Goal: Task Accomplishment & Management: Complete application form

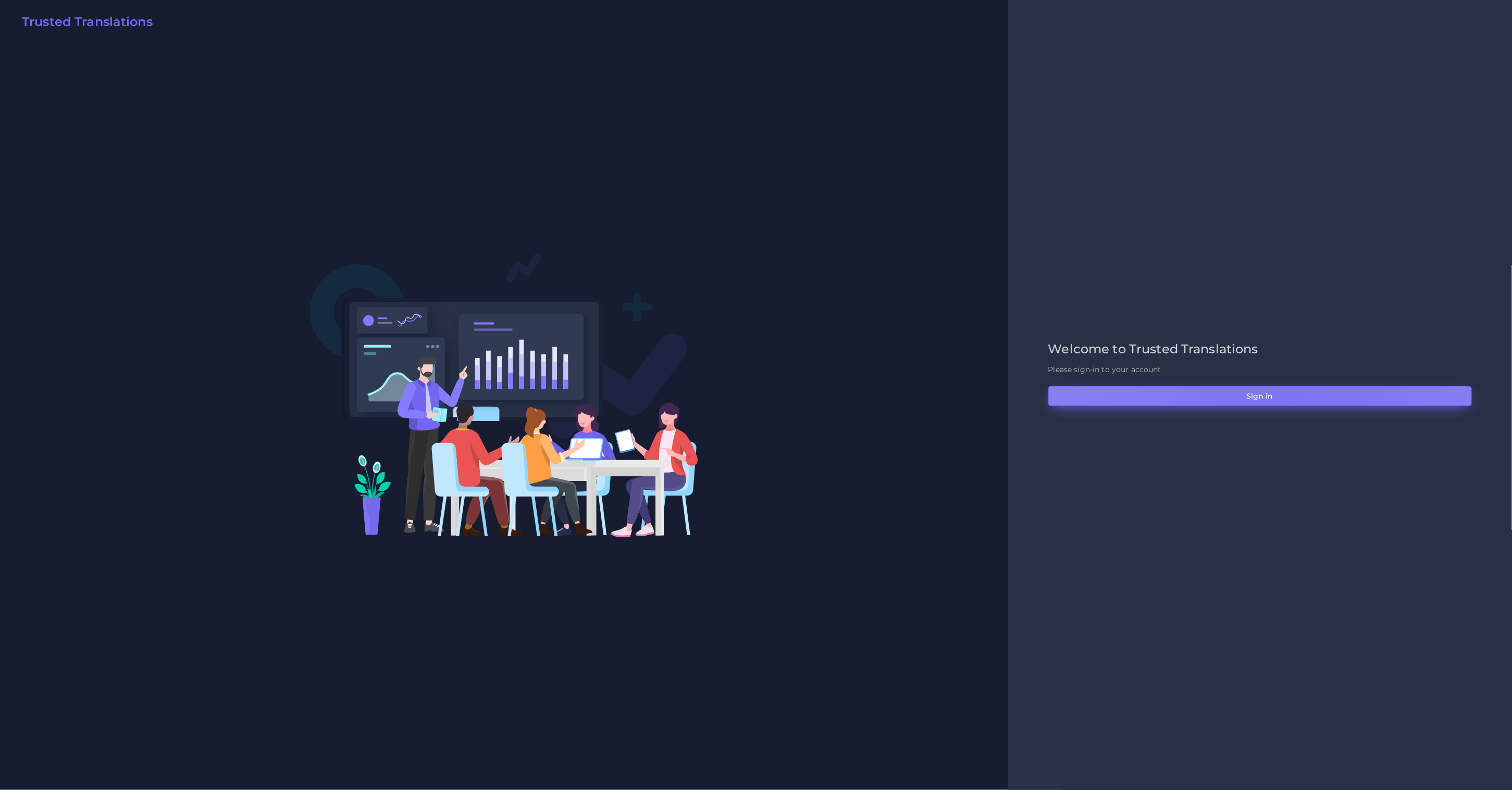
click at [1291, 396] on button "Sign in" at bounding box center [1260, 396] width 424 height 20
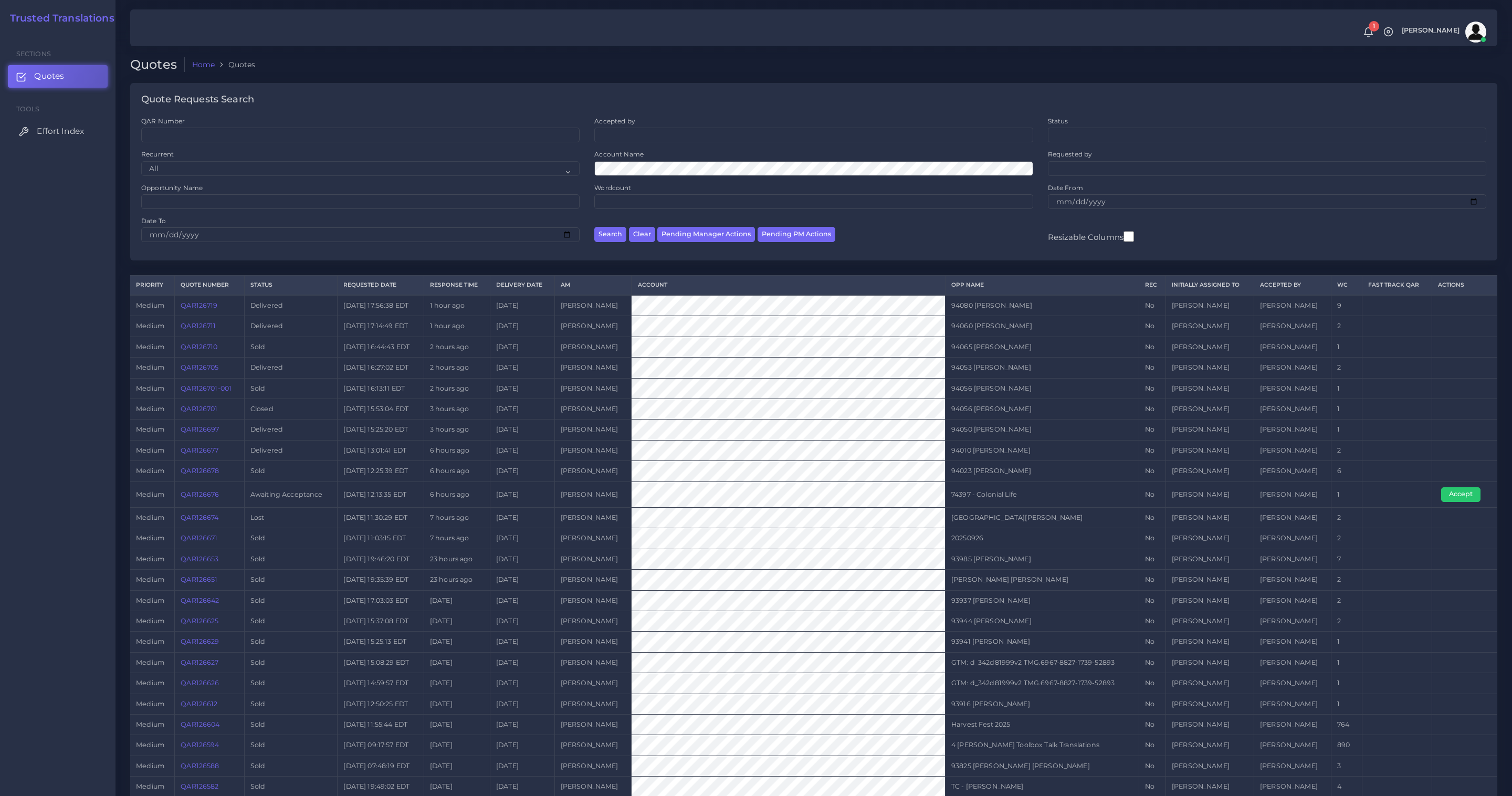
click at [66, 131] on span "Effort Index" at bounding box center [60, 131] width 47 height 12
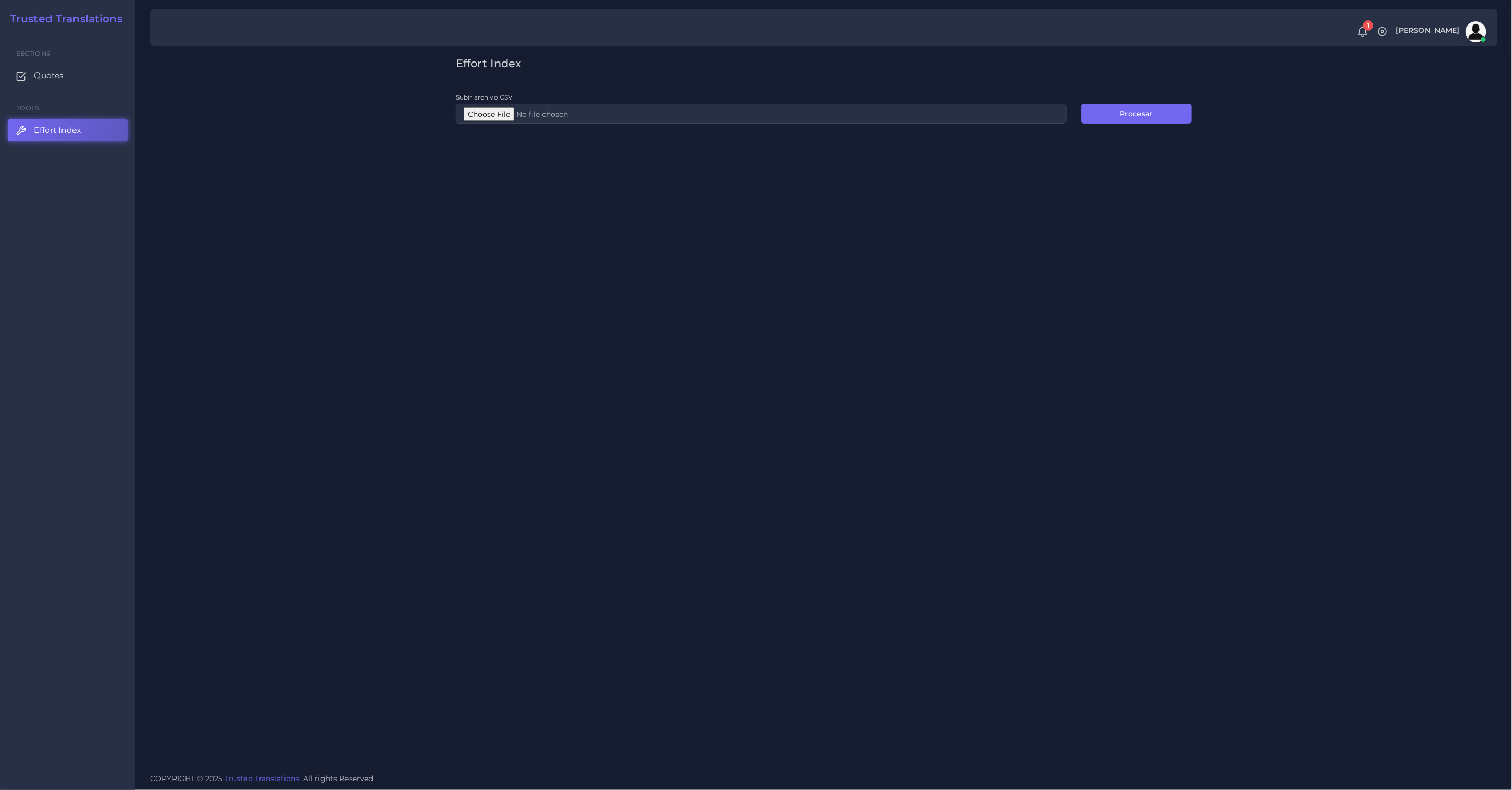
type input "C:\fakepath\PE.csv"
click at [1124, 119] on button "Procesar" at bounding box center [1136, 114] width 110 height 20
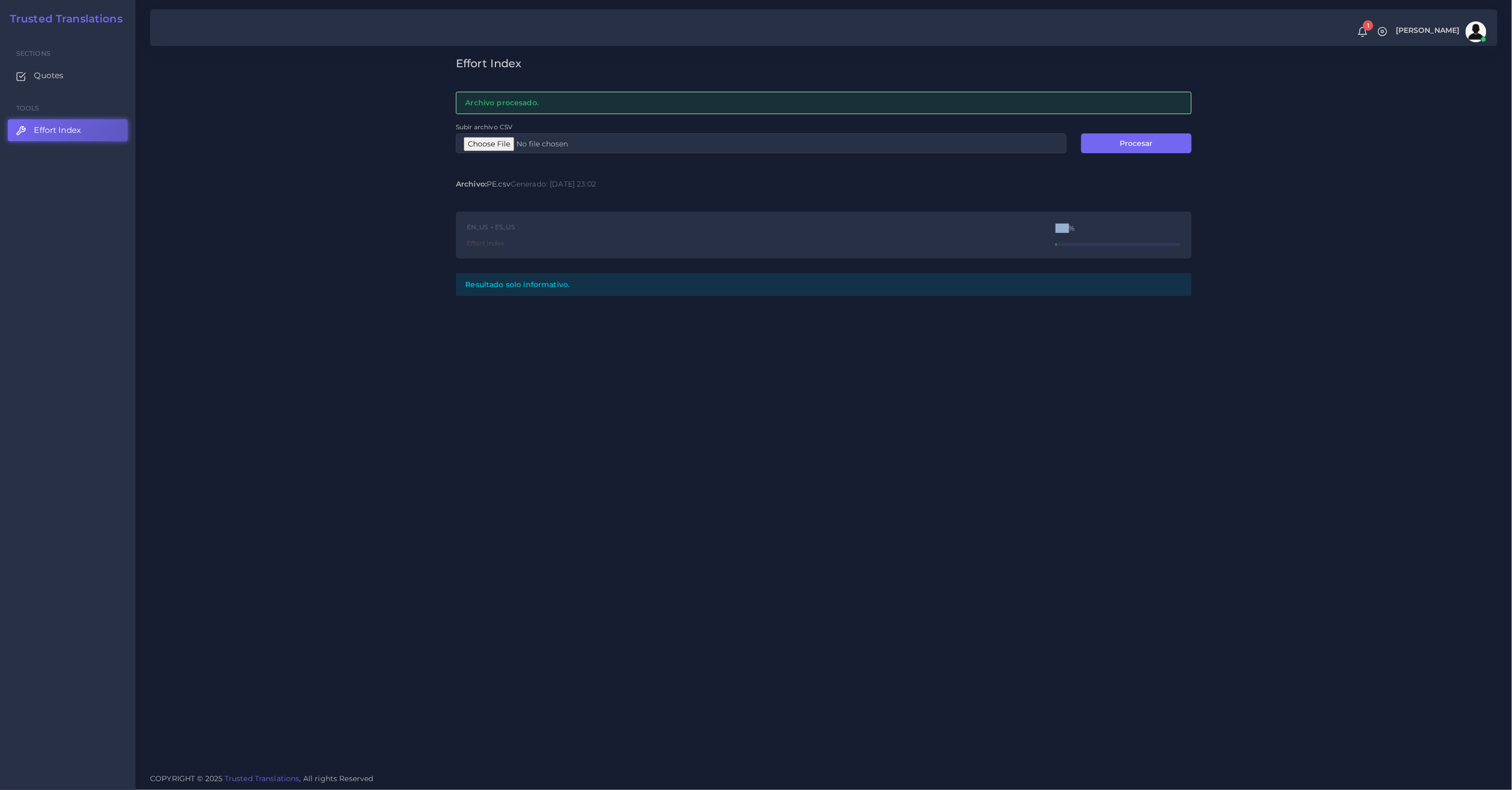
drag, startPoint x: 1046, startPoint y: 225, endPoint x: 1068, endPoint y: 229, distance: 22.4
click at [1068, 229] on div "EN_US → ES_US Effort Index 1.02%" at bounding box center [824, 235] width 735 height 48
copy div "1.02"
type input "C:\fakepath\ED.csv"
click at [1159, 143] on button "Procesar" at bounding box center [1136, 143] width 110 height 20
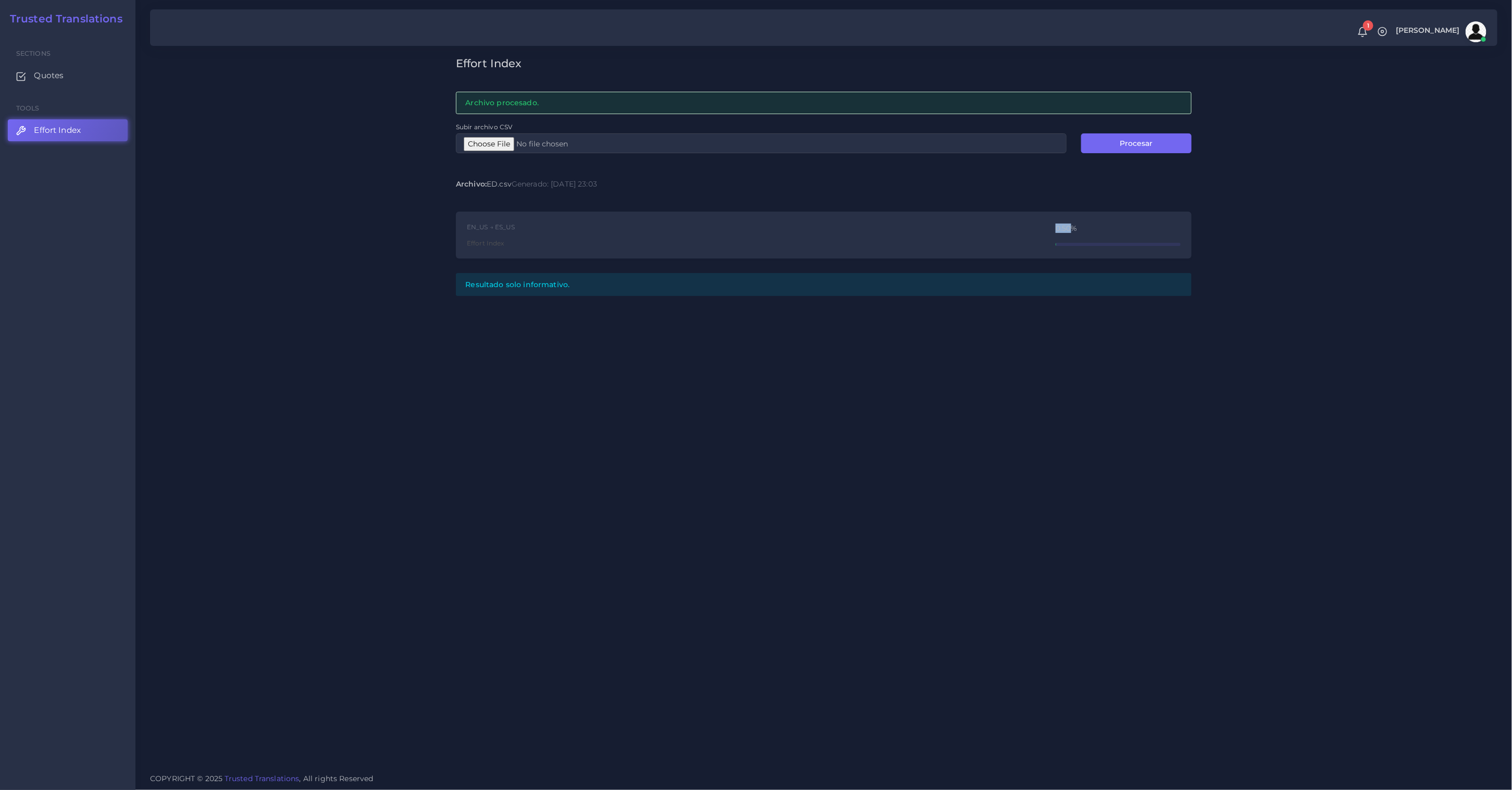
drag, startPoint x: 1040, startPoint y: 227, endPoint x: 1071, endPoint y: 226, distance: 31.0
click at [1071, 226] on div "EN_US → ES_US Effort Index 0.50%" at bounding box center [824, 235] width 735 height 48
copy div "0.50"
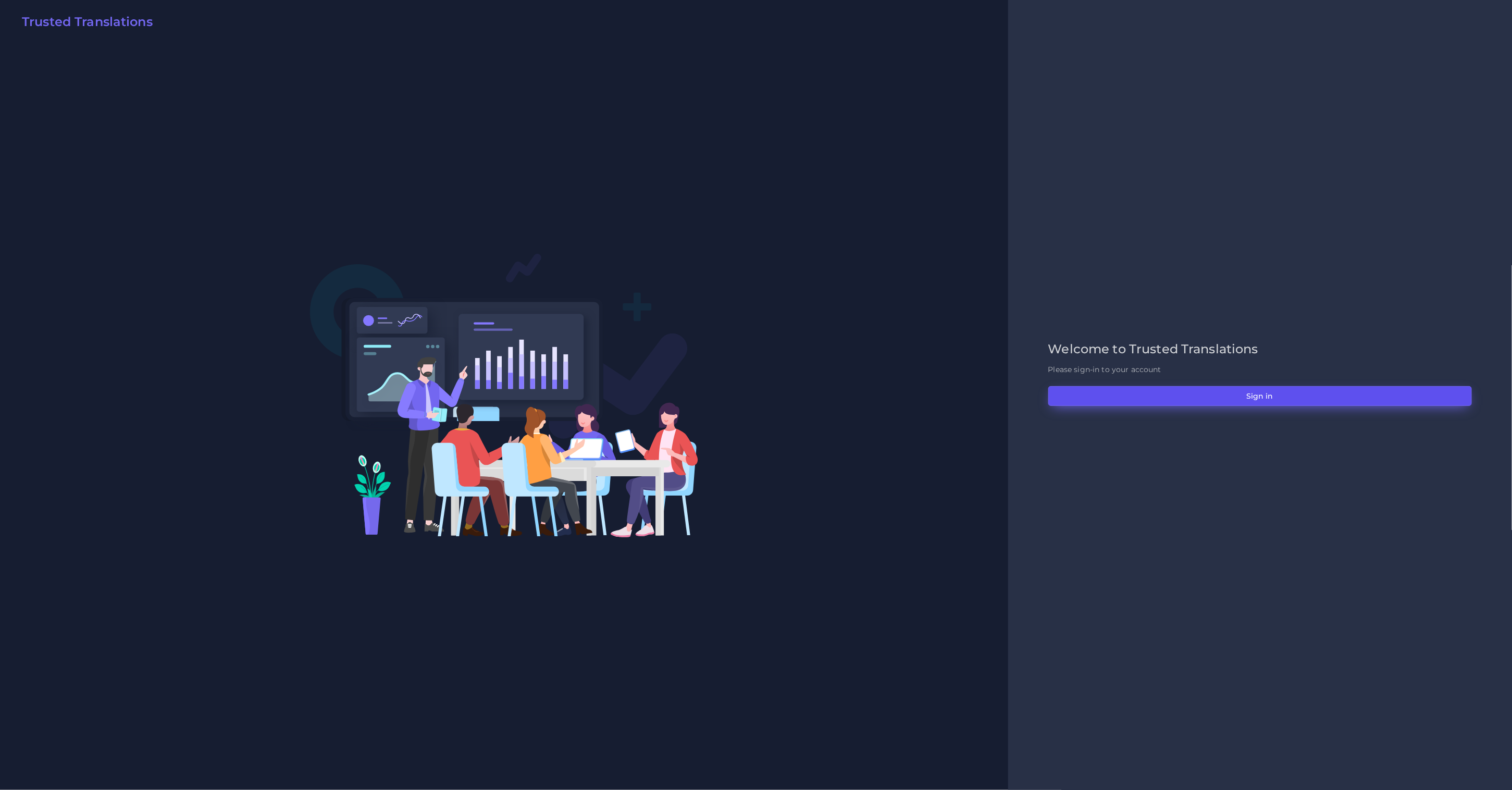
click at [1234, 396] on button "Sign in" at bounding box center [1260, 396] width 424 height 20
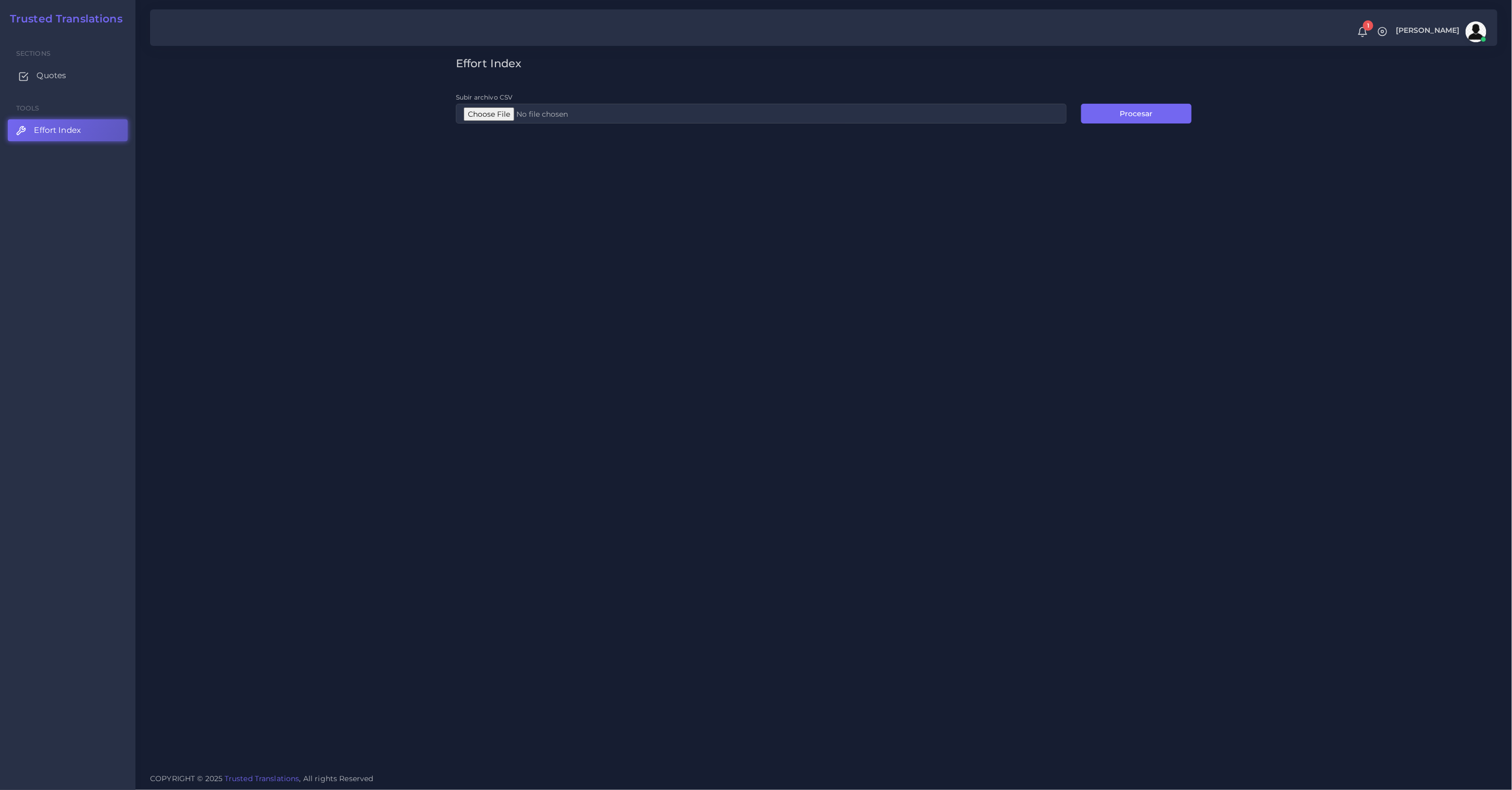
click at [41, 72] on span "Quotes" at bounding box center [51, 76] width 30 height 12
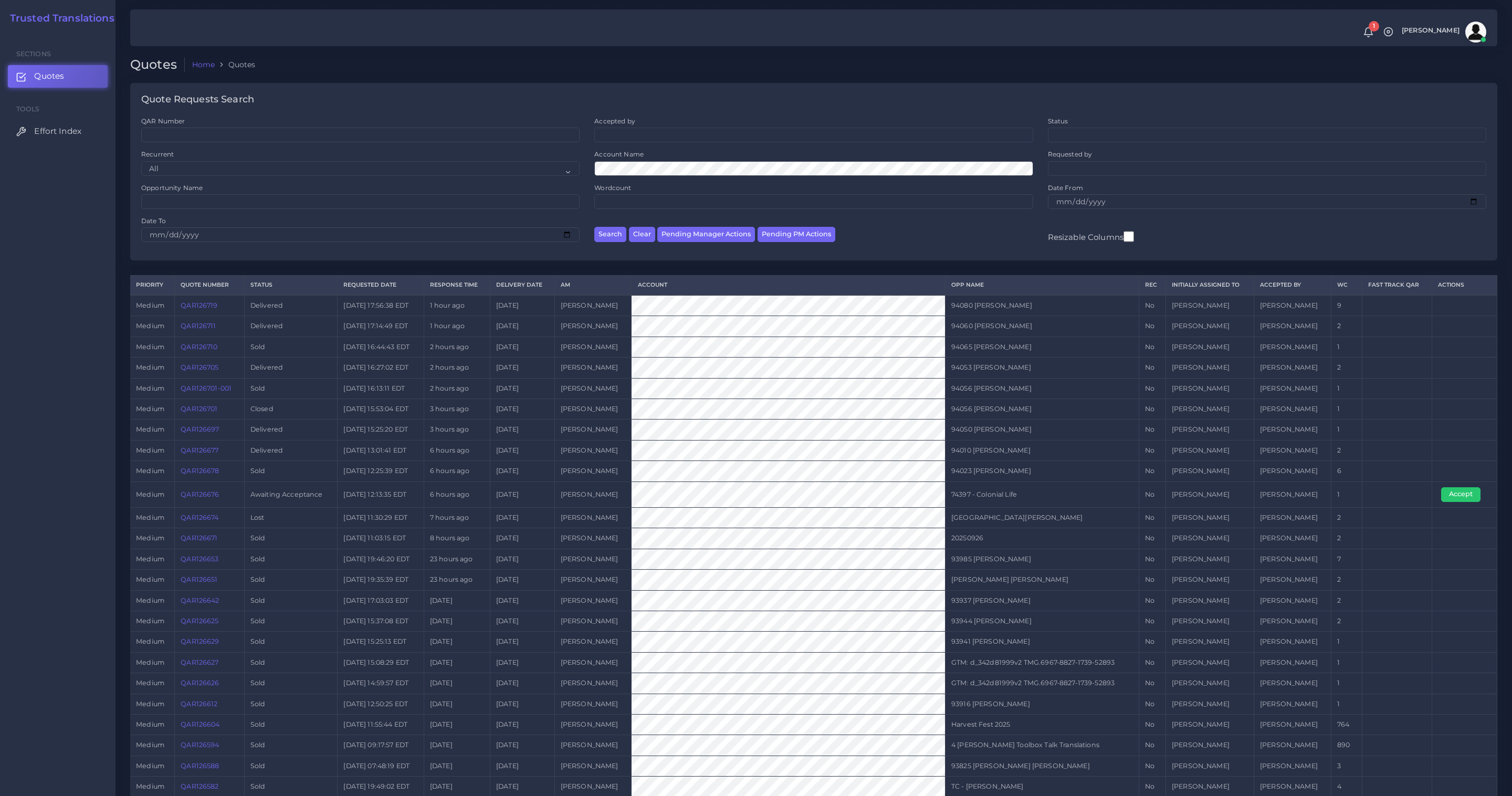
scroll to position [185, 0]
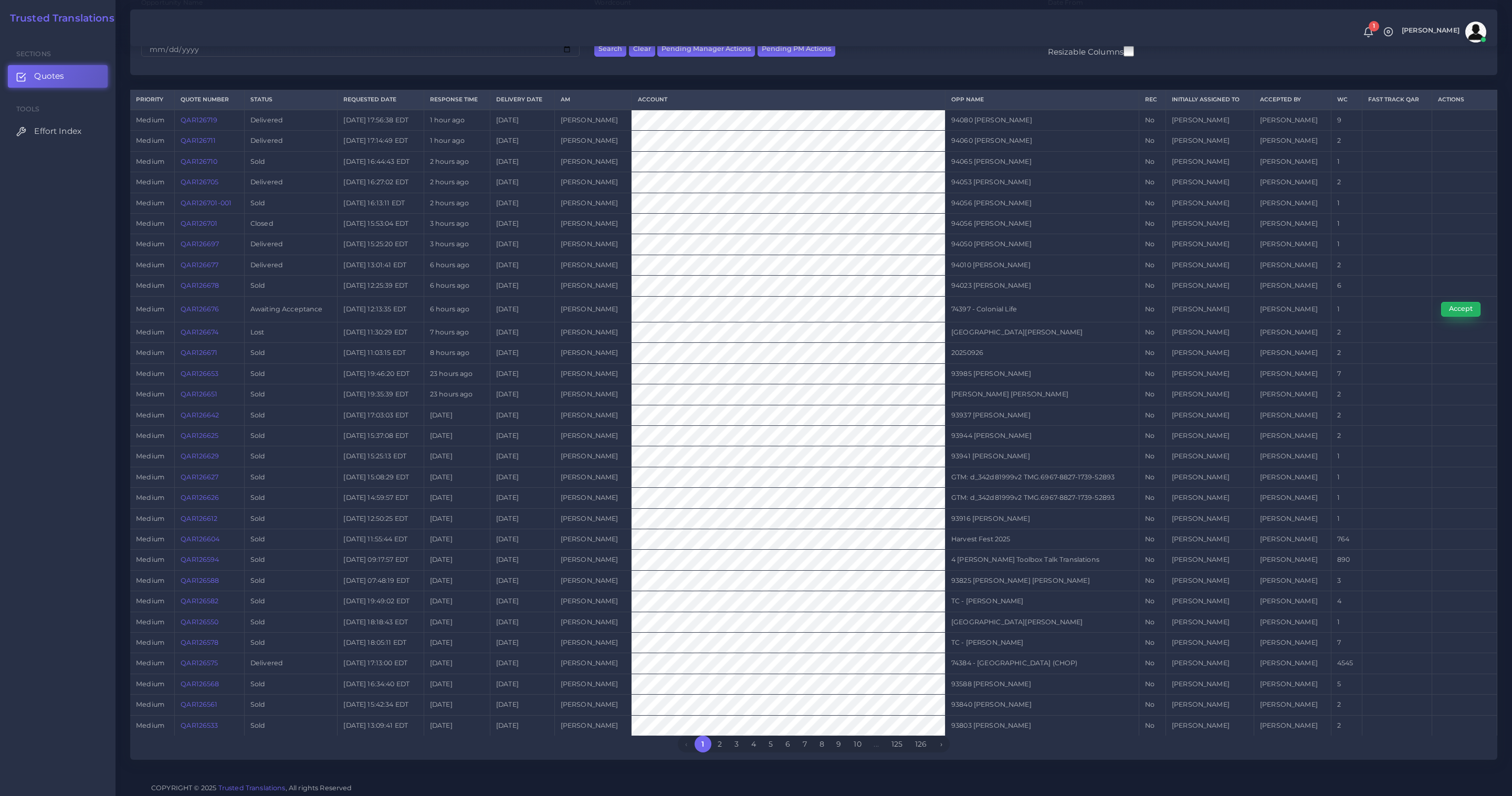
click at [1470, 309] on button "Accept" at bounding box center [1461, 309] width 40 height 15
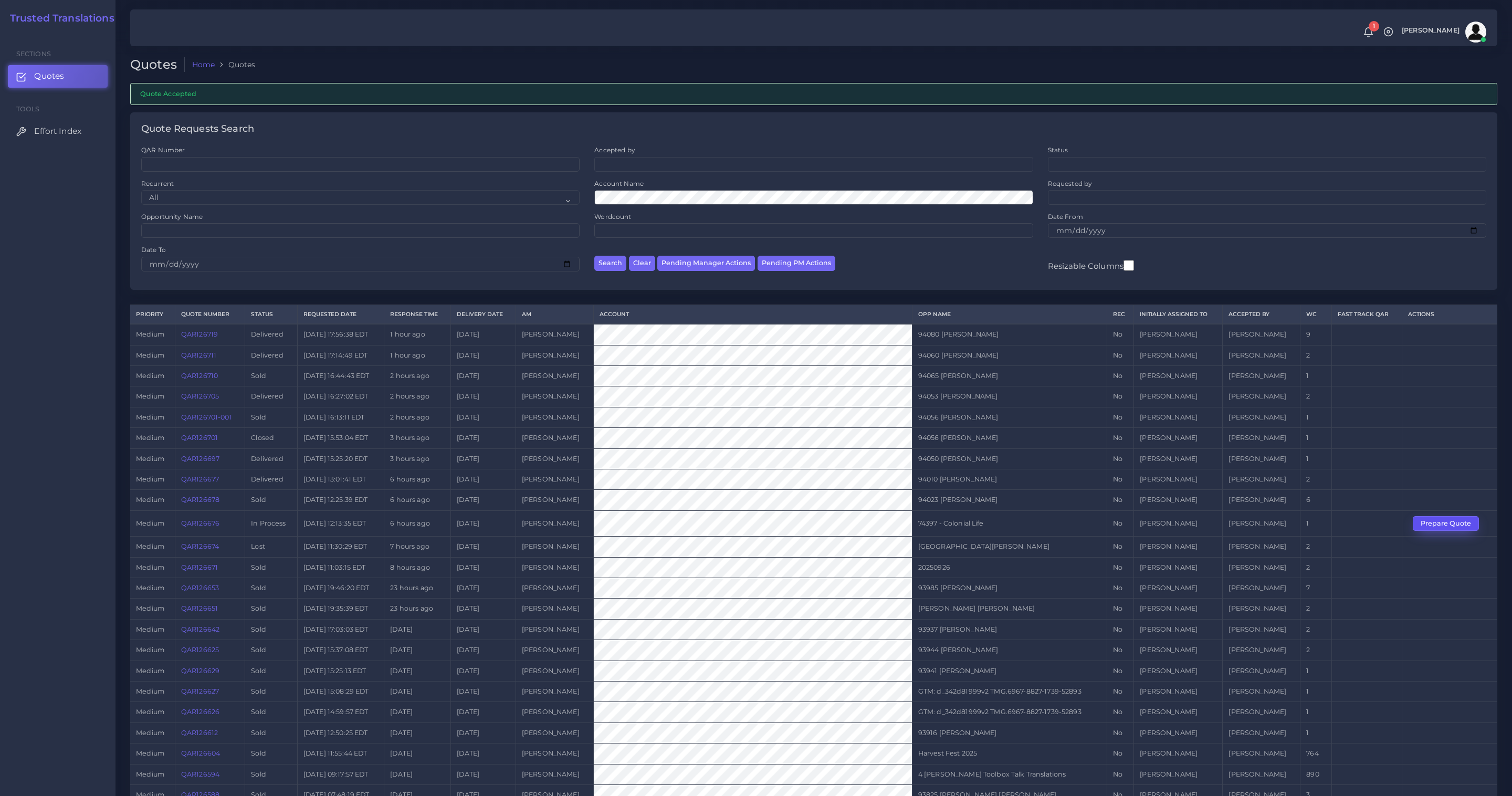
click at [1469, 523] on button "Prepare Quote" at bounding box center [1446, 523] width 66 height 15
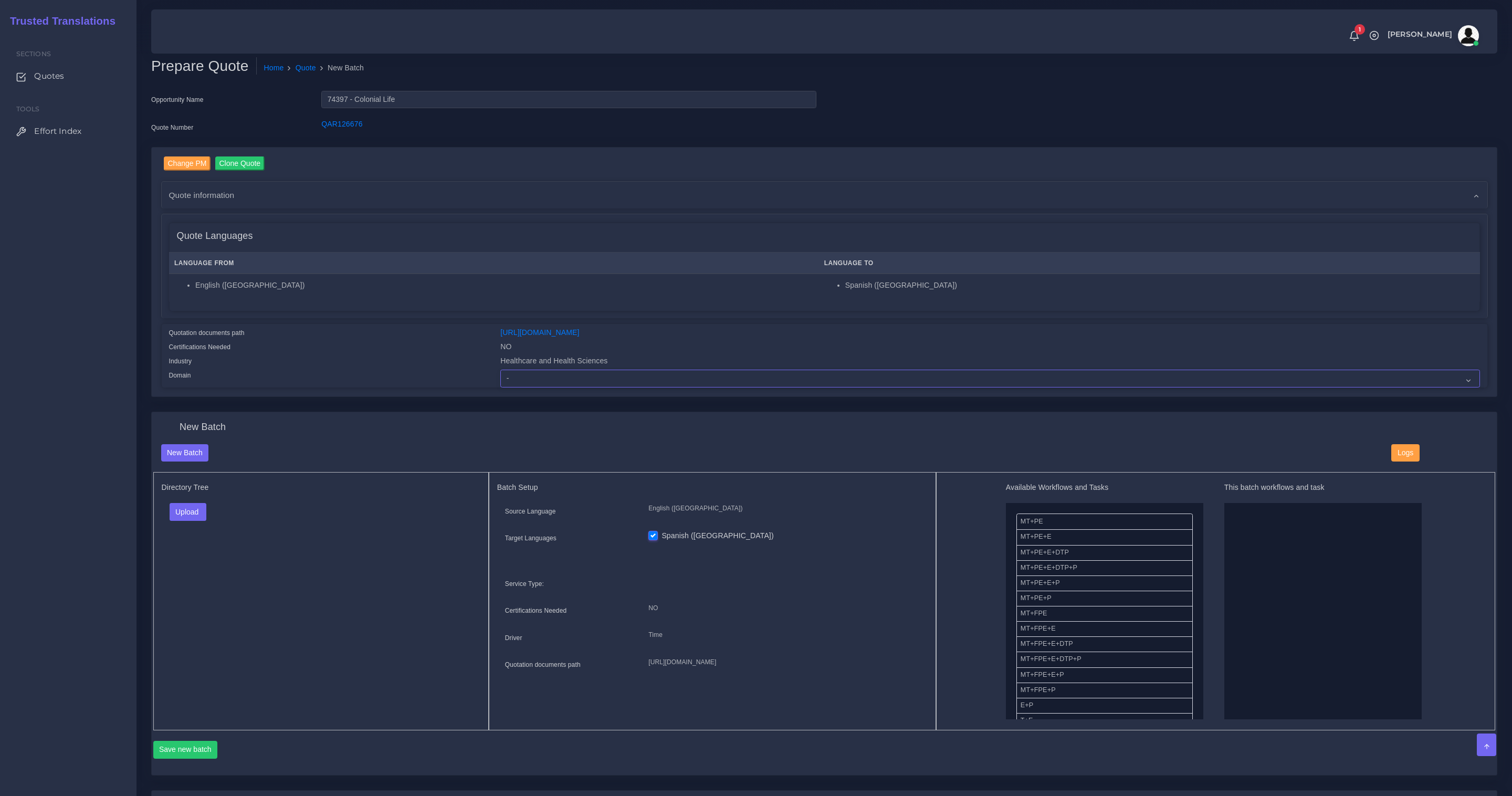
click at [636, 373] on select "- Advertising and Media Agriculture, Forestry and Fishing Architecture, Buildin…" at bounding box center [990, 378] width 979 height 18
select select "Healthcare and Health Sciences"
click at [500, 370] on select "- Advertising and Media Agriculture, Forestry and Fishing Architecture, Buildin…" at bounding box center [990, 378] width 979 height 18
click at [369, 512] on div "Upload Folder Files un/check all" at bounding box center [321, 515] width 319 height 25
click at [182, 507] on button "Upload" at bounding box center [188, 512] width 37 height 18
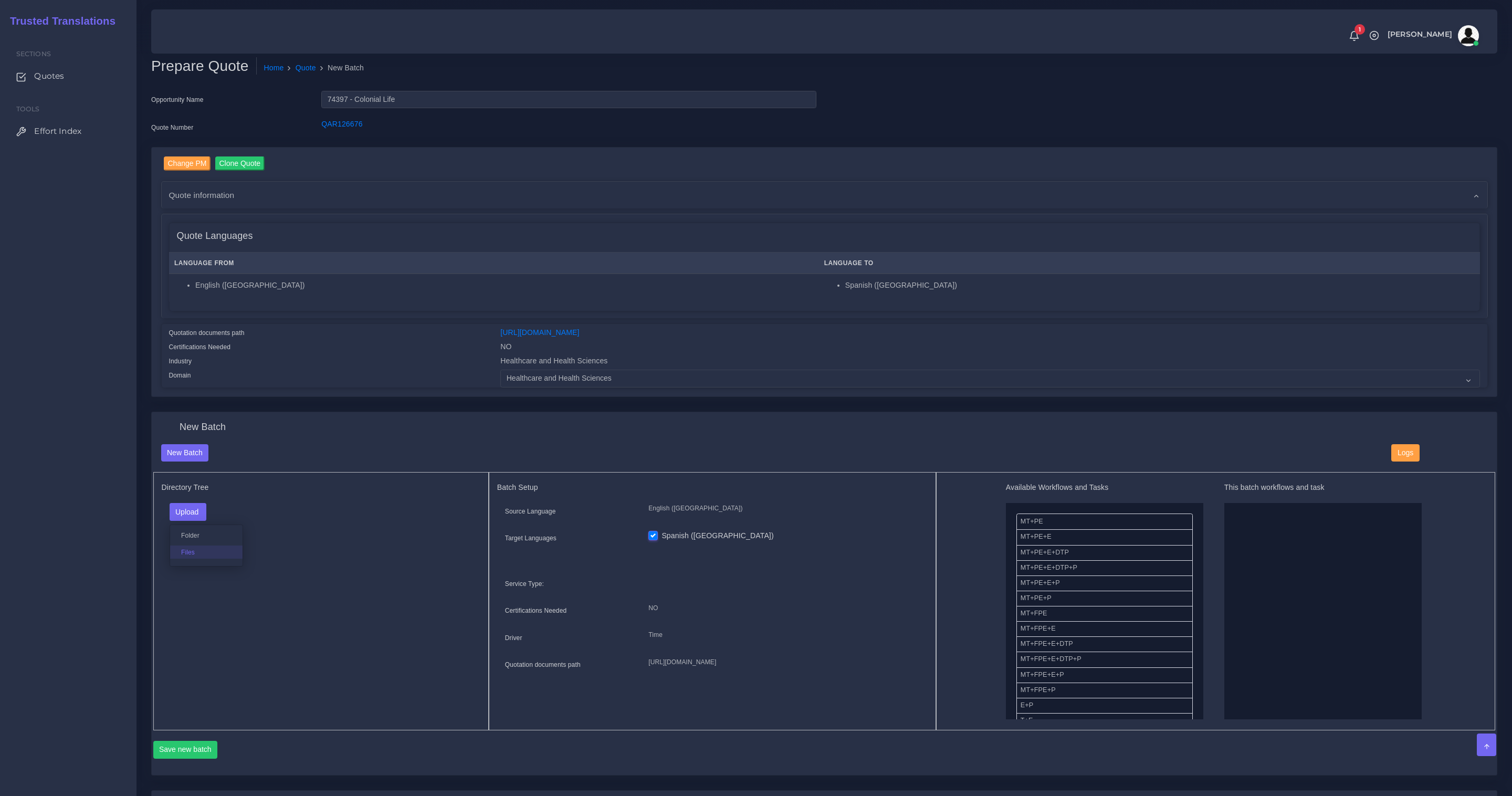
click at [185, 549] on label "Files" at bounding box center [206, 552] width 72 height 13
drag, startPoint x: 1060, startPoint y: 580, endPoint x: 1269, endPoint y: 579, distance: 209.0
drag, startPoint x: 1033, startPoint y: 645, endPoint x: 1157, endPoint y: 617, distance: 127.1
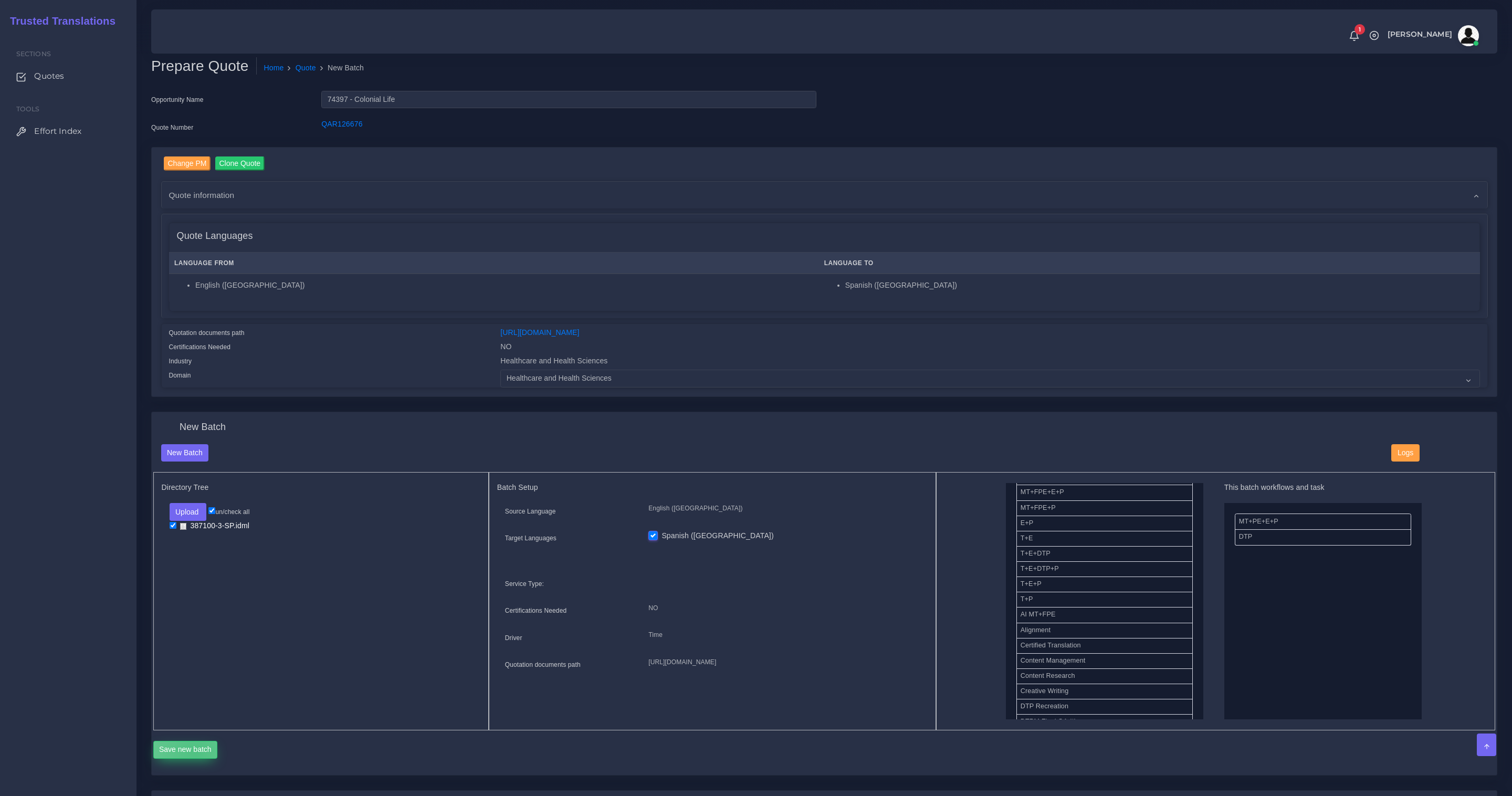
click at [195, 750] on button "Save new batch" at bounding box center [185, 749] width 64 height 18
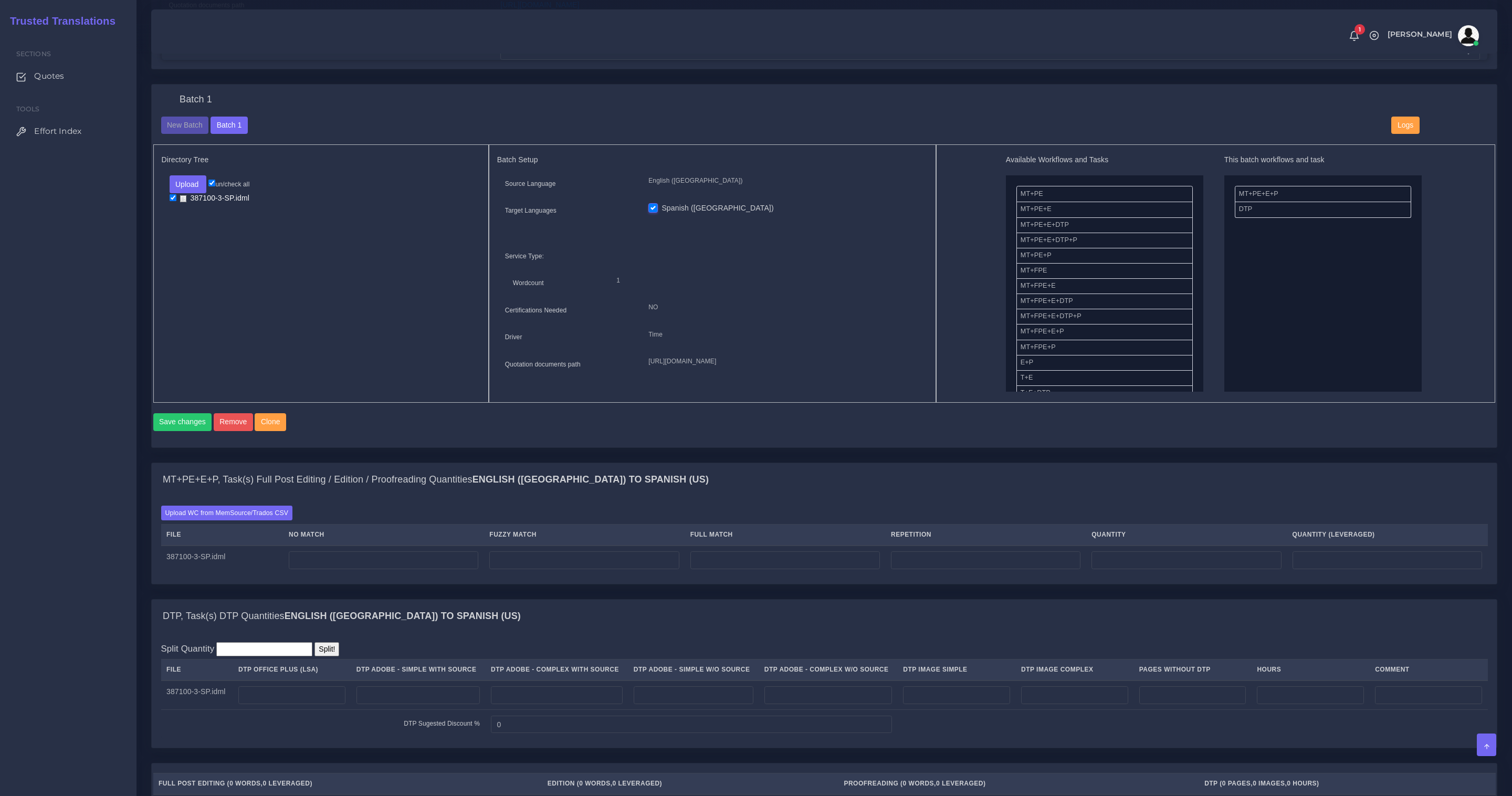
scroll to position [312, 0]
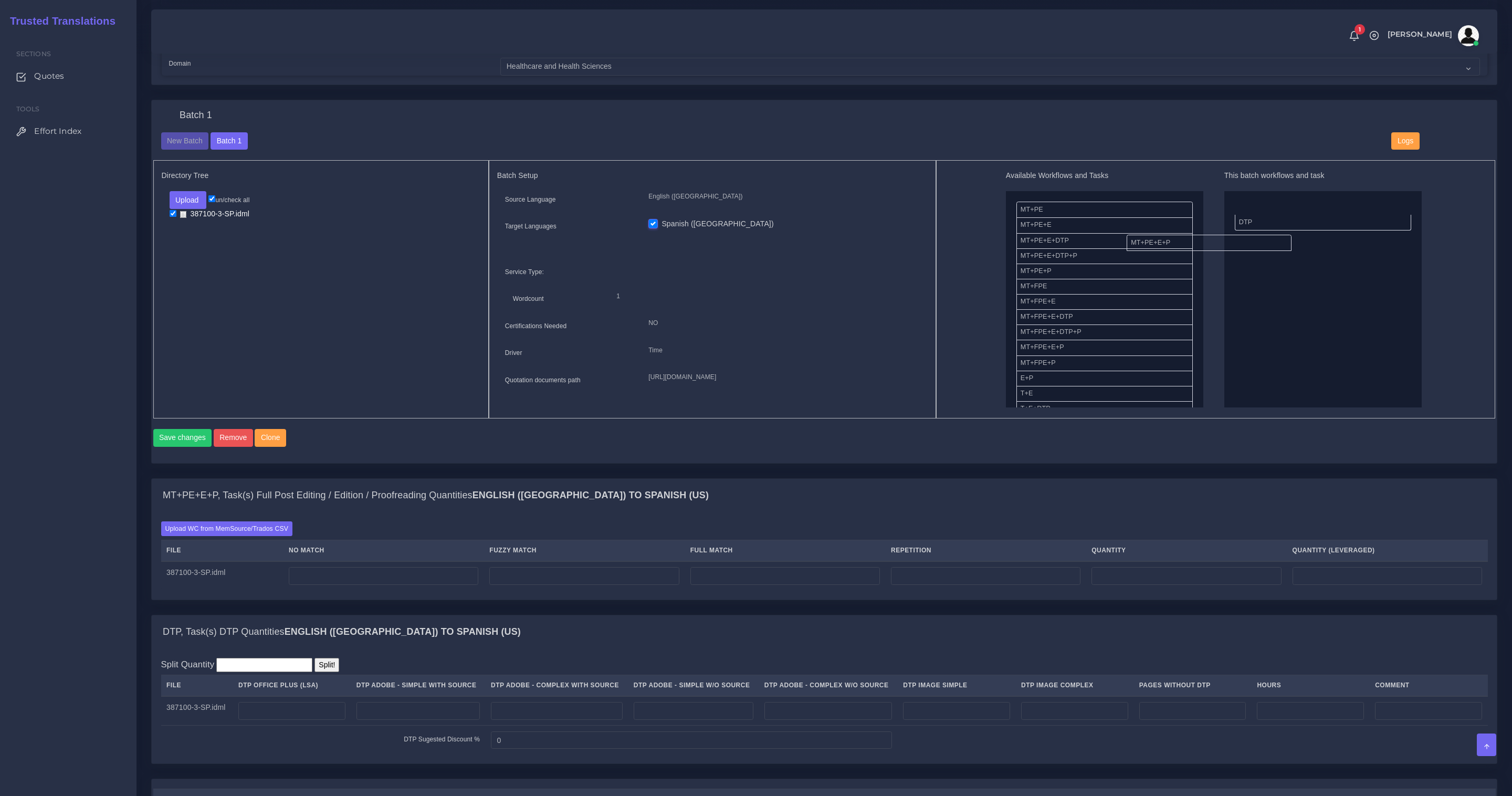
drag, startPoint x: 1251, startPoint y: 209, endPoint x: 1094, endPoint y: 257, distance: 164.2
drag, startPoint x: 1030, startPoint y: 275, endPoint x: 1259, endPoint y: 196, distance: 242.2
drag, startPoint x: 1262, startPoint y: 205, endPoint x: 1108, endPoint y: 231, distance: 156.2
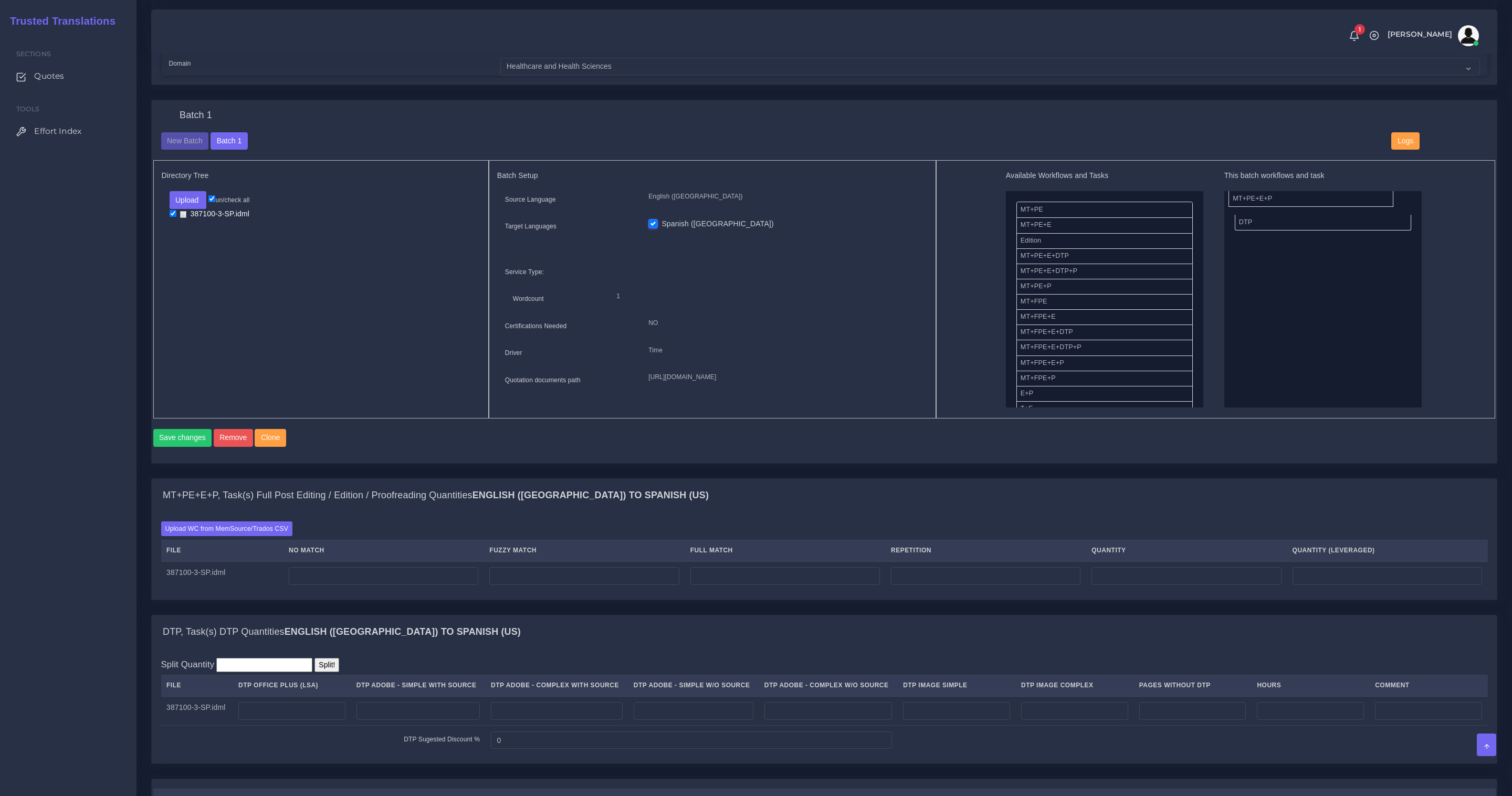
drag, startPoint x: 1055, startPoint y: 284, endPoint x: 1267, endPoint y: 198, distance: 228.8
click at [187, 446] on button "Save changes" at bounding box center [182, 438] width 59 height 18
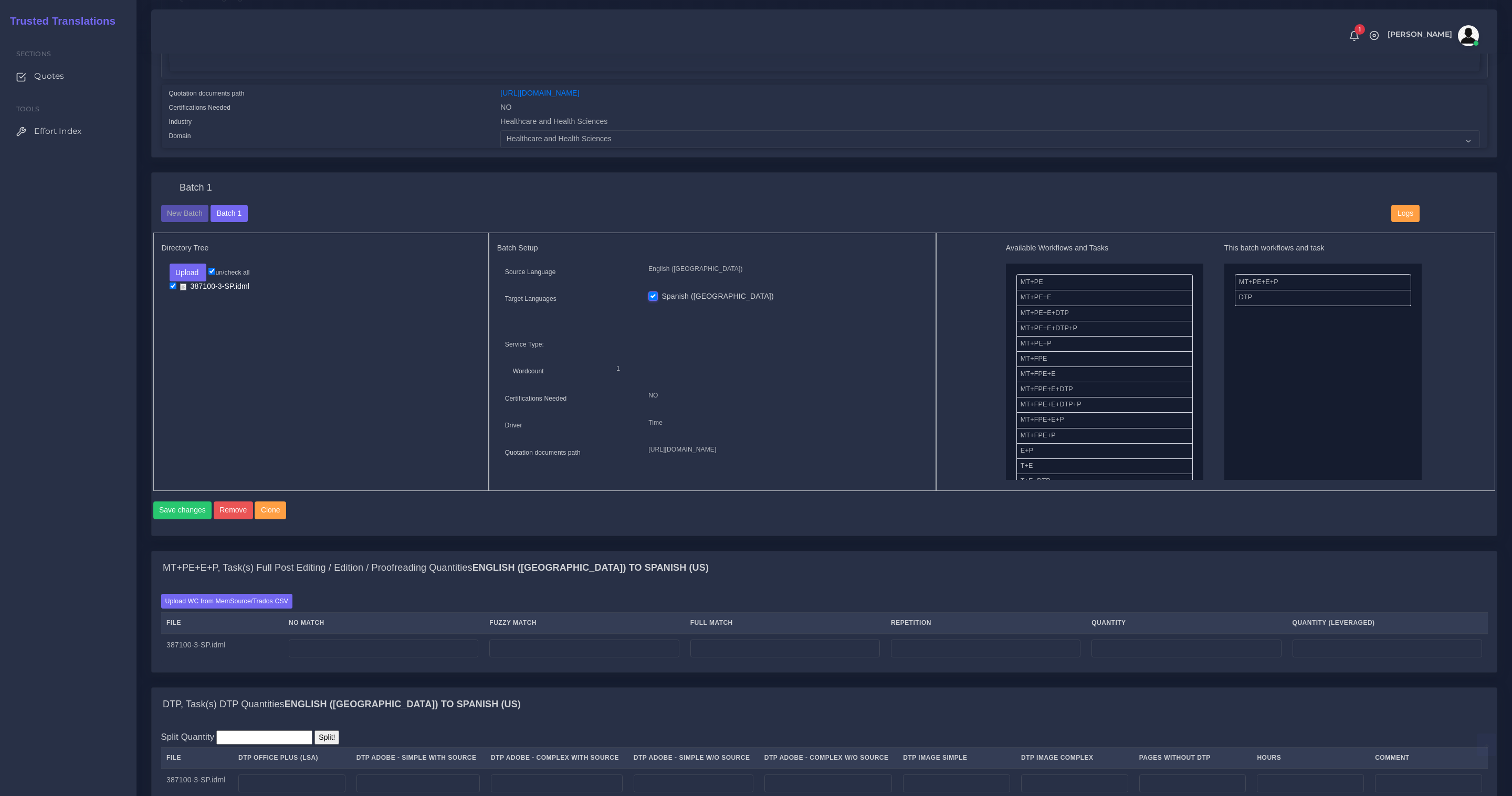
scroll to position [314, 0]
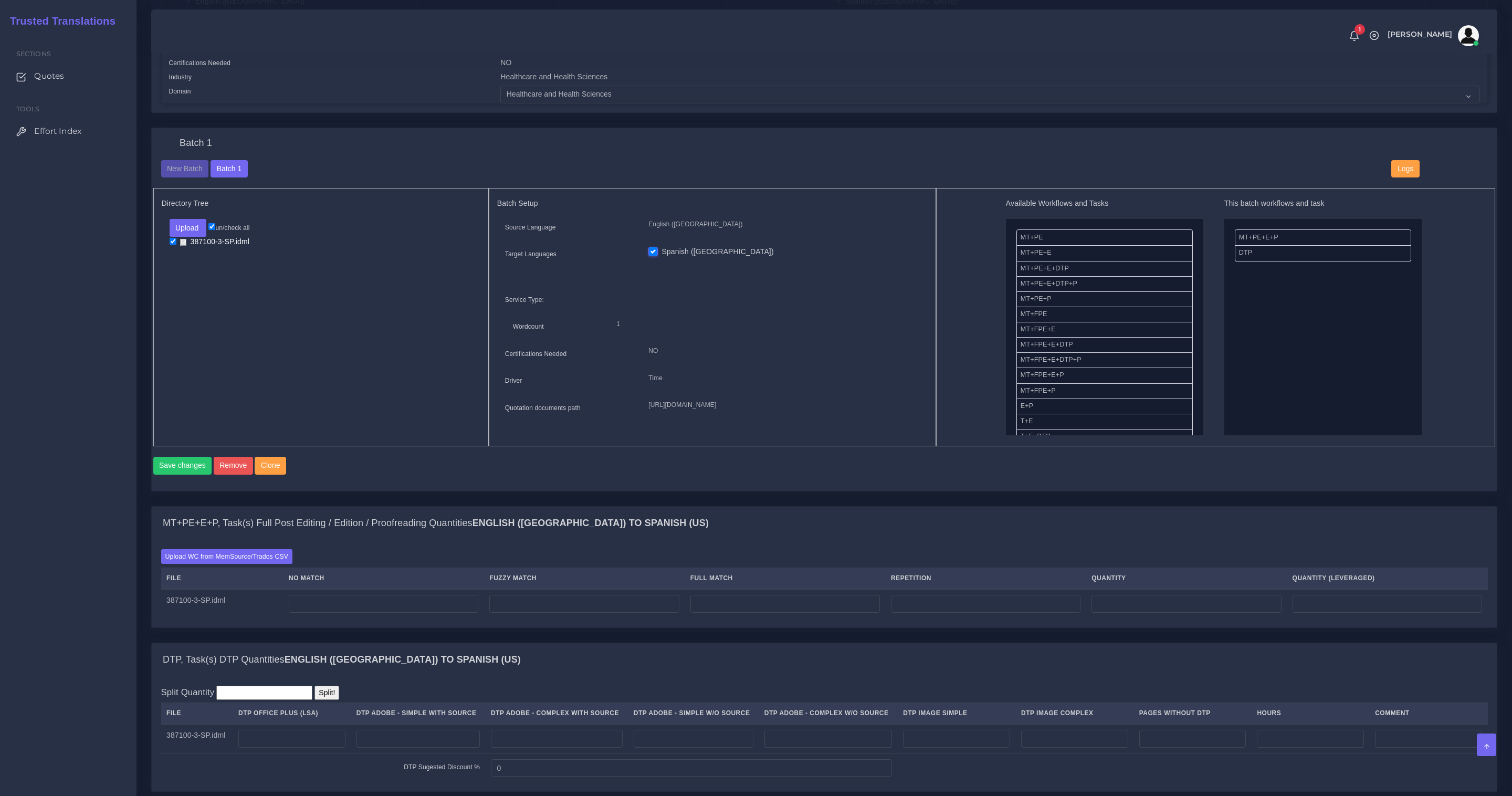
click at [263, 575] on div "Upload WC from MemSource/Trados CSV File No Match Fuzzy Match Full Match Repeti…" at bounding box center [825, 583] width 1327 height 69
click at [264, 572] on div "Upload WC from MemSource/Trados CSV File No Match Fuzzy Match Full Match Repeti…" at bounding box center [825, 583] width 1327 height 69
click at [265, 563] on label "Upload WC from MemSource/Trados CSV" at bounding box center [227, 556] width 132 height 14
click at [0, 0] on input "Upload WC from MemSource/Trados CSV" at bounding box center [0, 0] width 0 height 0
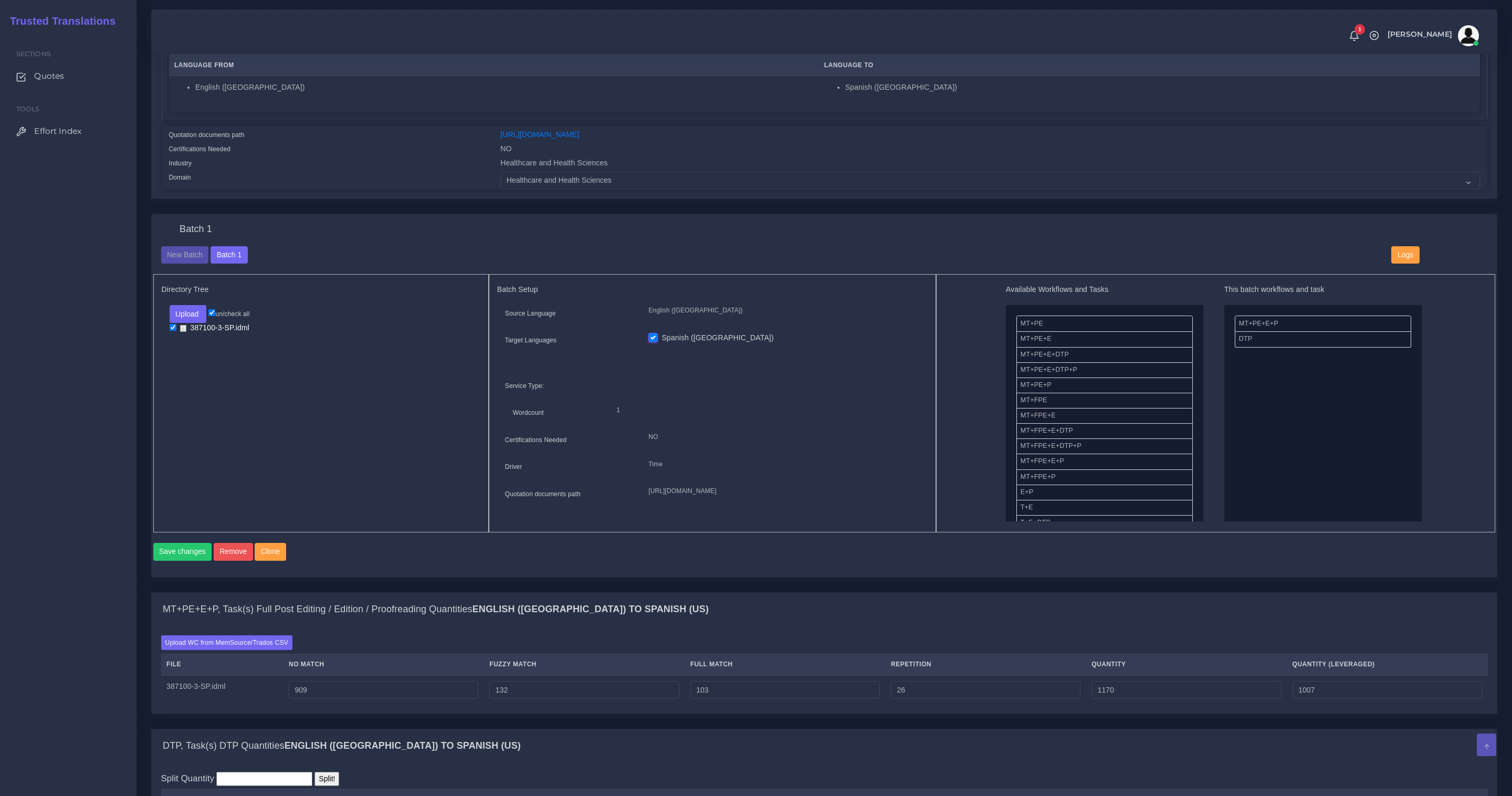
scroll to position [552, 0]
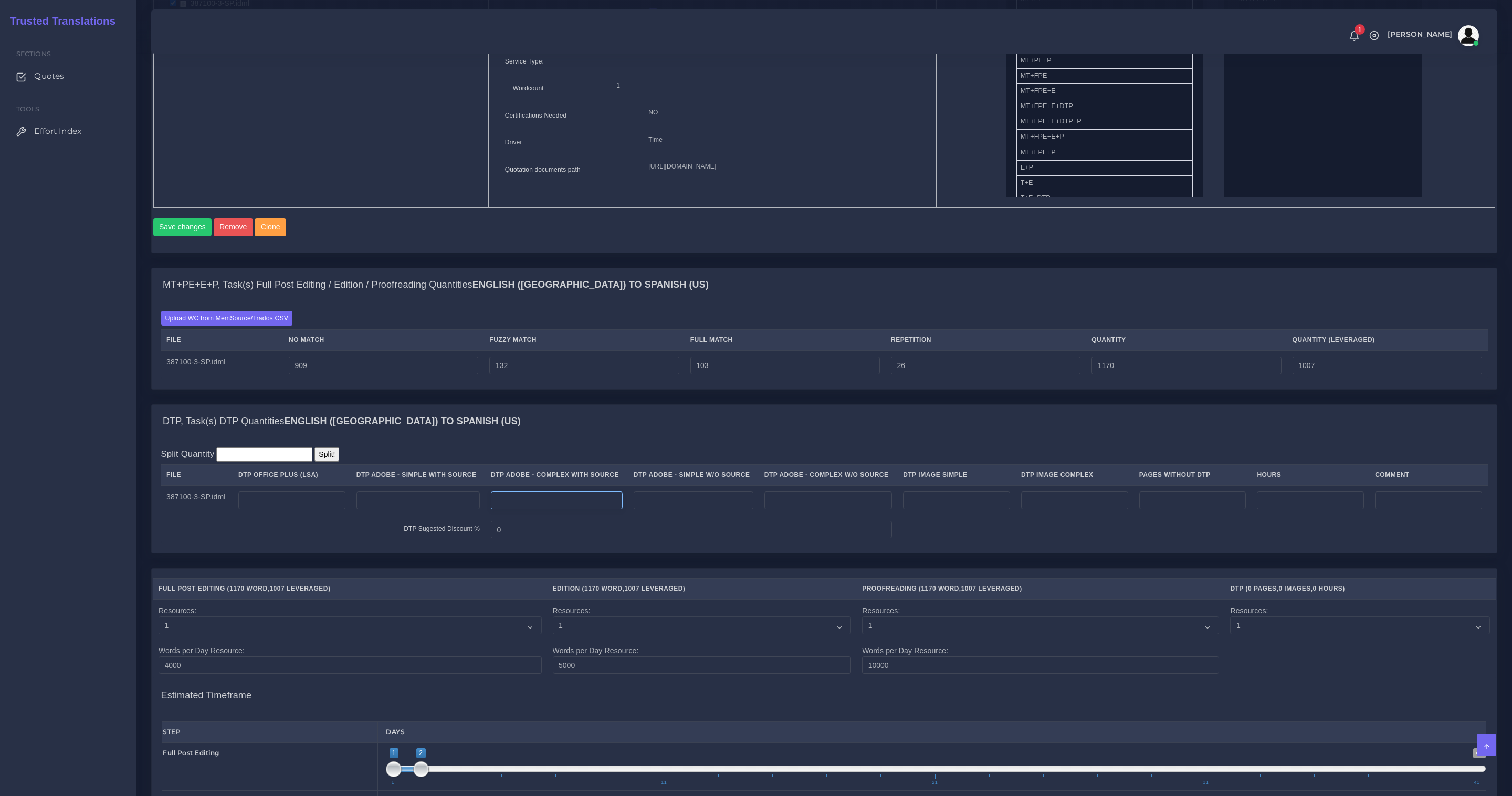
click at [569, 507] on input "number" at bounding box center [557, 500] width 132 height 18
type input "1"
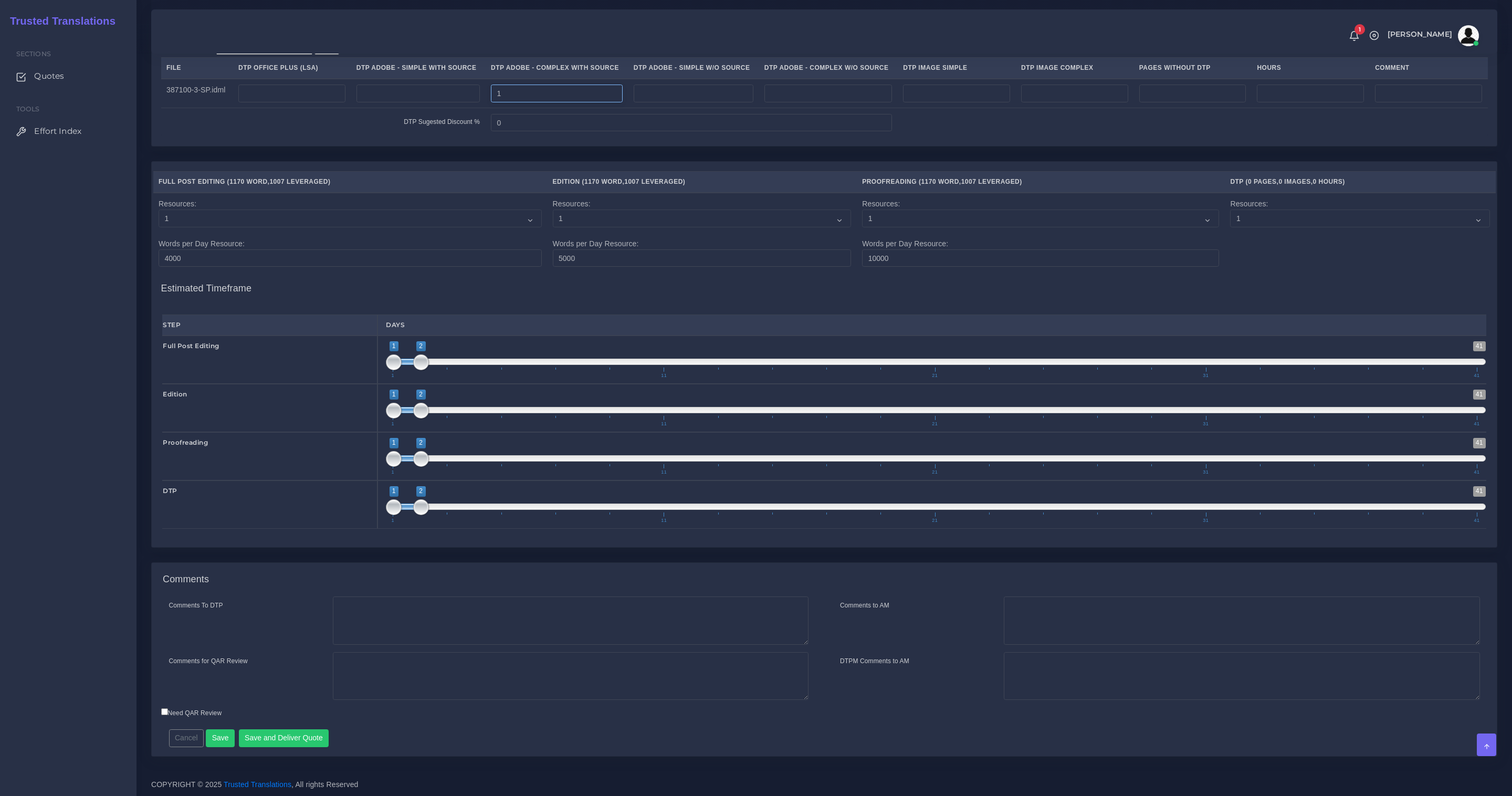
scroll to position [964, 0]
click at [401, 596] on div "Comments" at bounding box center [825, 580] width 1345 height 34
click at [409, 619] on textarea "Comments To DTP" at bounding box center [571, 620] width 476 height 48
paste textarea "Same usual LSA - Colonial Life Instructions."
type textarea "Same usual LSA - Colonial Life Instructions."
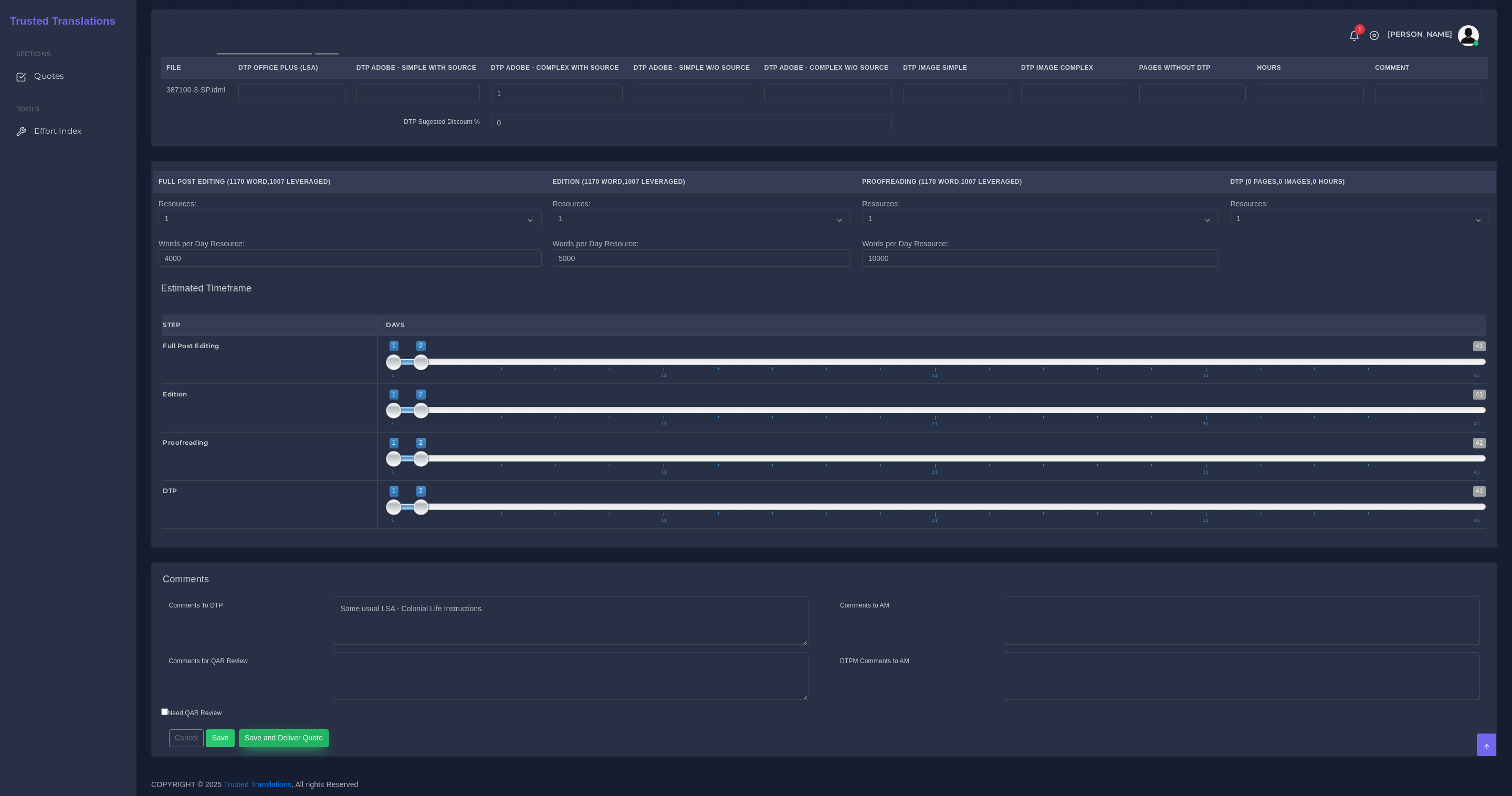
click at [284, 736] on button "Save and Deliver Quote" at bounding box center [284, 738] width 91 height 18
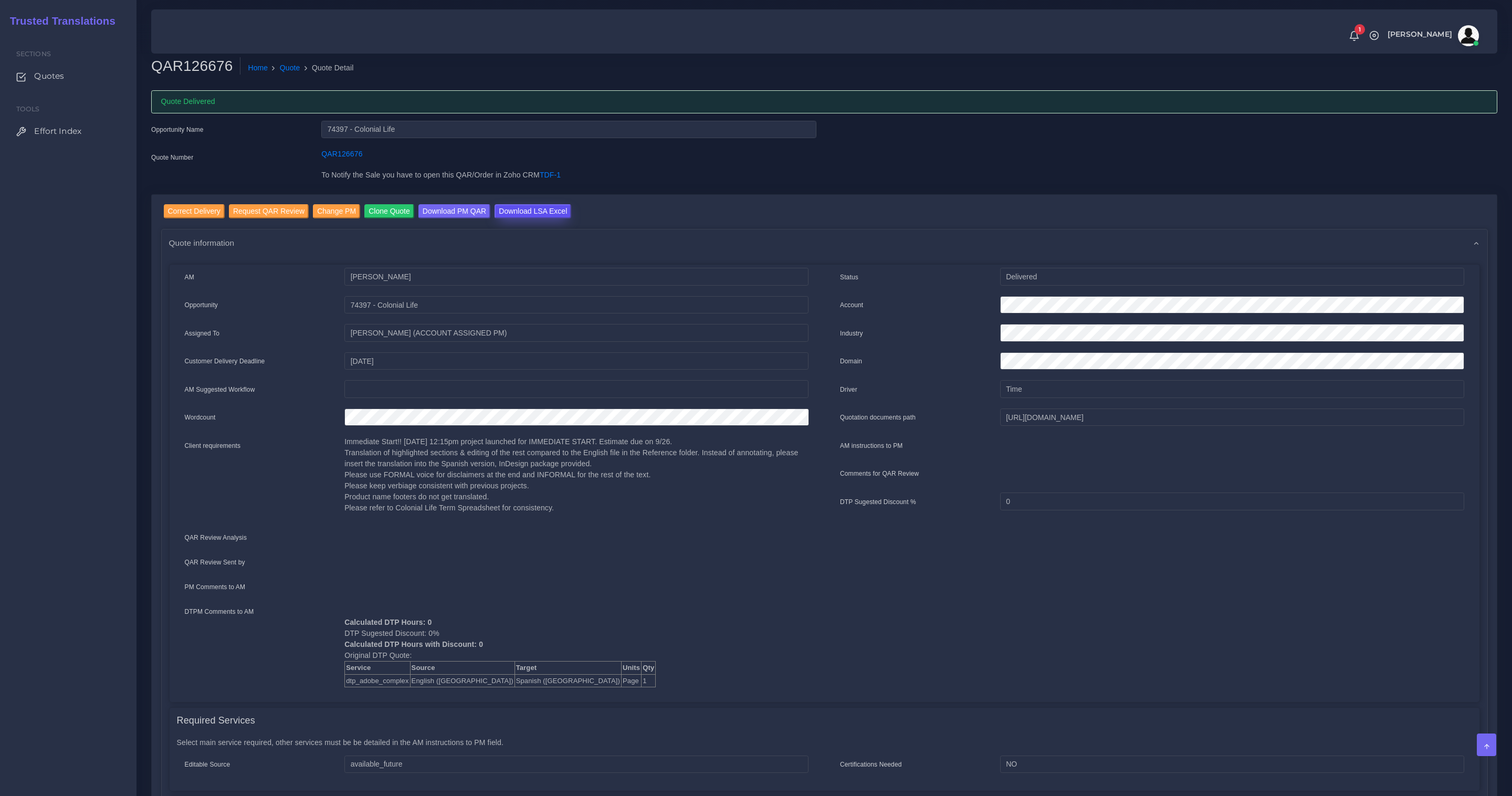
click at [524, 214] on input "Download LSA Excel" at bounding box center [533, 211] width 77 height 14
click at [206, 205] on input "Correct Delivery" at bounding box center [194, 211] width 61 height 14
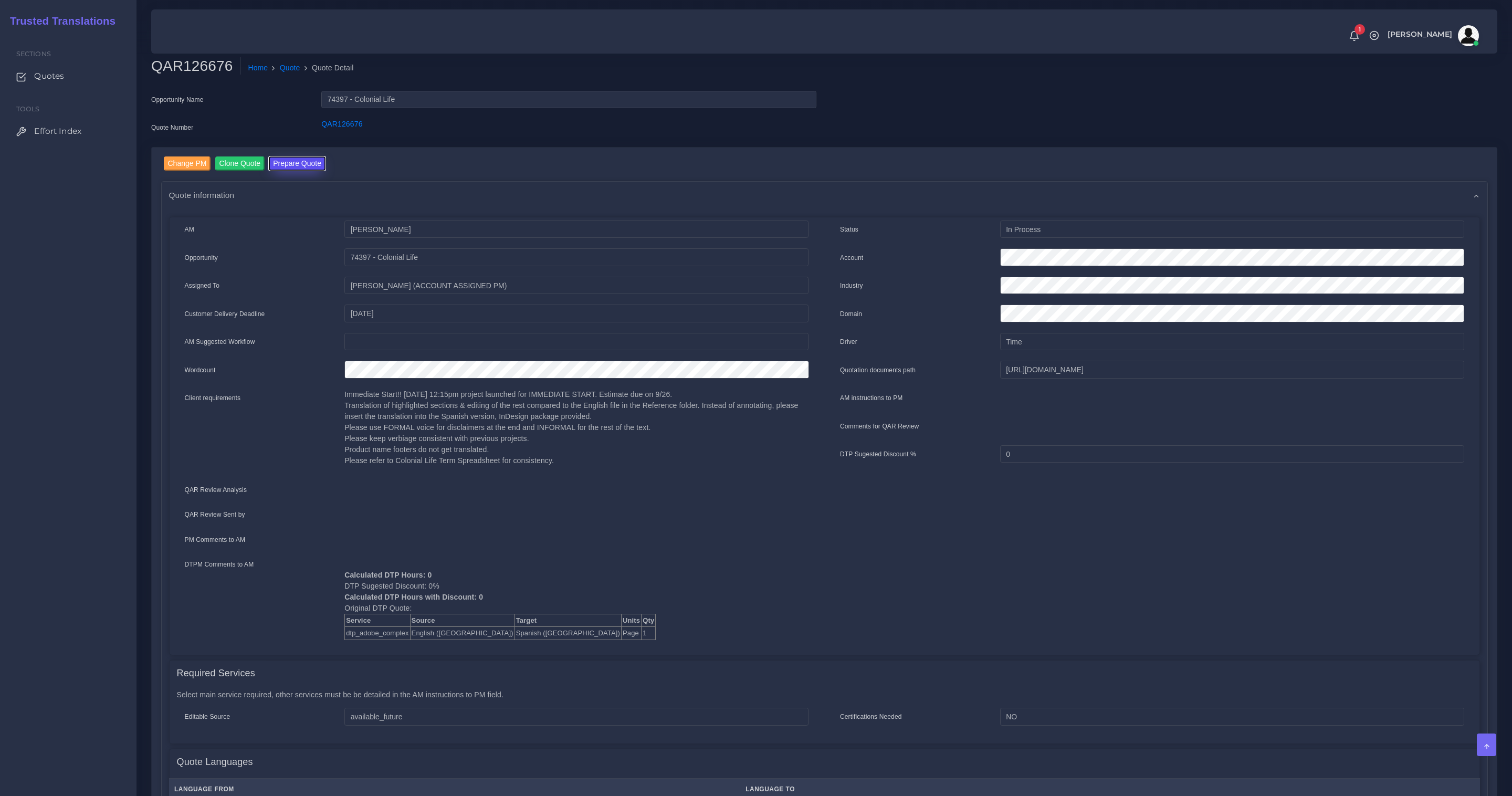
click at [275, 163] on button "Prepare Quote" at bounding box center [297, 164] width 57 height 14
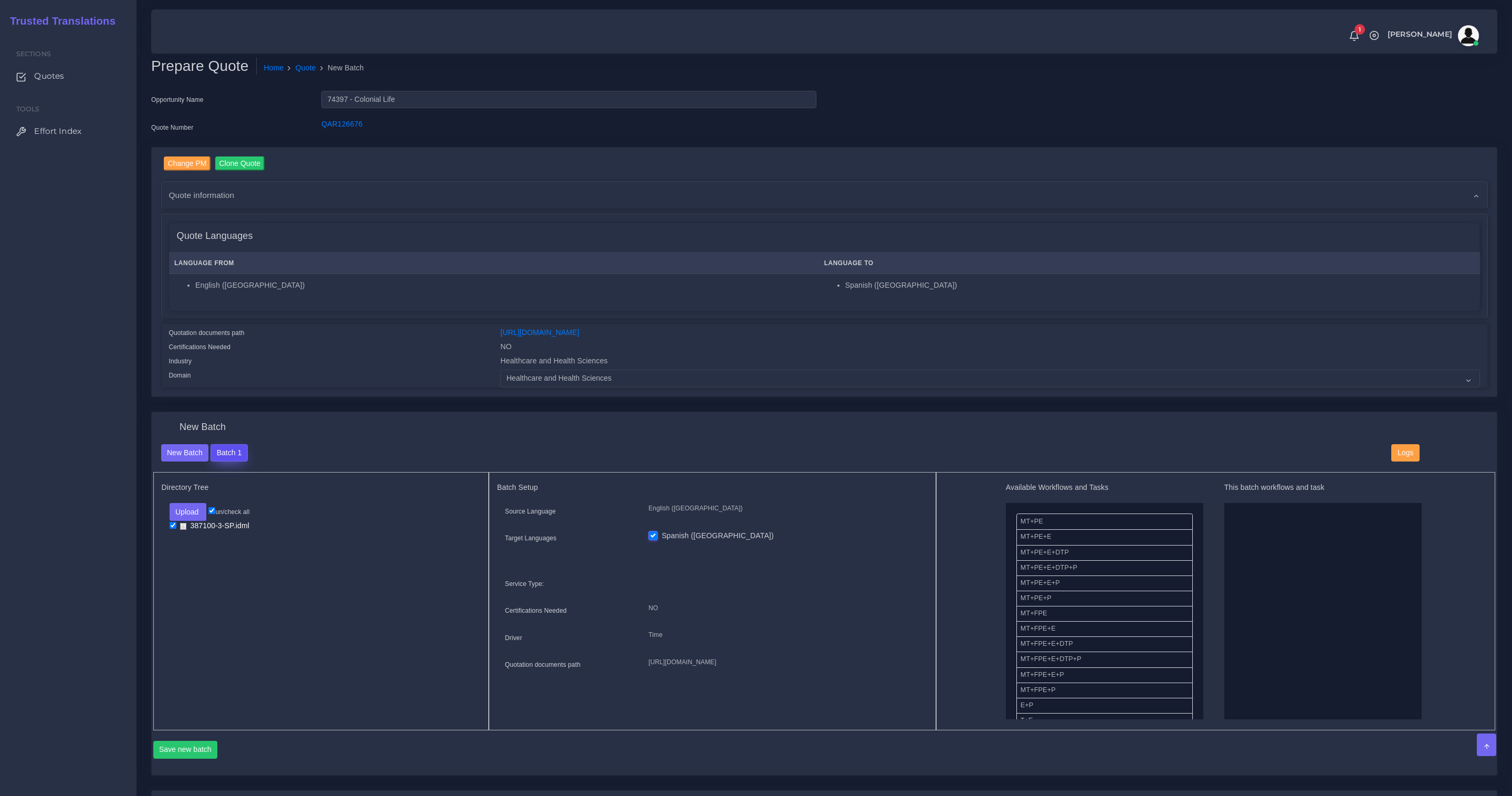
click at [226, 452] on button "Batch 1" at bounding box center [229, 453] width 37 height 18
drag, startPoint x: 1253, startPoint y: 517, endPoint x: 1084, endPoint y: 544, distance: 171.1
drag, startPoint x: 1051, startPoint y: 522, endPoint x: 1254, endPoint y: 521, distance: 203.0
drag, startPoint x: 1039, startPoint y: 652, endPoint x: 1249, endPoint y: 634, distance: 210.8
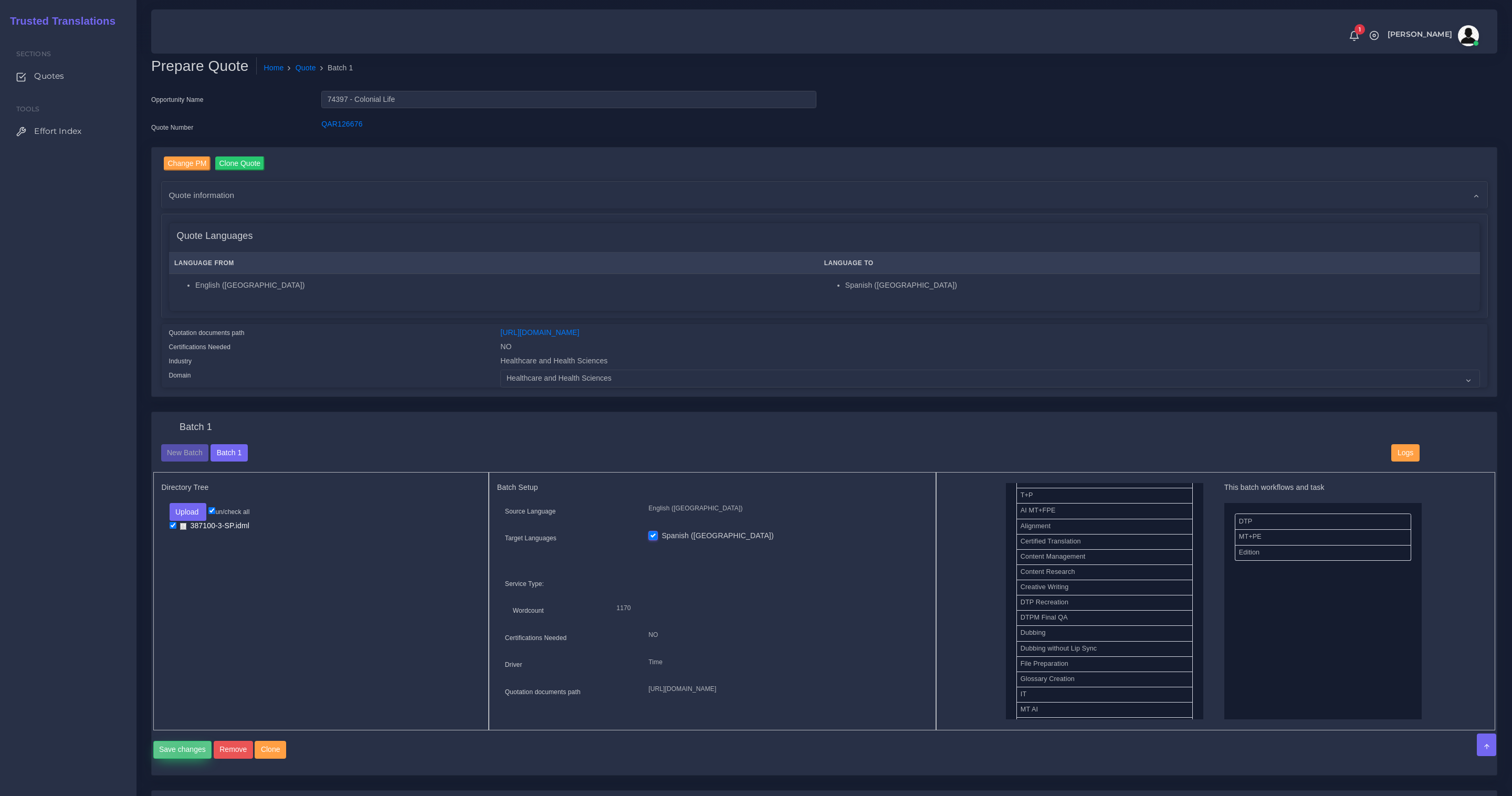
click at [185, 759] on button "Save changes" at bounding box center [182, 749] width 59 height 18
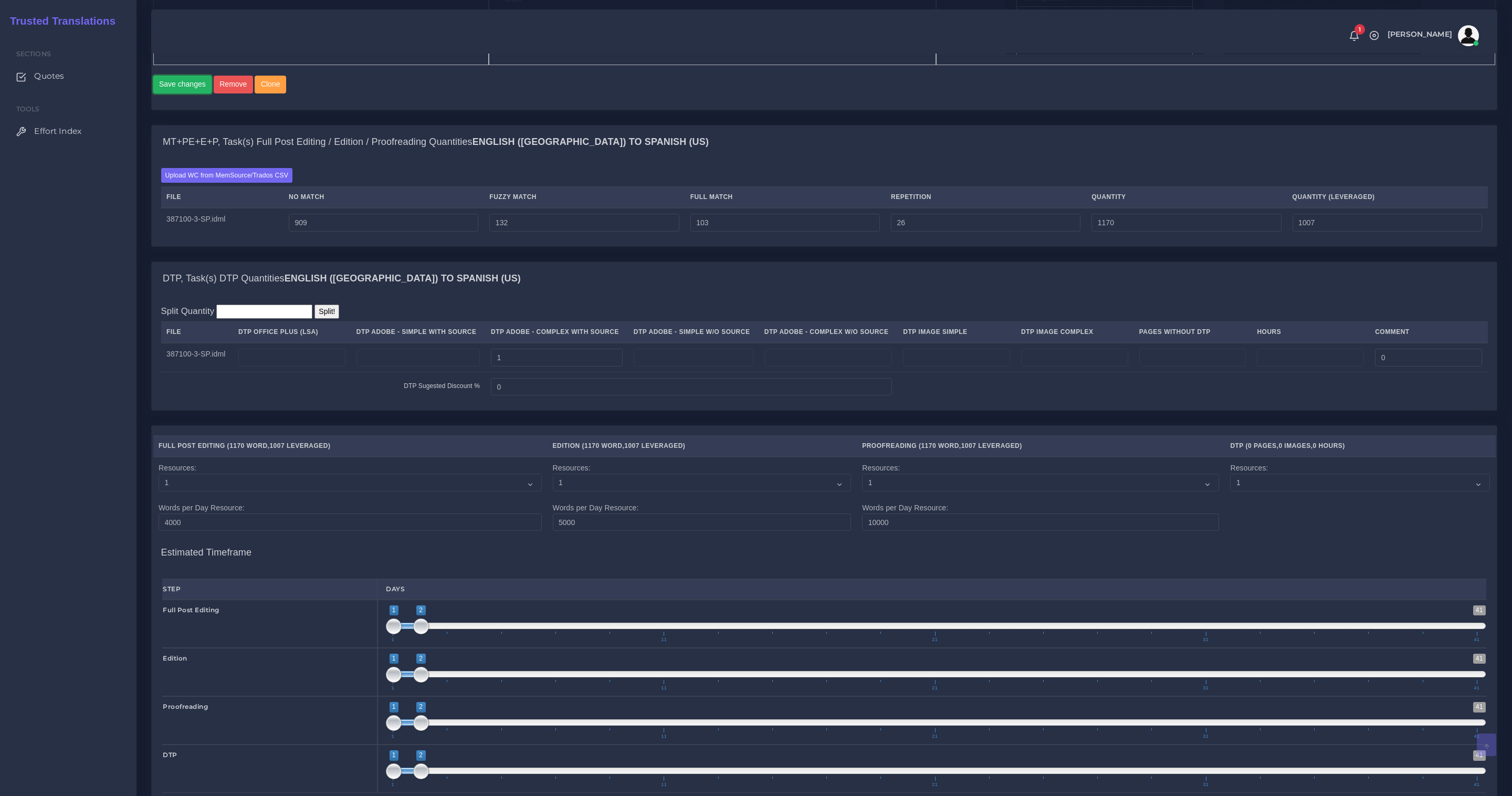
scroll to position [697, 0]
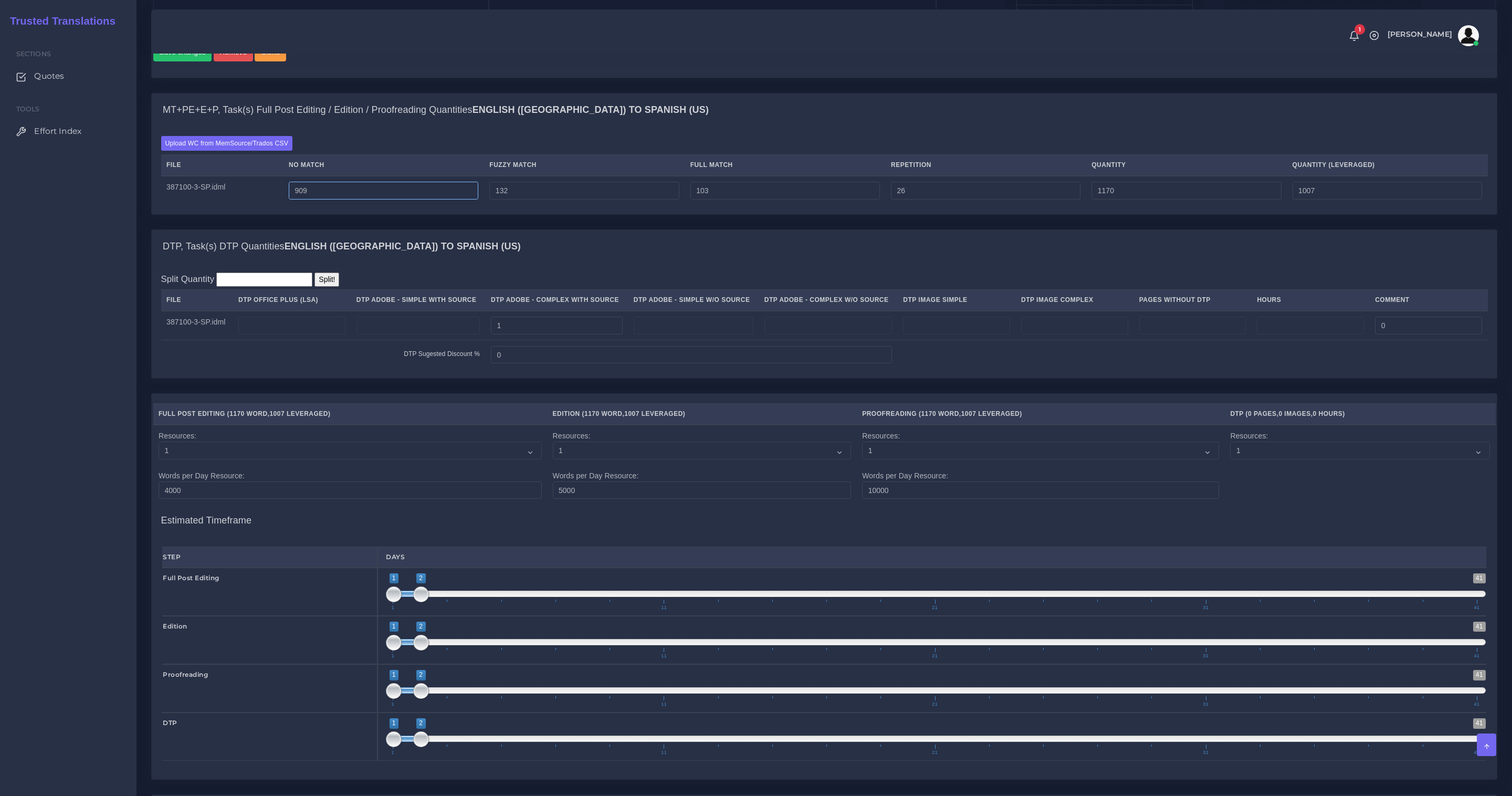
drag, startPoint x: 257, startPoint y: 186, endPoint x: 205, endPoint y: 189, distance: 52.1
click at [211, 188] on tr "387100-3-SP.idml 909 132 103 26 1170 1007" at bounding box center [825, 190] width 1327 height 30
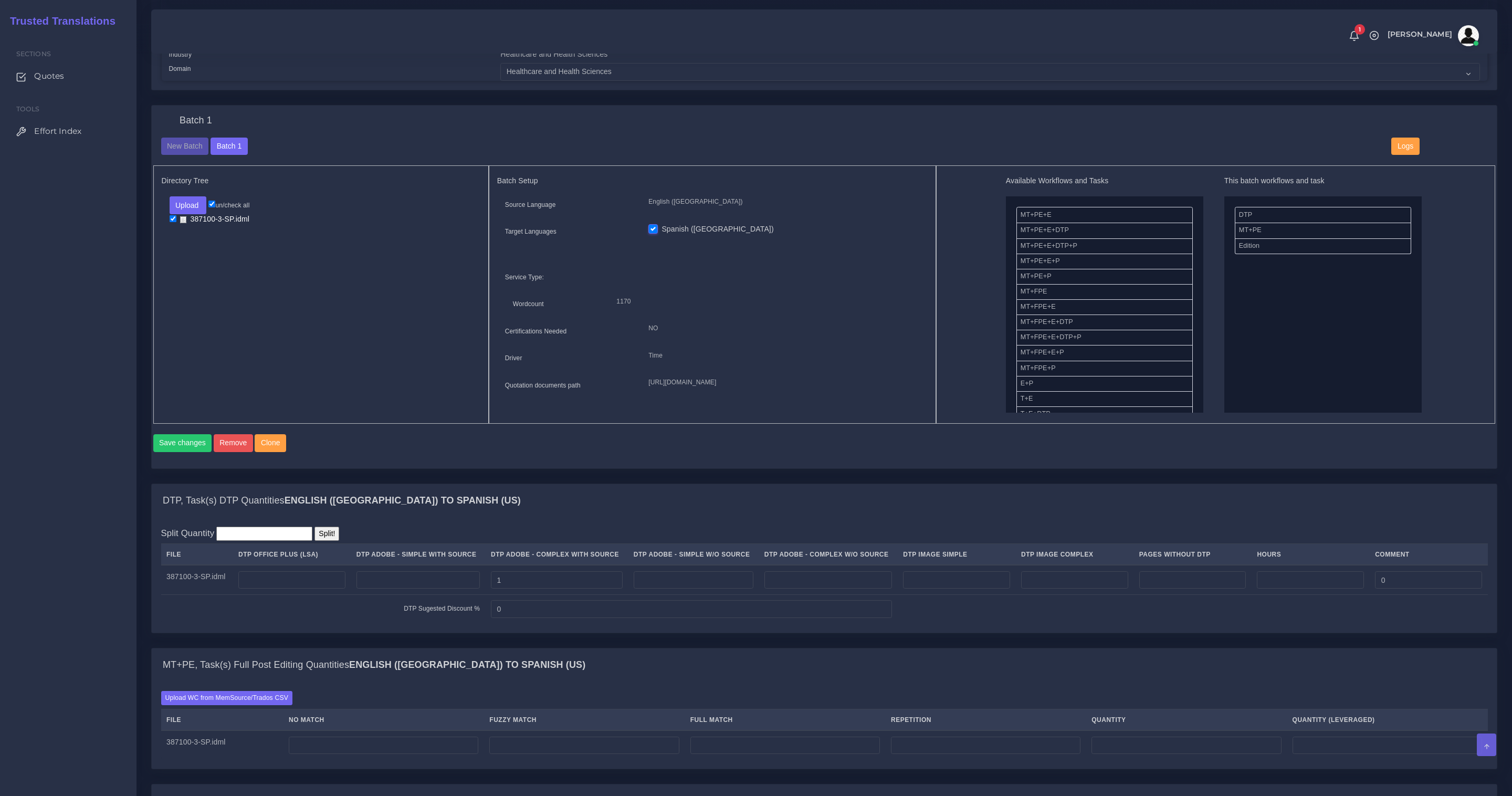
scroll to position [555, 0]
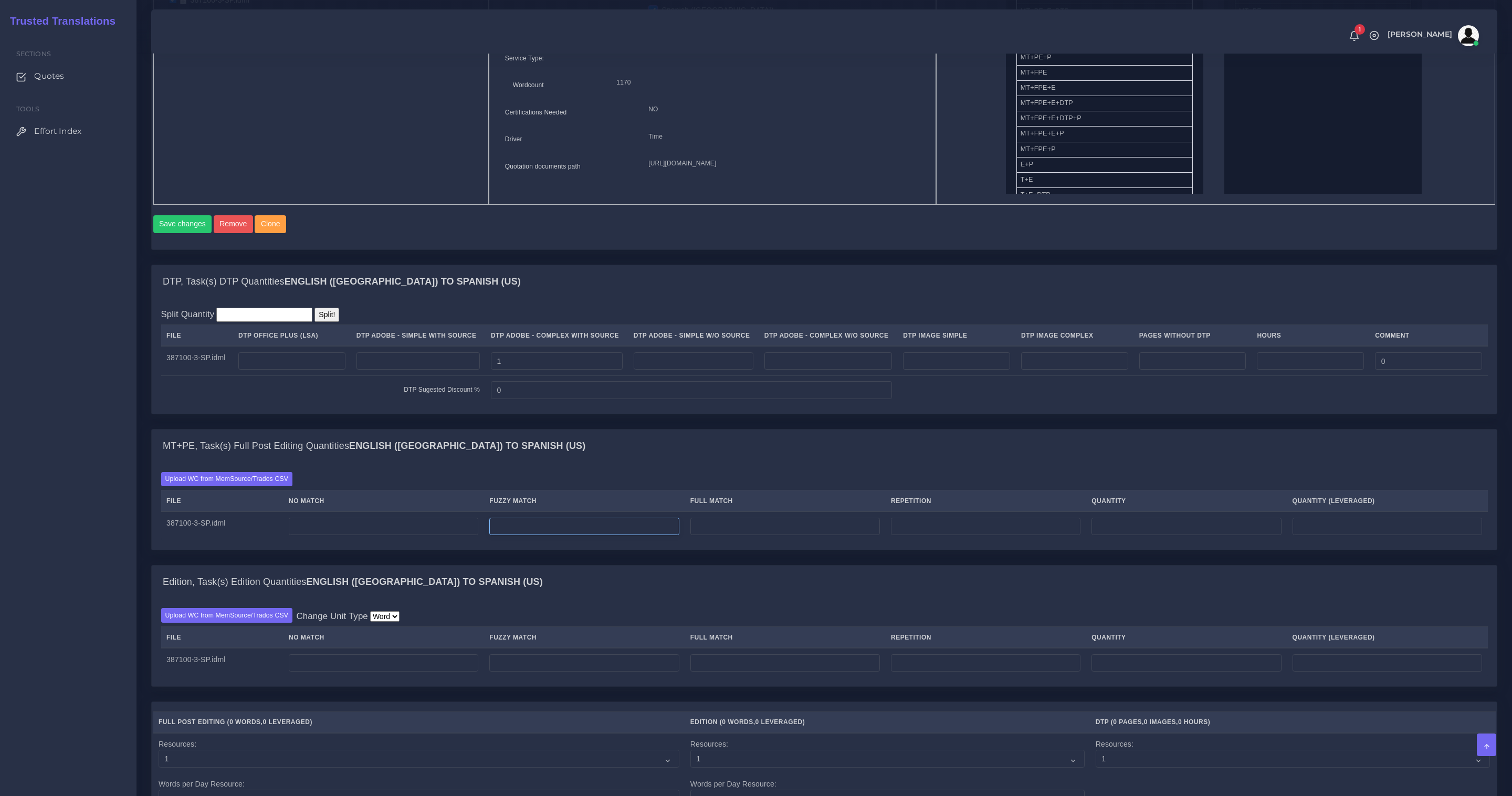
click at [528, 535] on input "number" at bounding box center [584, 526] width 189 height 18
paste input "909"
type input "909"
type input "454"
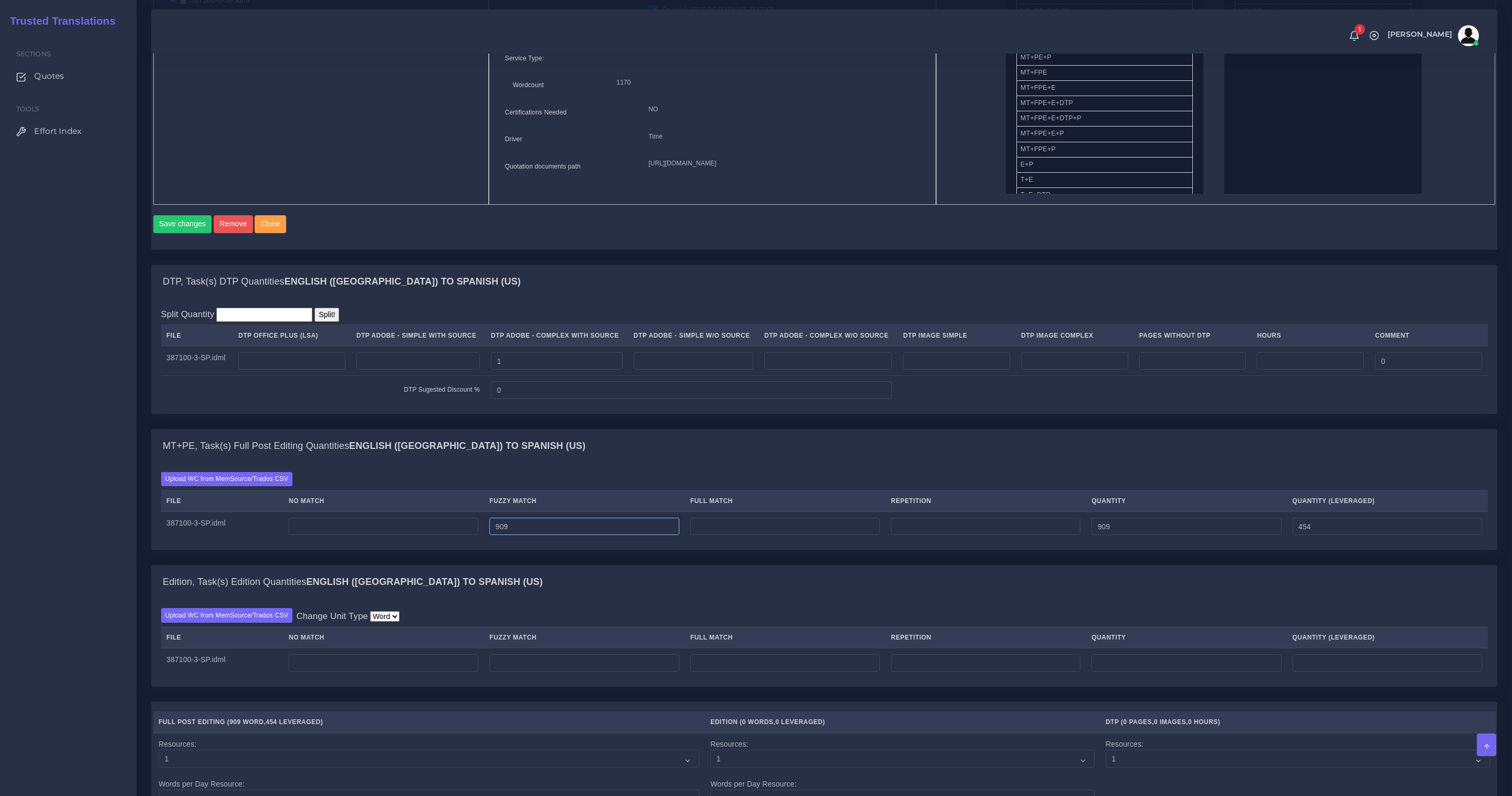
drag, startPoint x: 534, startPoint y: 535, endPoint x: 506, endPoint y: 529, distance: 28.6
click at [506, 529] on input "909" at bounding box center [584, 526] width 189 height 18
type input "0"
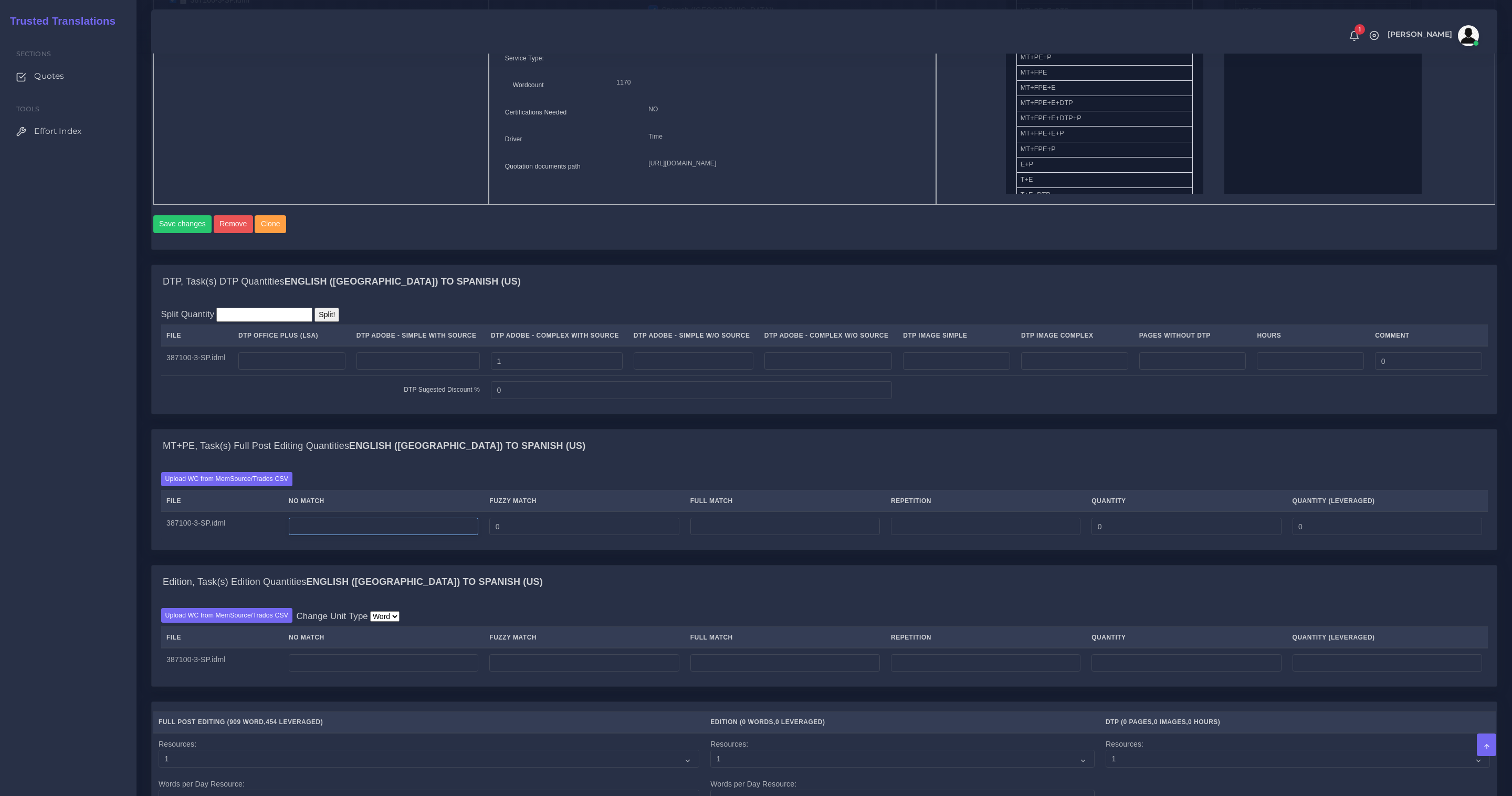
click at [438, 535] on input "number" at bounding box center [383, 526] width 189 height 18
paste input "909"
type input "909"
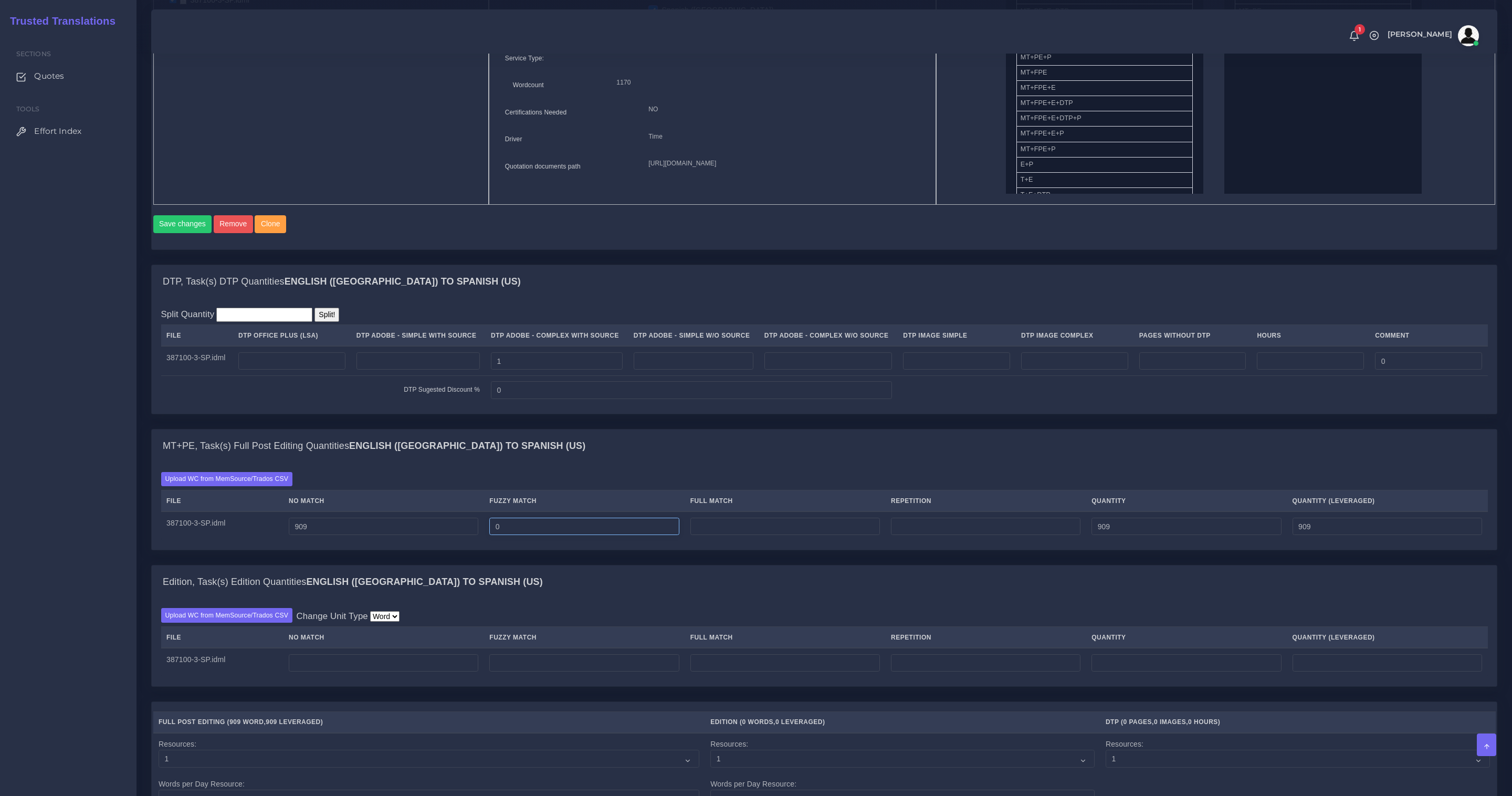
drag, startPoint x: 534, startPoint y: 536, endPoint x: 468, endPoint y: 531, distance: 66.2
click at [471, 531] on tr "387100-3-SP.idml 909 0 909 909" at bounding box center [825, 526] width 1327 height 30
paste input "132"
type input "132"
type input "1041"
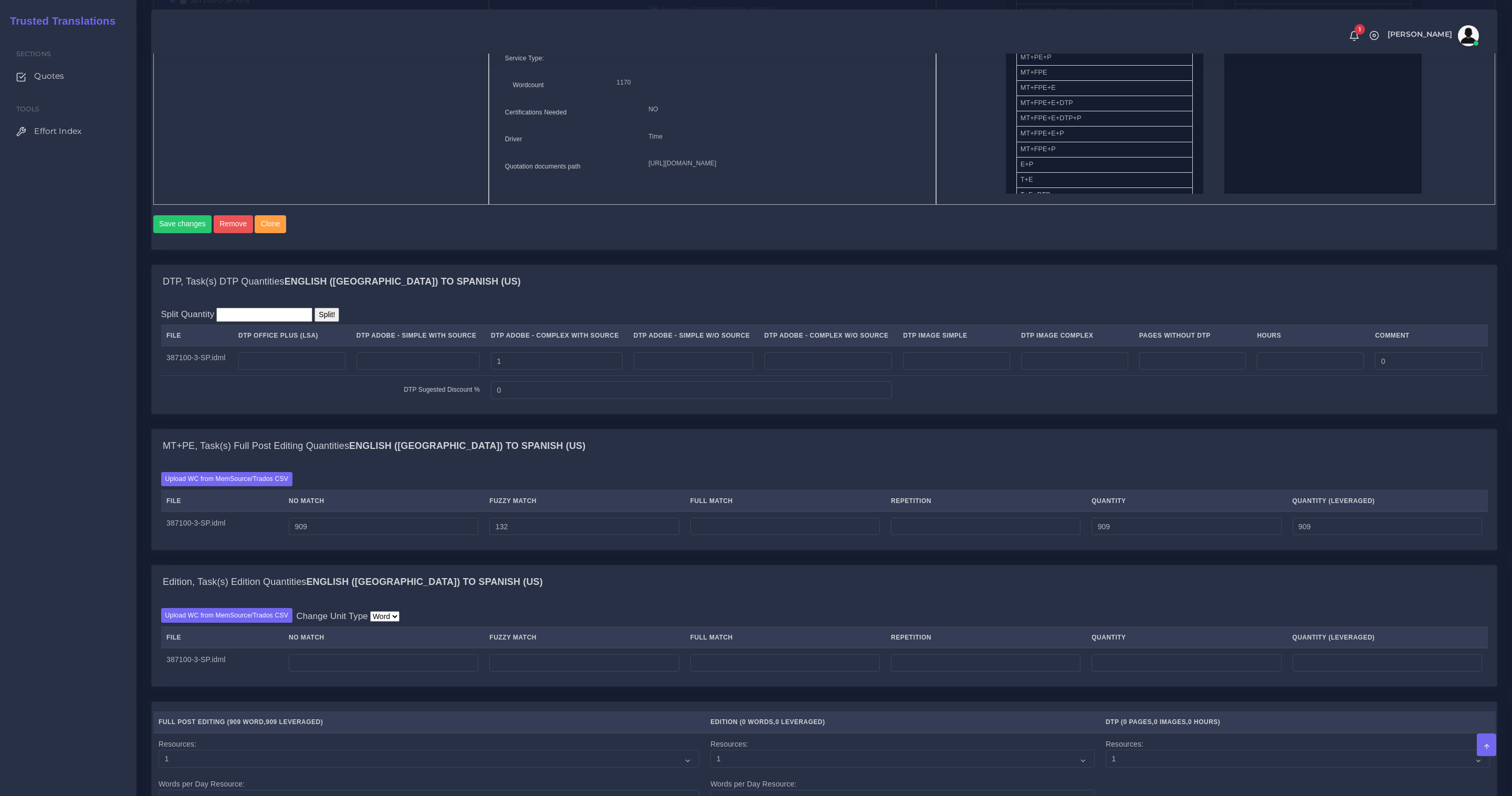
type input "975"
click at [769, 535] on input "number" at bounding box center [785, 526] width 189 height 18
type input "60"
type input "1101"
type input "990"
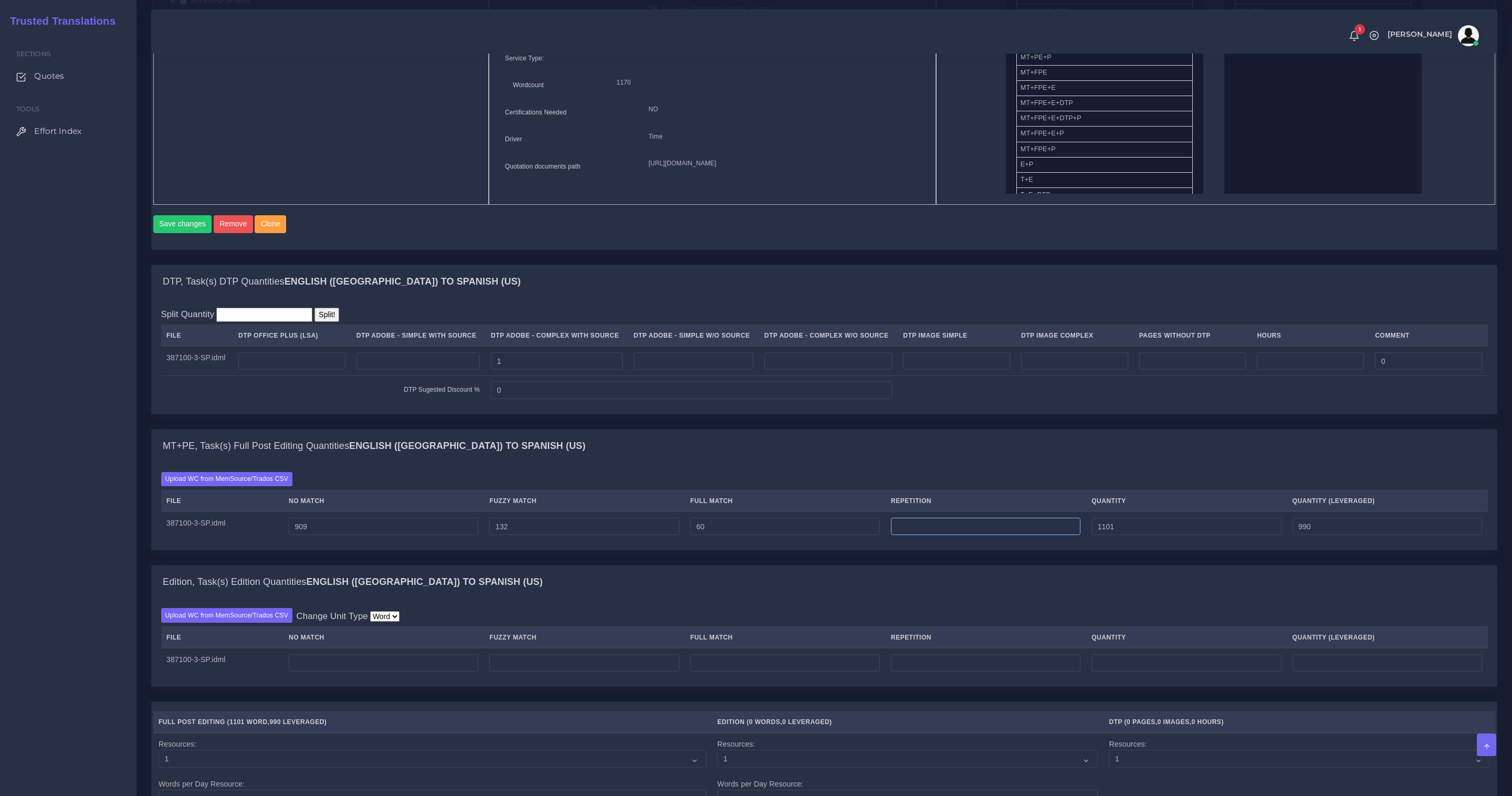
click at [987, 526] on input "number" at bounding box center [986, 526] width 189 height 18
type input "5"
type input "1106"
type input "991"
drag, startPoint x: 336, startPoint y: 525, endPoint x: 148, endPoint y: 516, distance: 188.2
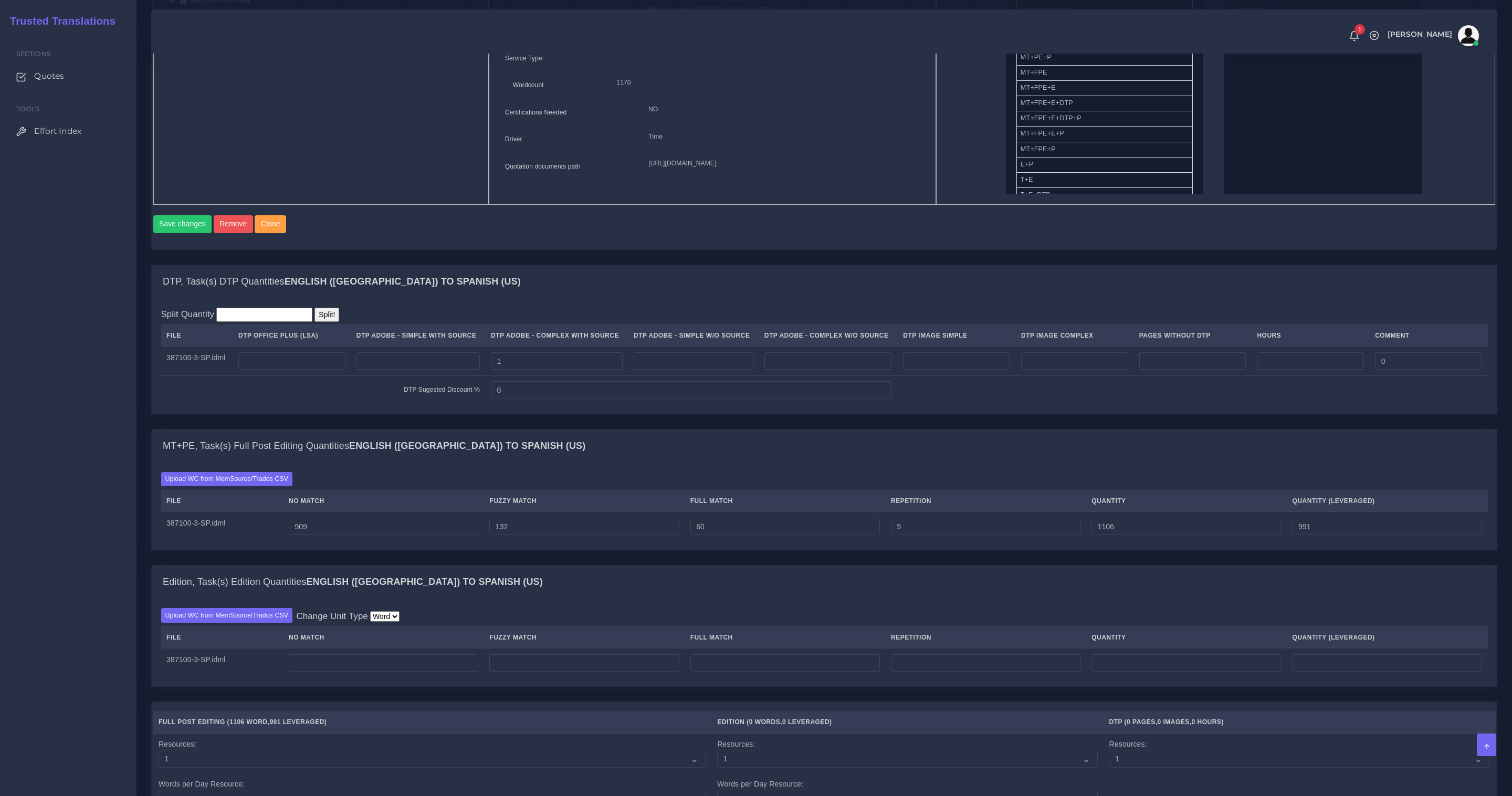
click at [153, 516] on div "Upload WC from MemSource/Trados CSV File No Match Fuzzy Match Full Match Repeti…" at bounding box center [825, 506] width 1345 height 87
drag, startPoint x: 325, startPoint y: 533, endPoint x: 132, endPoint y: 518, distance: 193.6
click at [145, 519] on div "MT+PE, Task(s) Full Post Editing Quantities English (US) TO Spanish (US) Upload…" at bounding box center [824, 497] width 1362 height 136
type input "0"
type input "197"
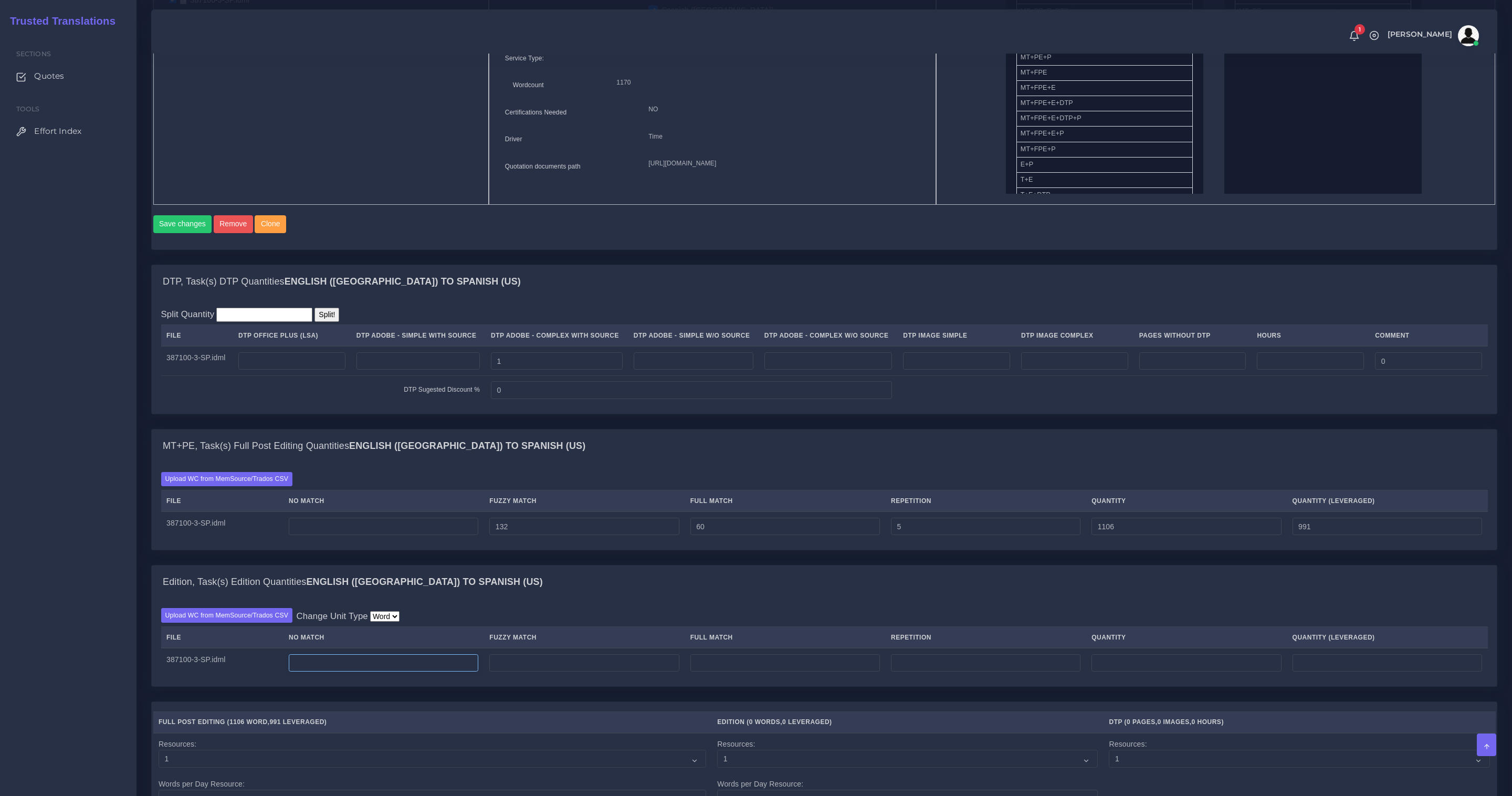
type input "82"
click at [340, 672] on input "number" at bounding box center [383, 663] width 189 height 18
paste input "909"
type input "909"
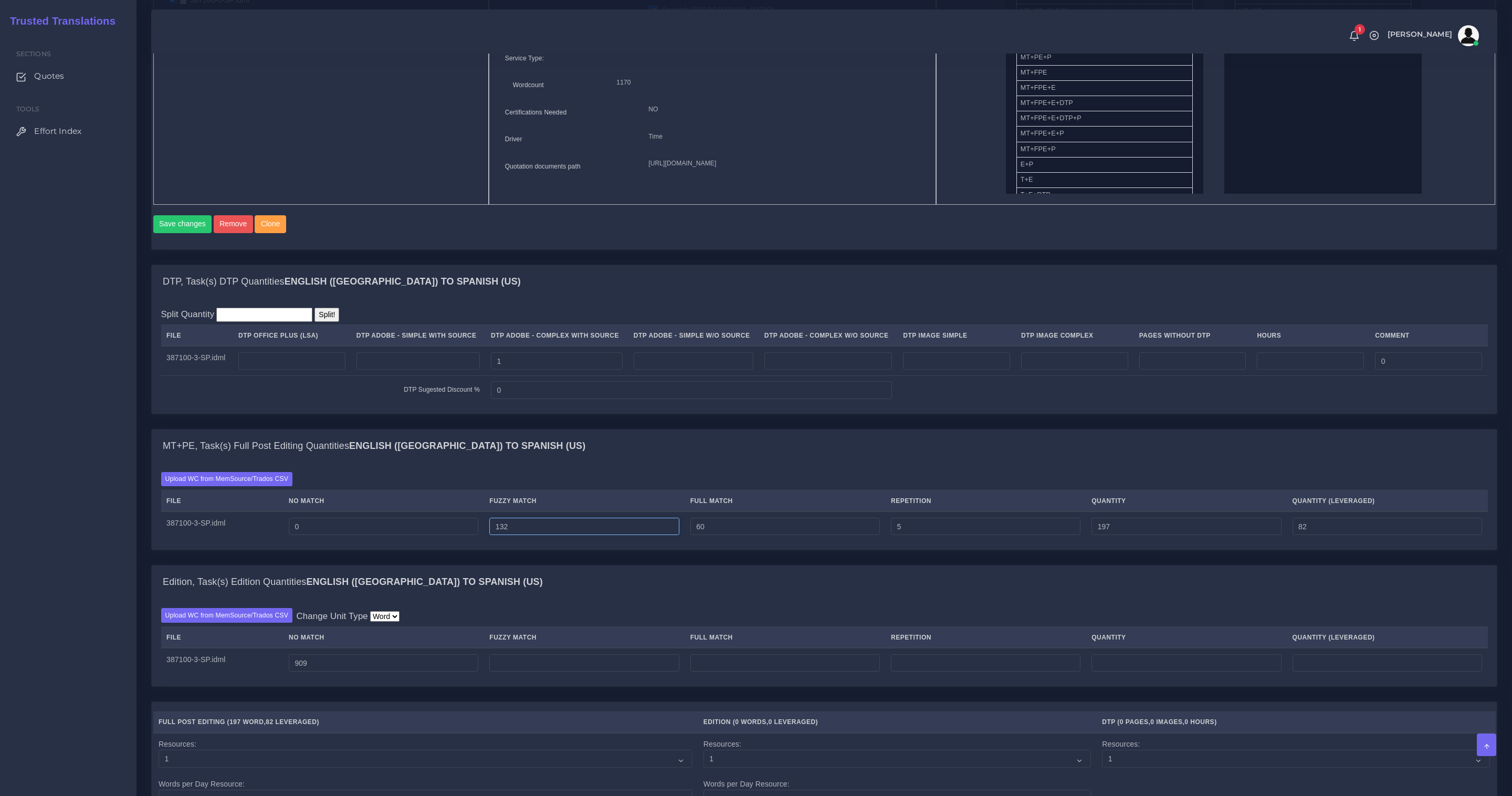
type input "909"
drag, startPoint x: 534, startPoint y: 537, endPoint x: 400, endPoint y: 527, distance: 134.4
click at [405, 527] on tr "387100-3-SP.idml 0 132 60 5 197 82" at bounding box center [825, 526] width 1327 height 30
type input "0"
type input "65"
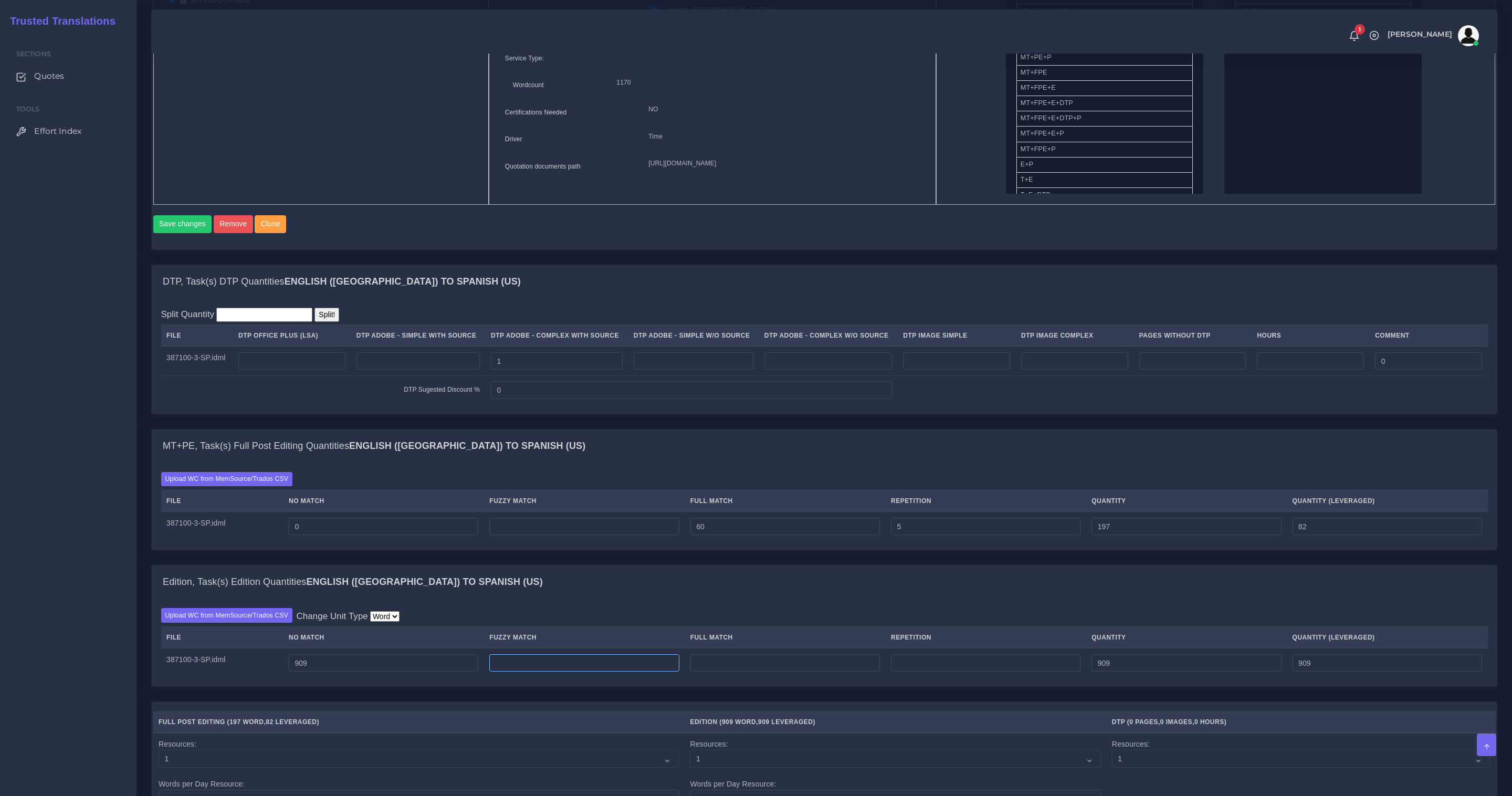
type input "16"
click at [541, 664] on input "number" at bounding box center [584, 663] width 189 height 18
paste input "132"
type input "132"
type input "1041"
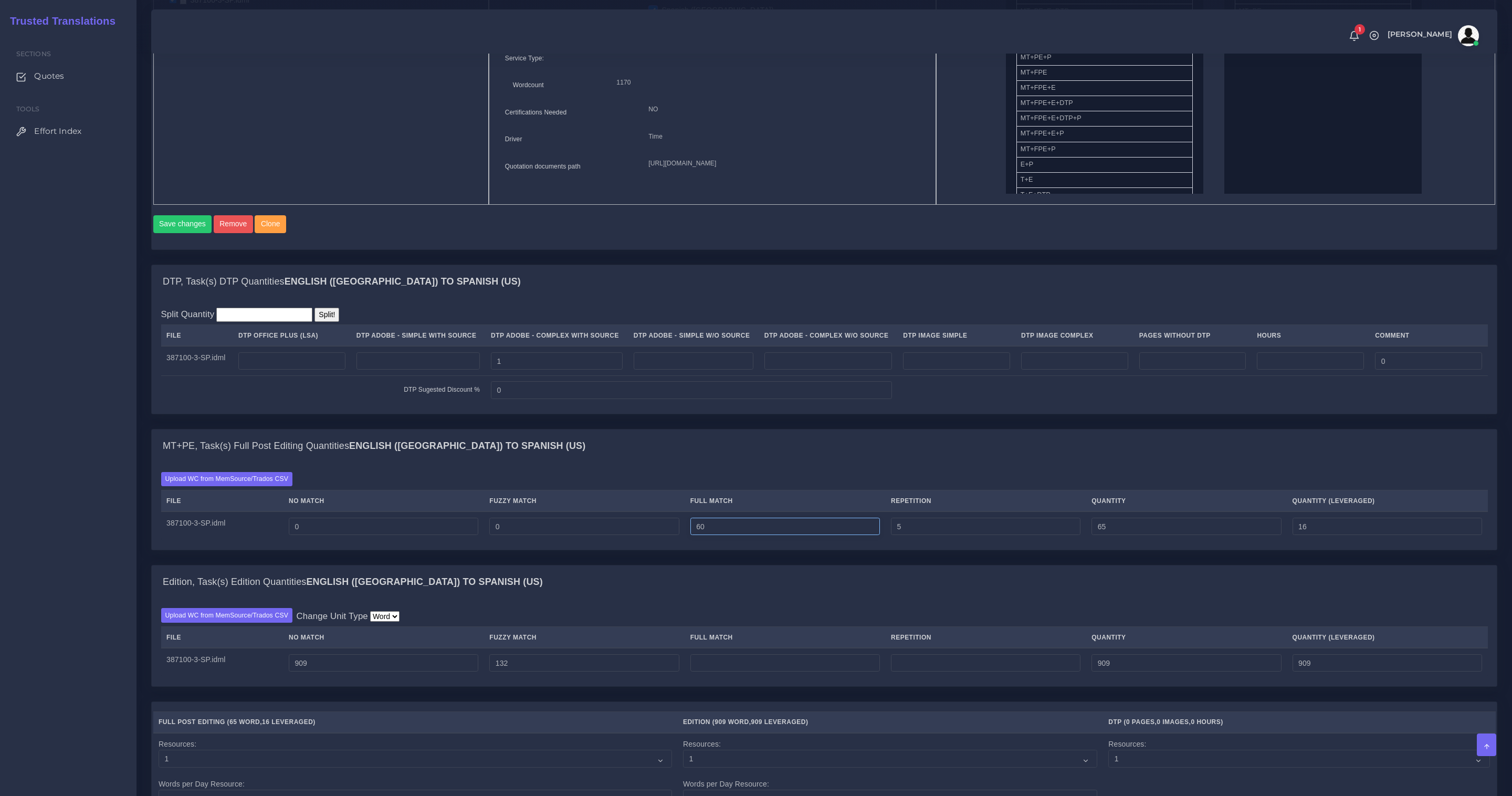
type input "975"
drag, startPoint x: 623, startPoint y: 531, endPoint x: 617, endPoint y: 533, distance: 6.3
click at [617, 533] on tr "387100-3-SP.idml 0 0 60 5 65 16" at bounding box center [825, 526] width 1327 height 30
type input "0"
type input "5"
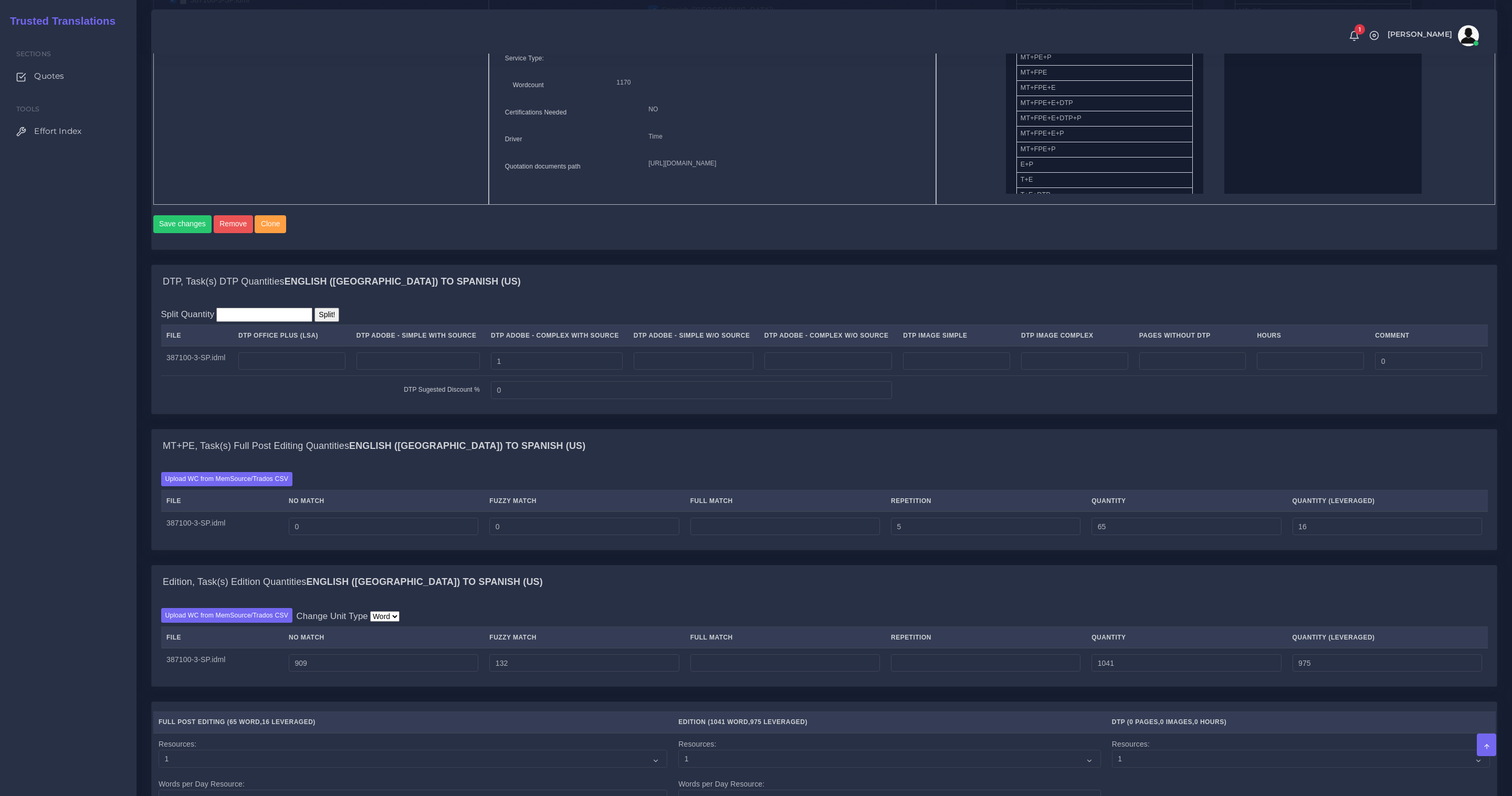
type input "1"
click at [745, 658] on td at bounding box center [785, 662] width 201 height 30
click at [745, 671] on input "number" at bounding box center [785, 663] width 189 height 18
paste input "60"
type input "60"
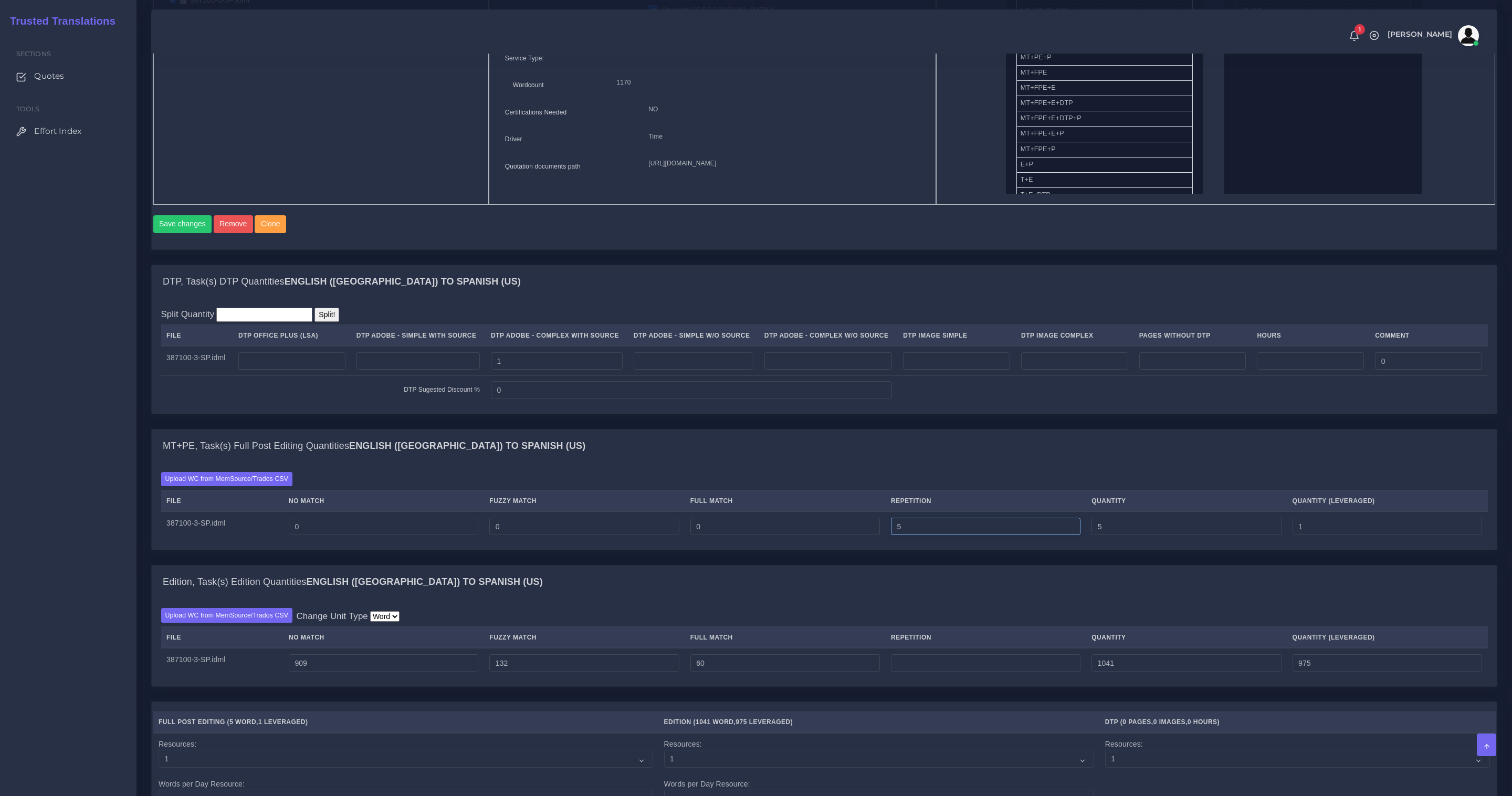
type input "1101"
type input "990"
drag, startPoint x: 917, startPoint y: 536, endPoint x: 783, endPoint y: 535, distance: 134.0
click at [786, 528] on tr "387100-3-SP.idml 0 0 0 5 5 1" at bounding box center [825, 526] width 1327 height 30
click at [924, 667] on input "number" at bounding box center [986, 663] width 189 height 18
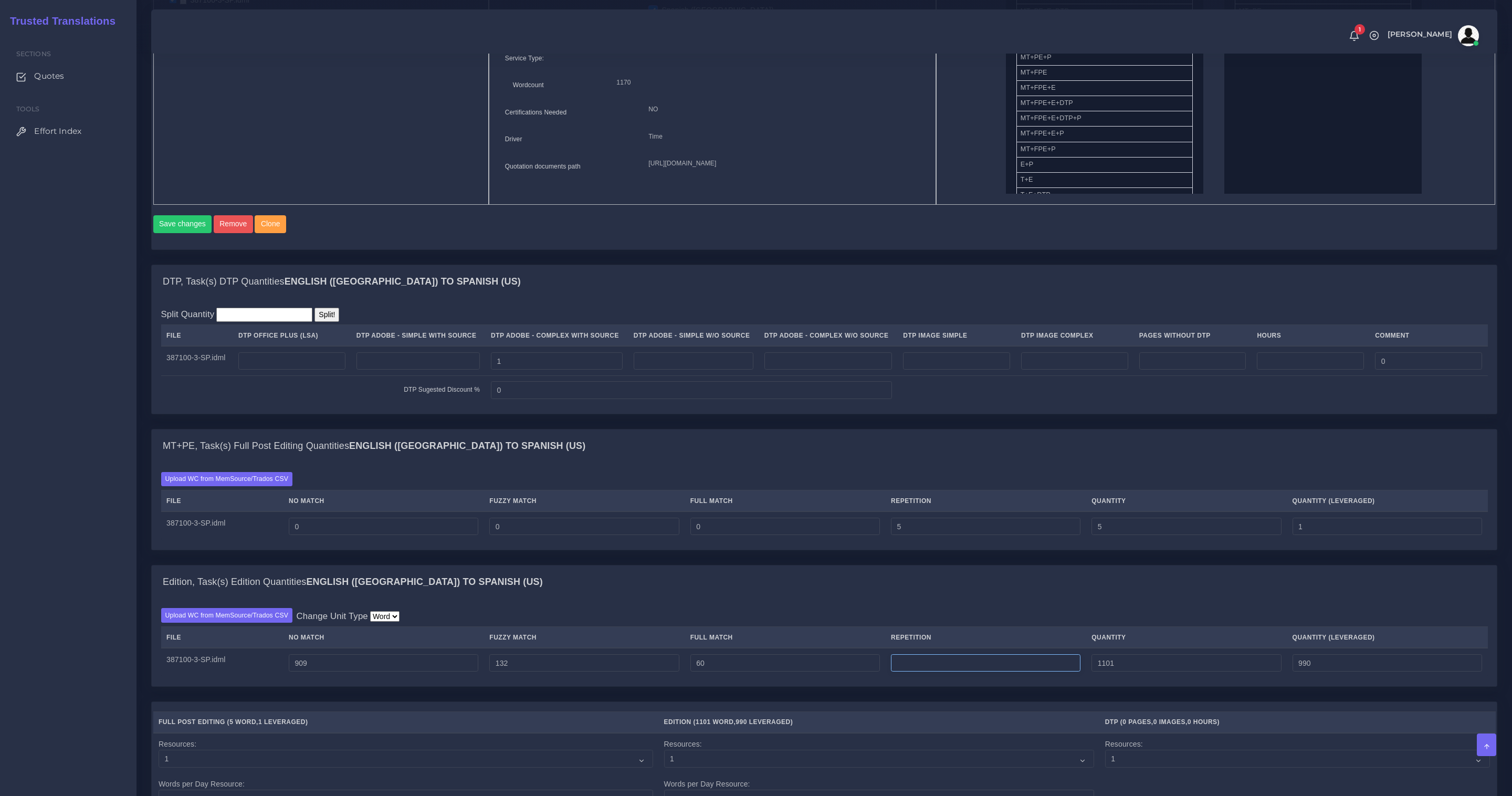
click at [926, 666] on input "number" at bounding box center [986, 663] width 189 height 18
paste input "60"
type input "60"
type input "1161"
type input "1005"
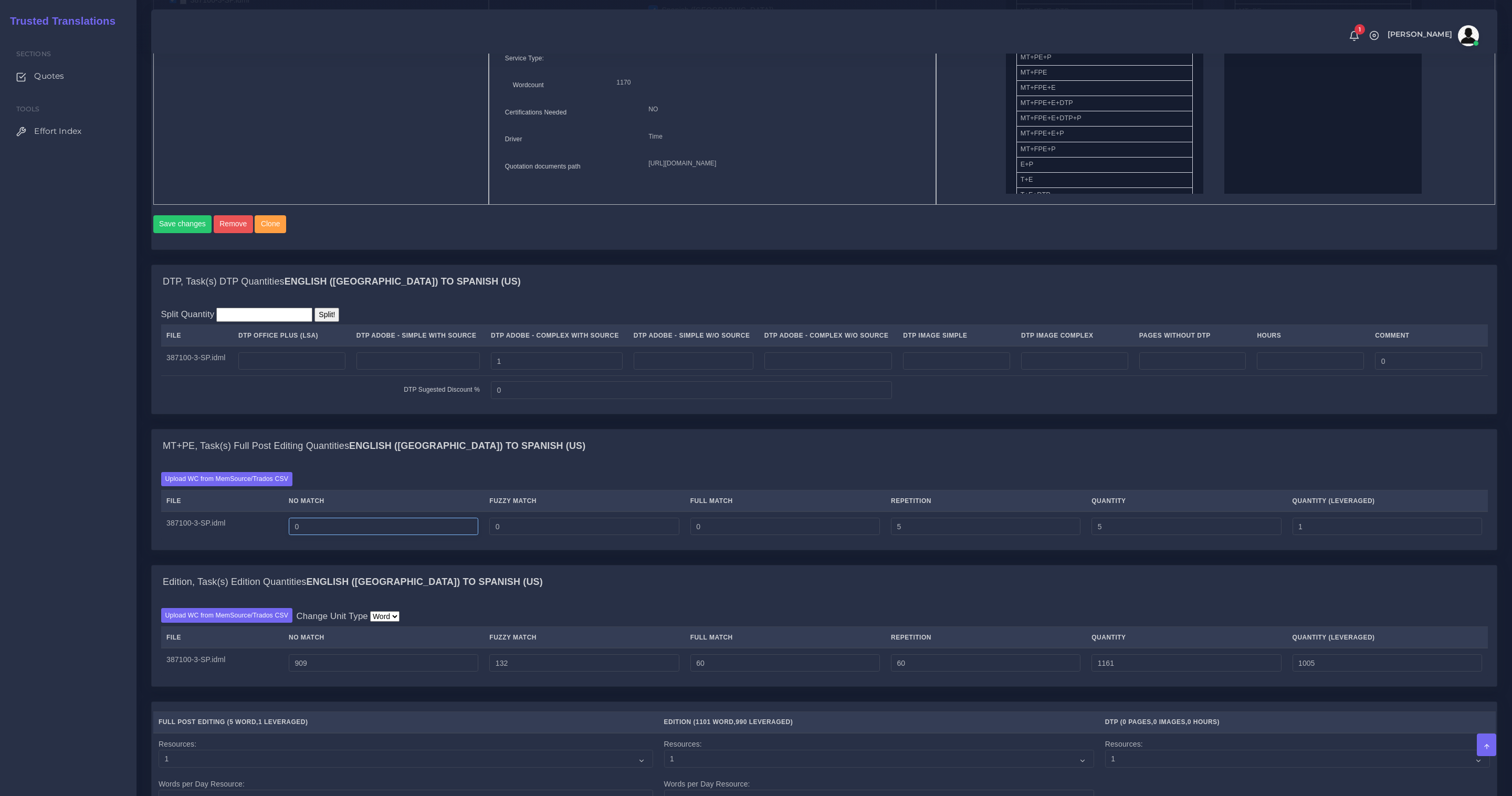
drag, startPoint x: 340, startPoint y: 533, endPoint x: 221, endPoint y: 520, distance: 119.7
click at [221, 520] on tr "387100-3-SP.idml 0 0 0 5 5 1" at bounding box center [825, 526] width 1327 height 30
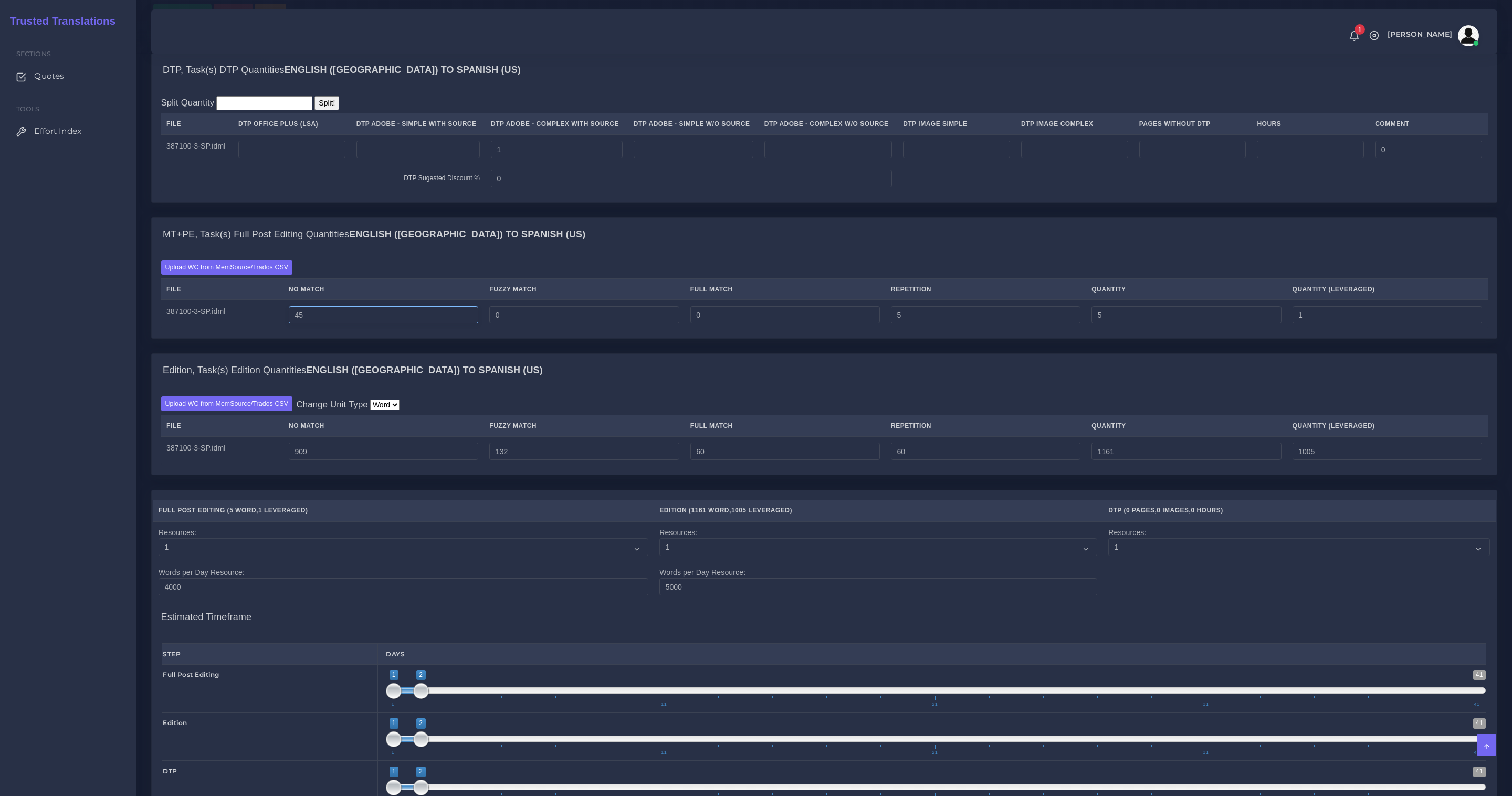
scroll to position [902, 0]
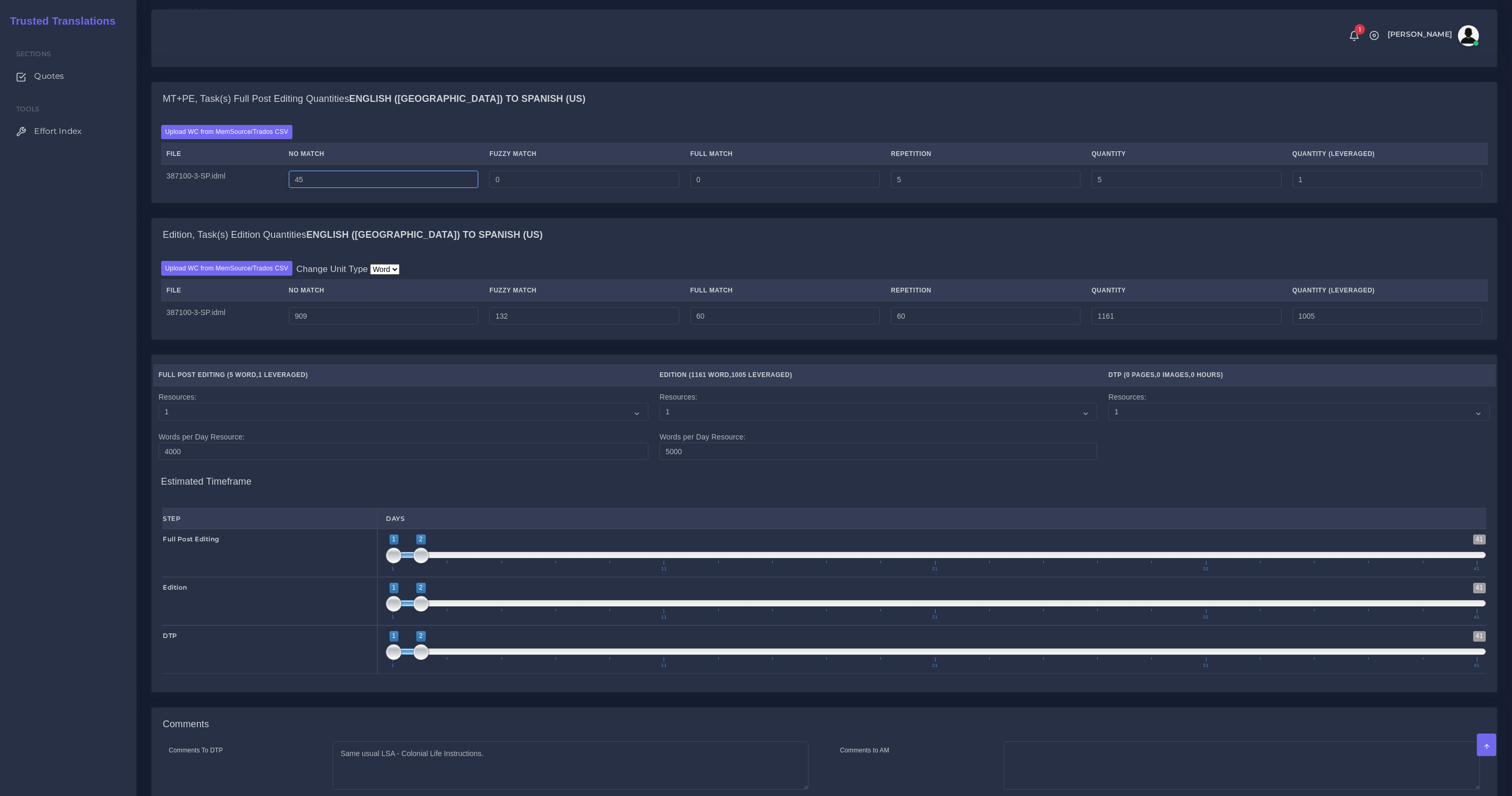
type input "45"
type input "50"
type input "46"
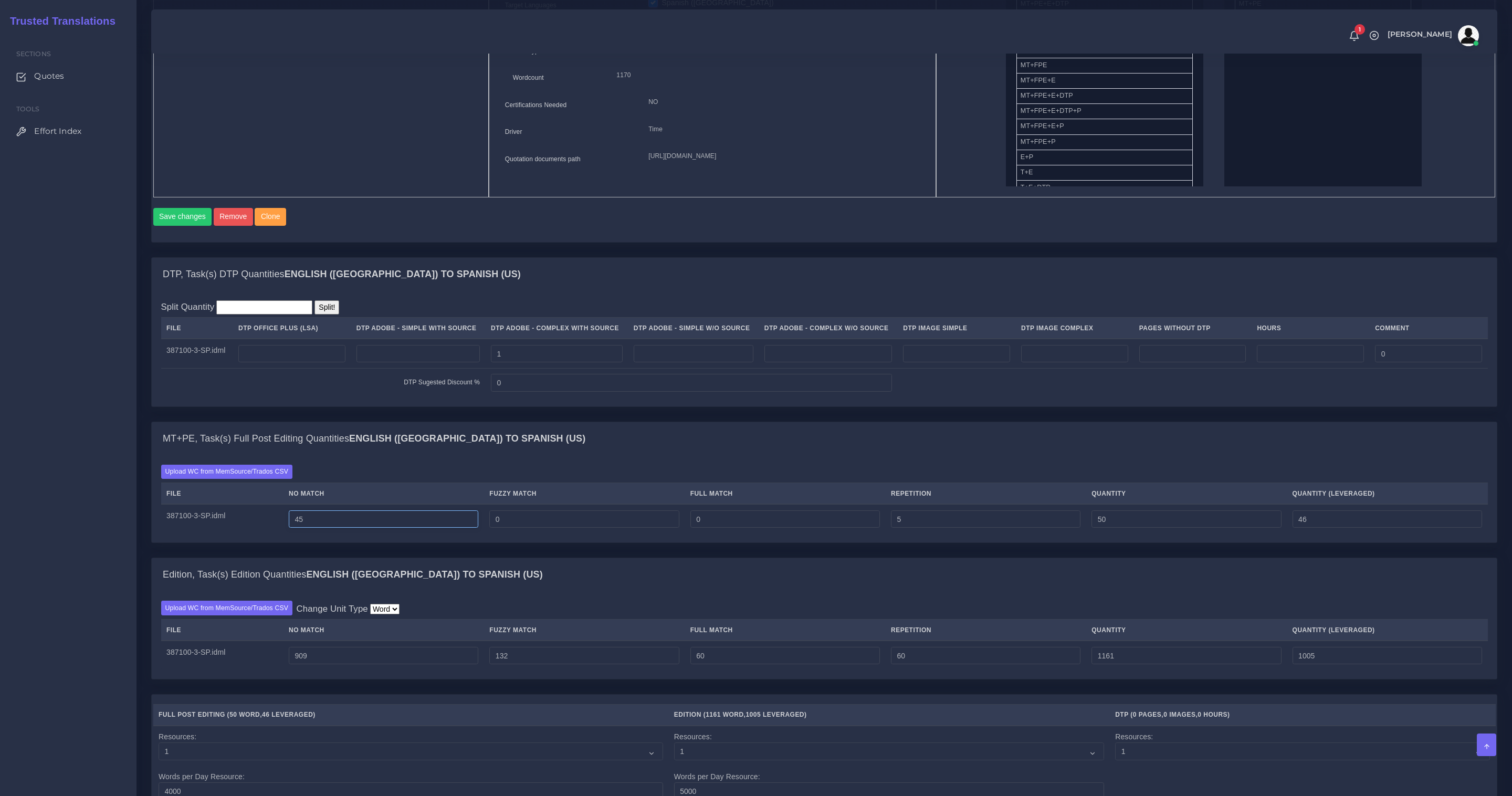
scroll to position [426, 0]
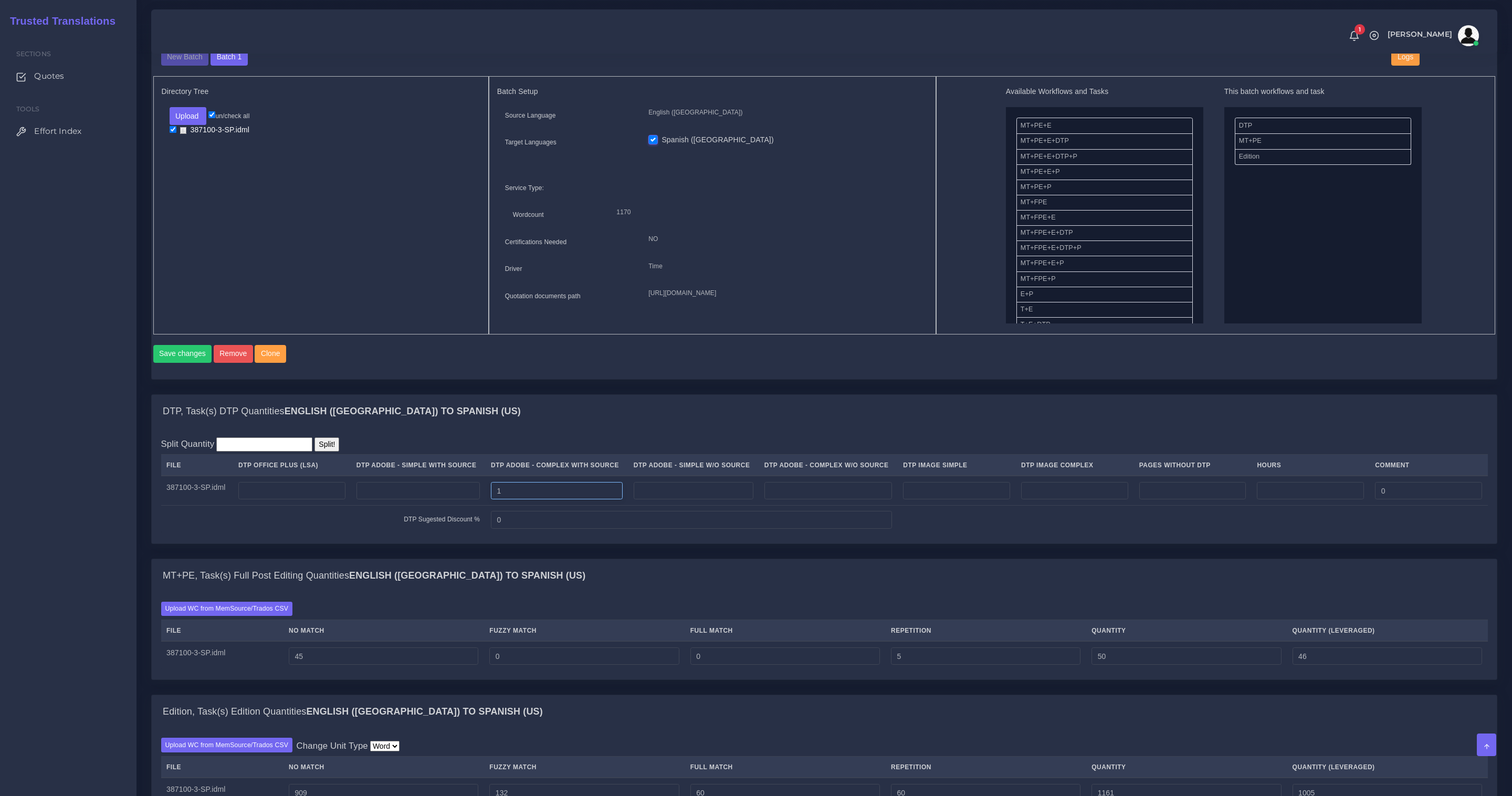
drag, startPoint x: 528, startPoint y: 499, endPoint x: 407, endPoint y: 483, distance: 122.1
click at [407, 483] on table "File DTP Office Plus (LSA) DTP Adobe - Simple With Source DTP Adobe - Complex W…" at bounding box center [825, 494] width 1327 height 80
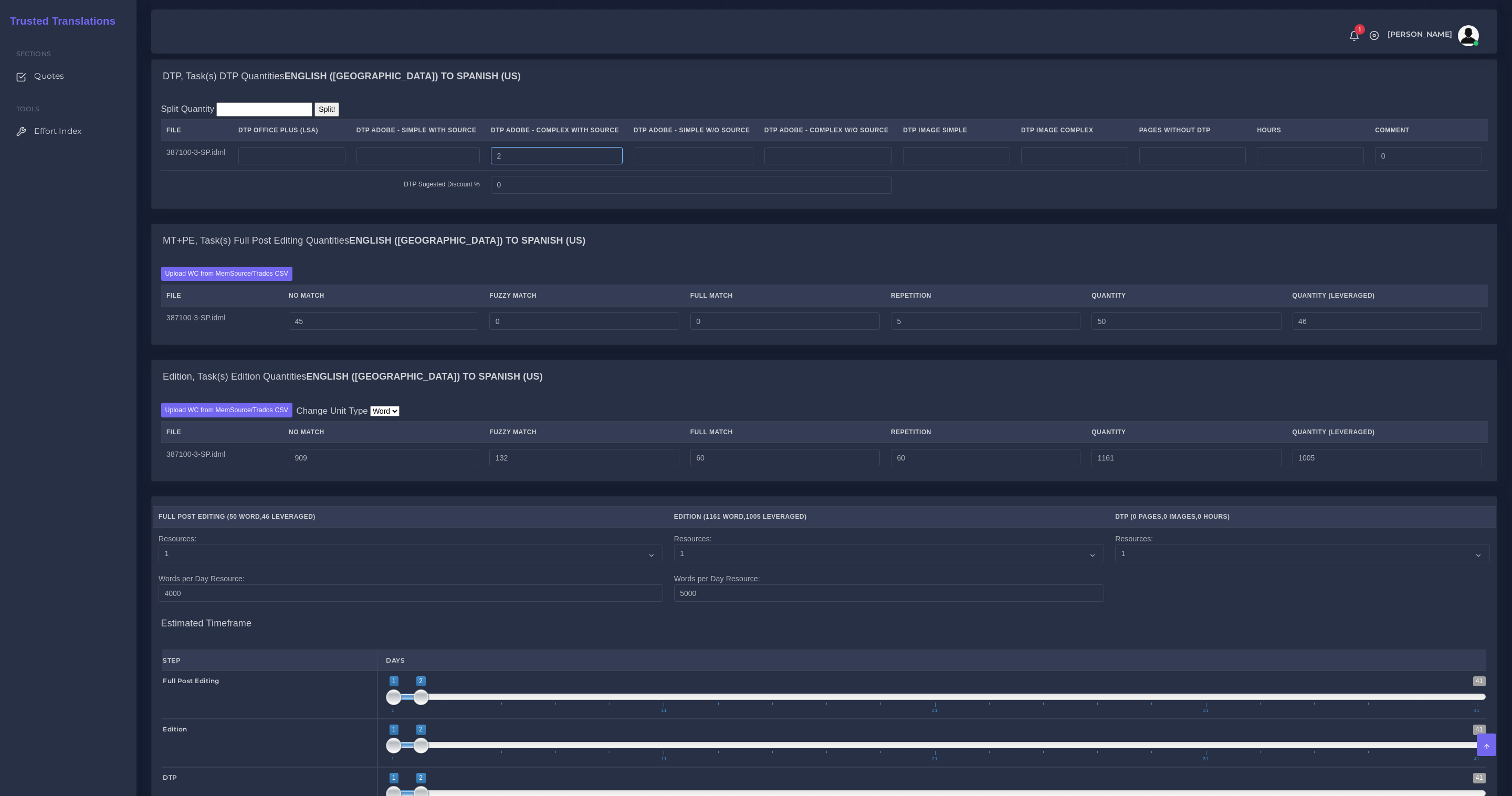
scroll to position [1051, 0]
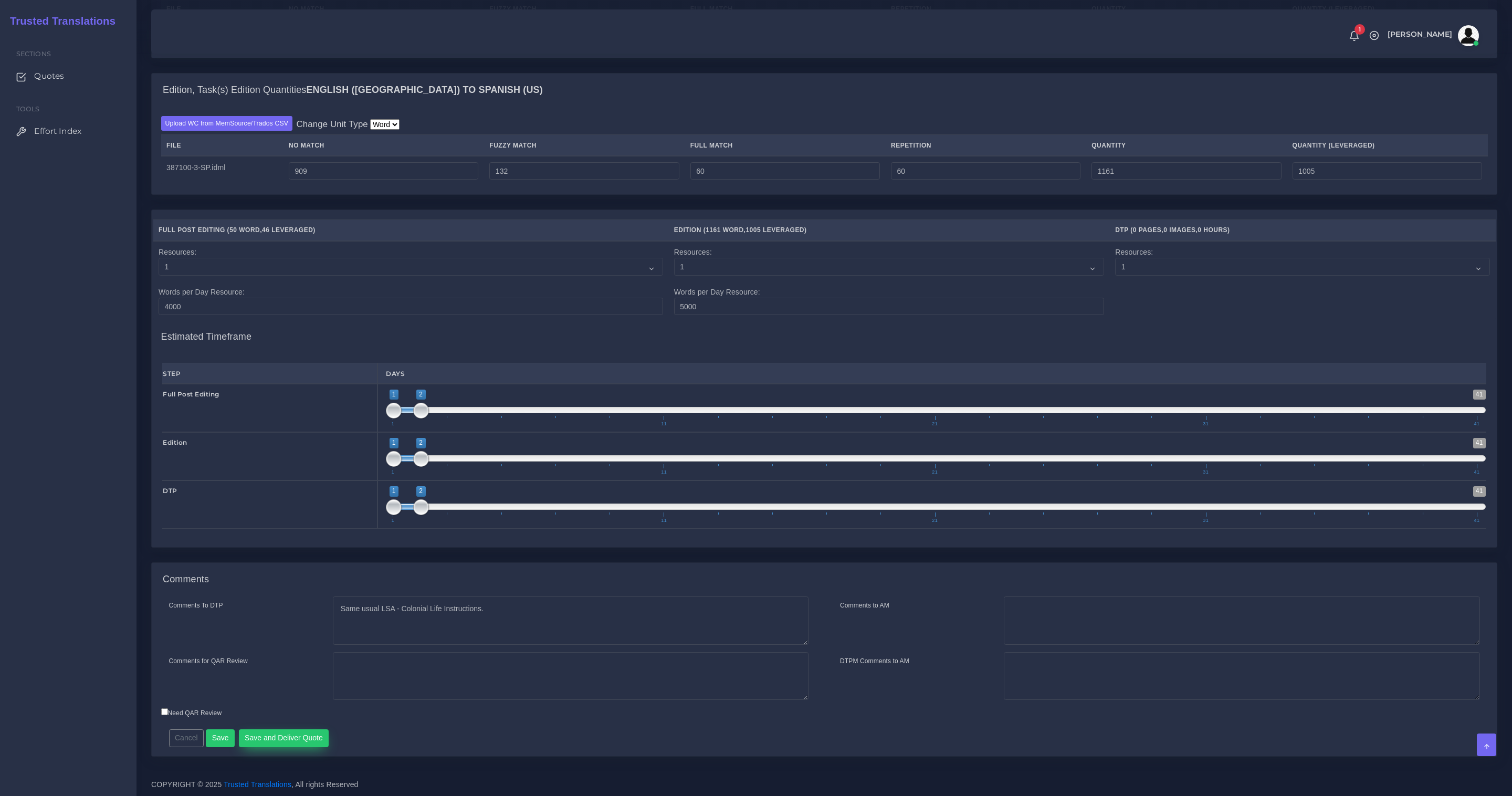
type input "2"
click at [285, 732] on button "Save and Deliver Quote" at bounding box center [284, 738] width 91 height 18
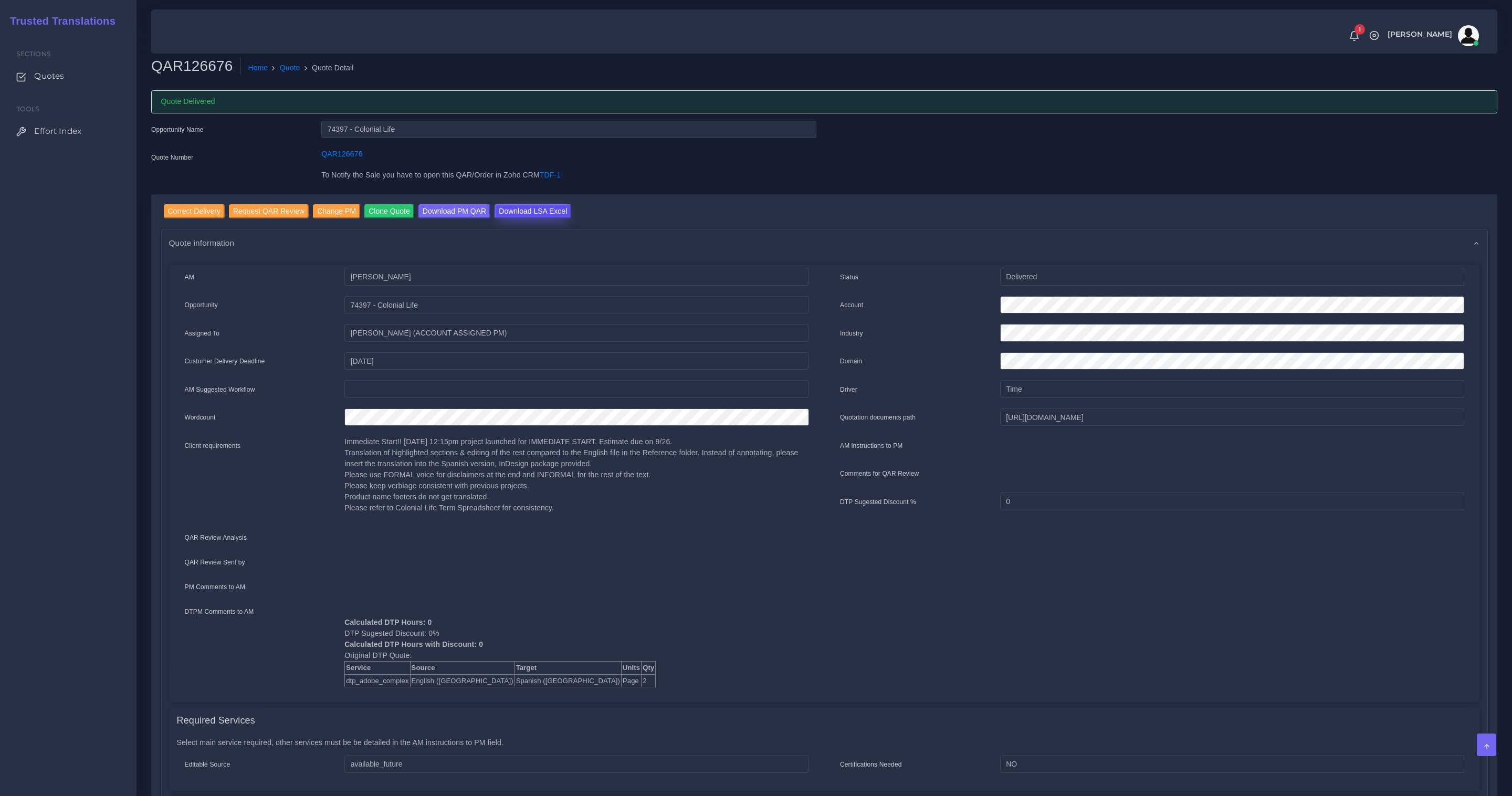
click at [550, 211] on input "Download LSA Excel" at bounding box center [533, 211] width 77 height 14
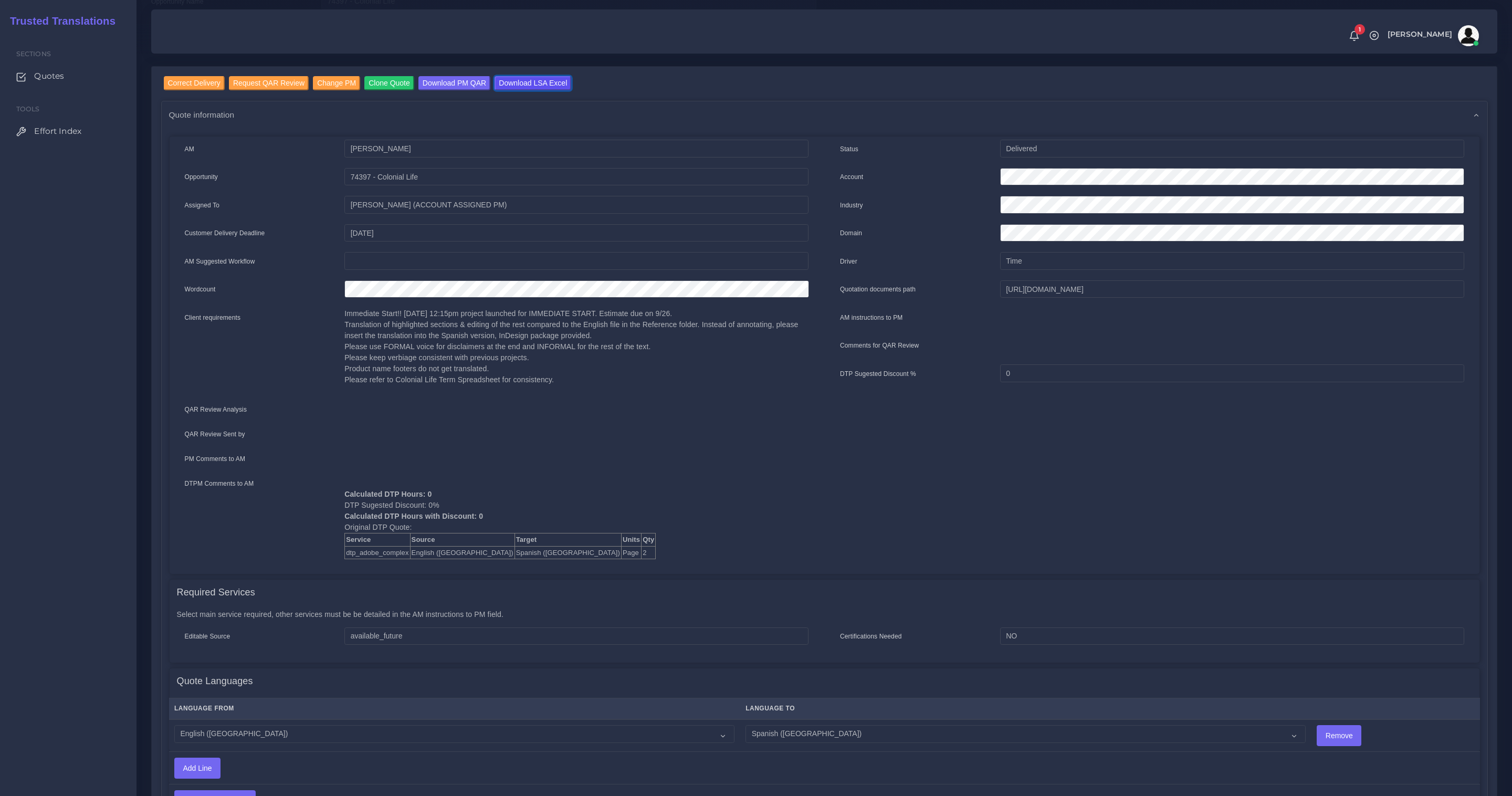
scroll to position [38, 0]
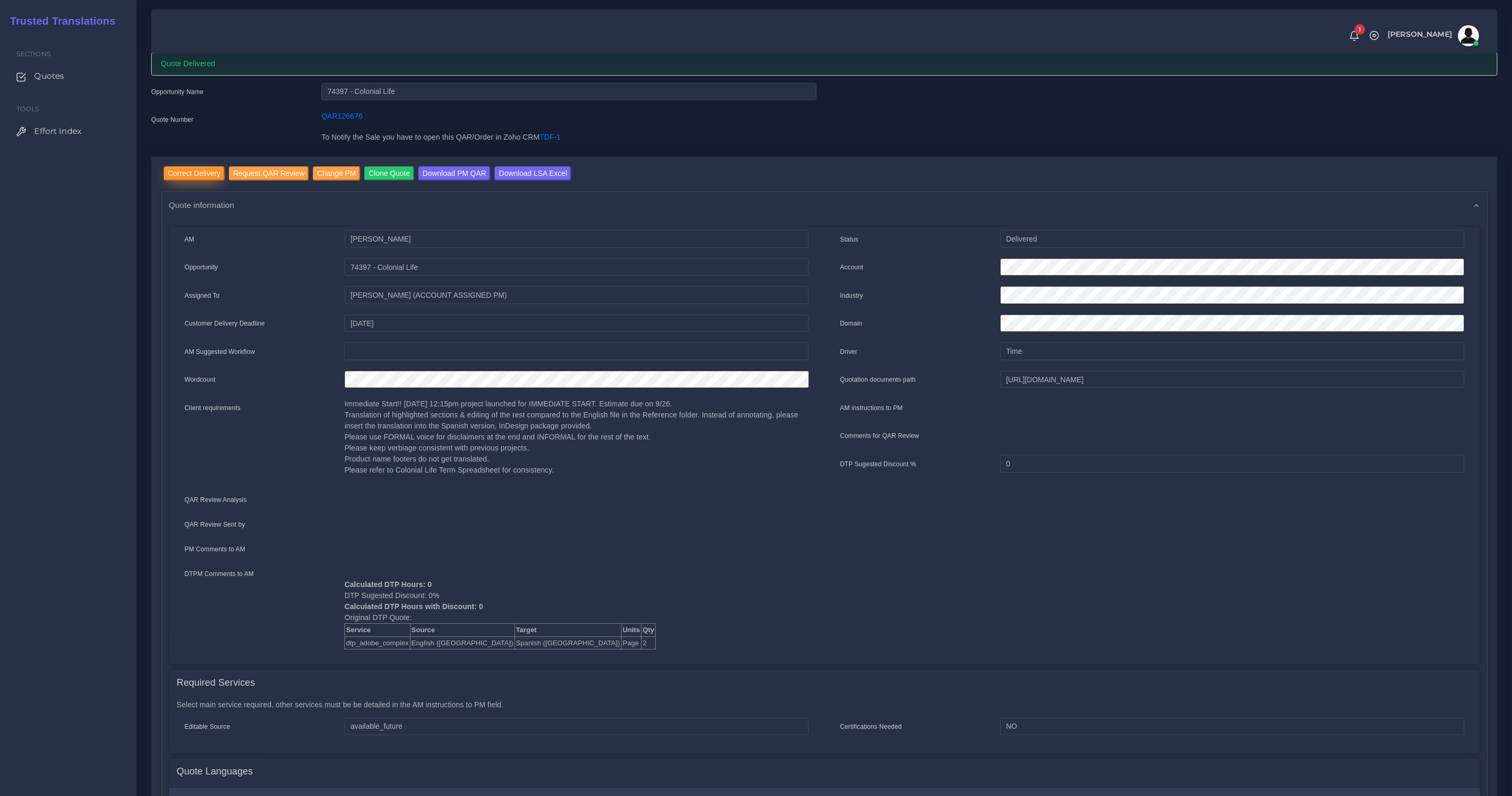
click at [205, 175] on input "Correct Delivery" at bounding box center [194, 173] width 61 height 14
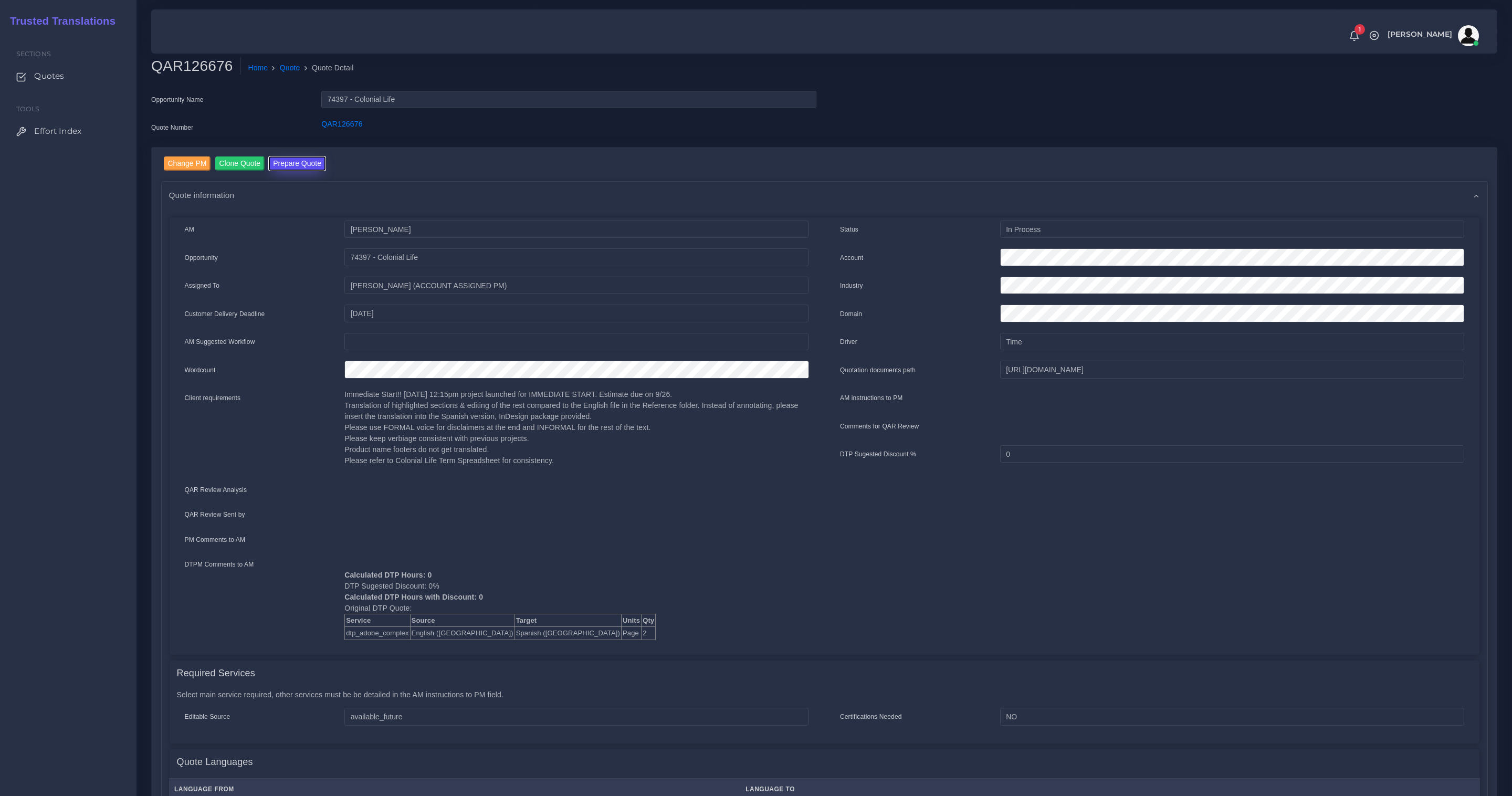
click at [307, 168] on button "Prepare Quote" at bounding box center [297, 164] width 57 height 14
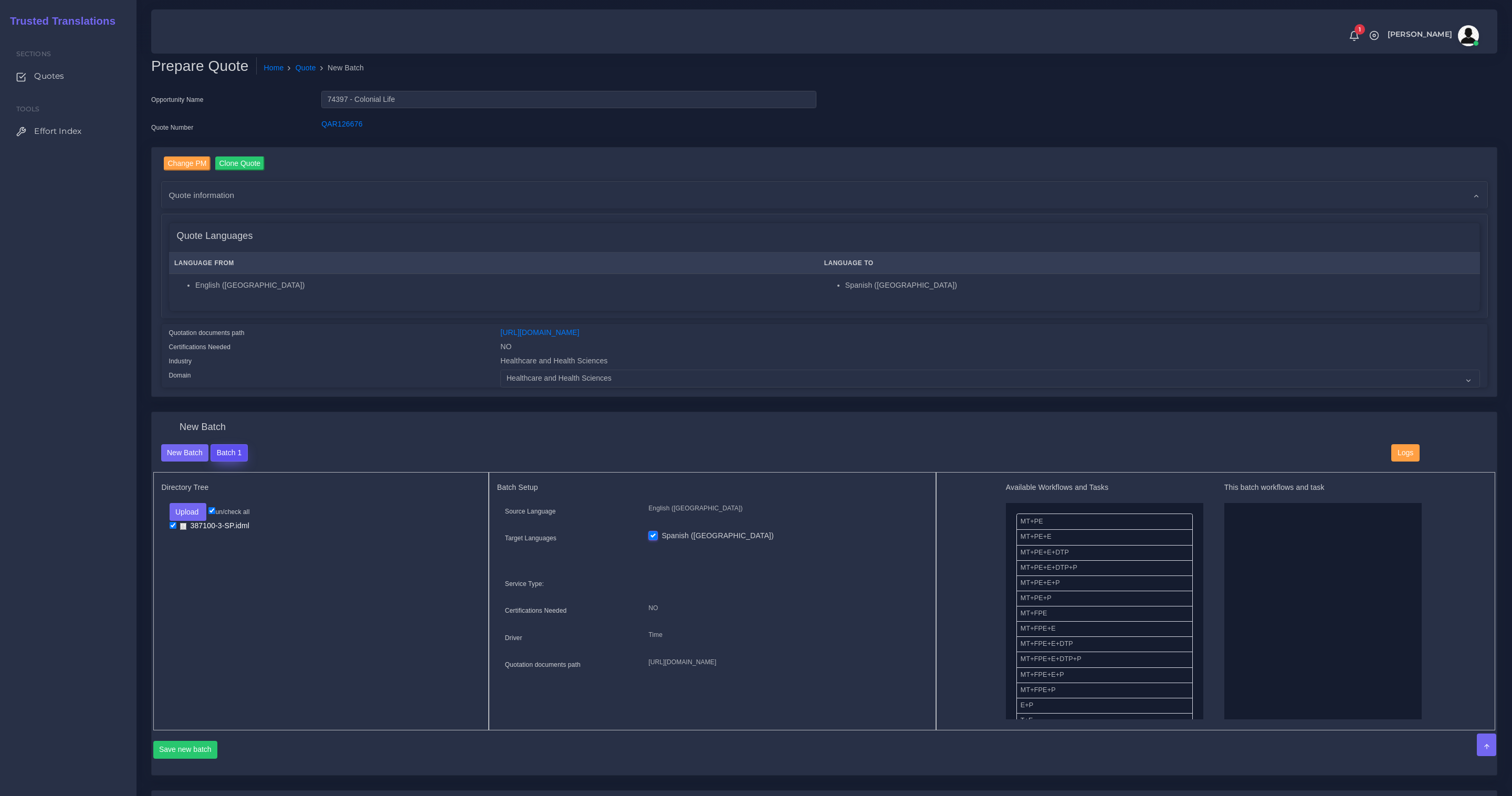
click at [230, 459] on button "Batch 1" at bounding box center [229, 453] width 37 height 18
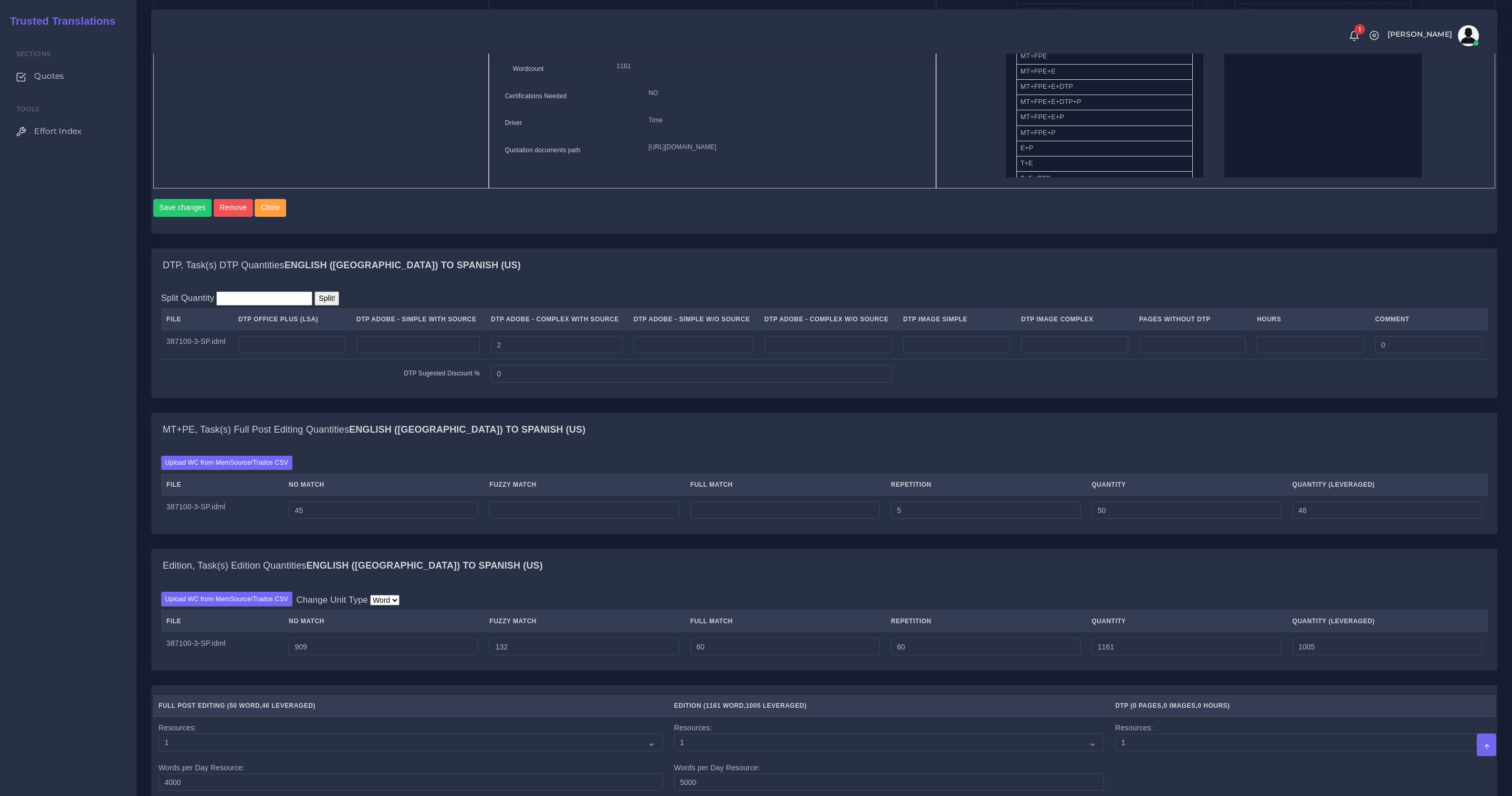
scroll to position [620, 0]
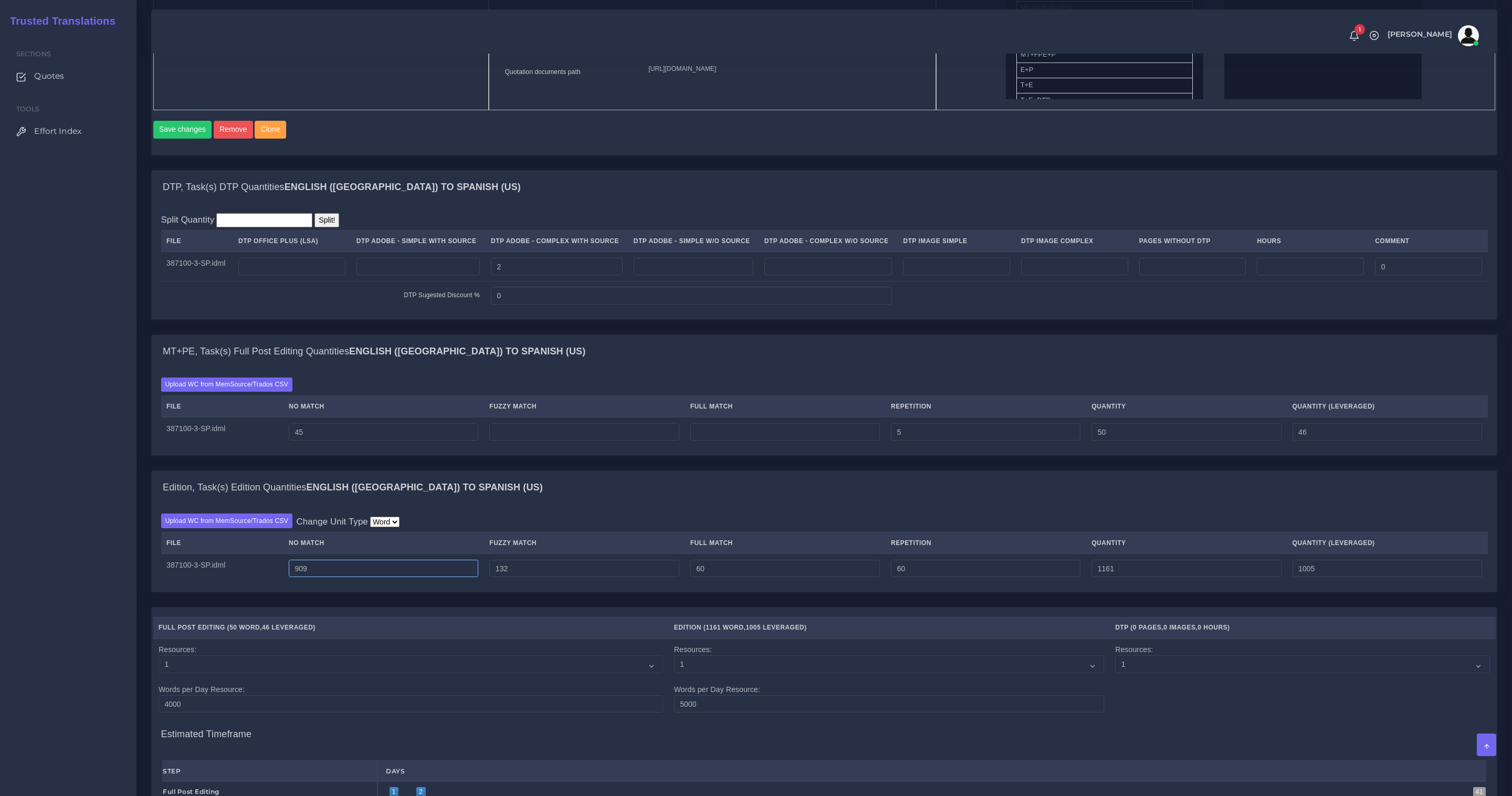
drag, startPoint x: 354, startPoint y: 571, endPoint x: 98, endPoint y: 568, distance: 256.0
click at [141, 561] on div "Prepare Quote Home Quote Batch 1 Opportunity Name 74397 - Colonial Life AM" at bounding box center [825, 274] width 1376 height 1788
drag, startPoint x: 527, startPoint y: 574, endPoint x: 298, endPoint y: 542, distance: 231.2
click at [444, 562] on tr "387100-3-SP.idml 909 132 60 60 1161 1005" at bounding box center [825, 568] width 1327 height 30
drag, startPoint x: 702, startPoint y: 568, endPoint x: 290, endPoint y: 523, distance: 414.5
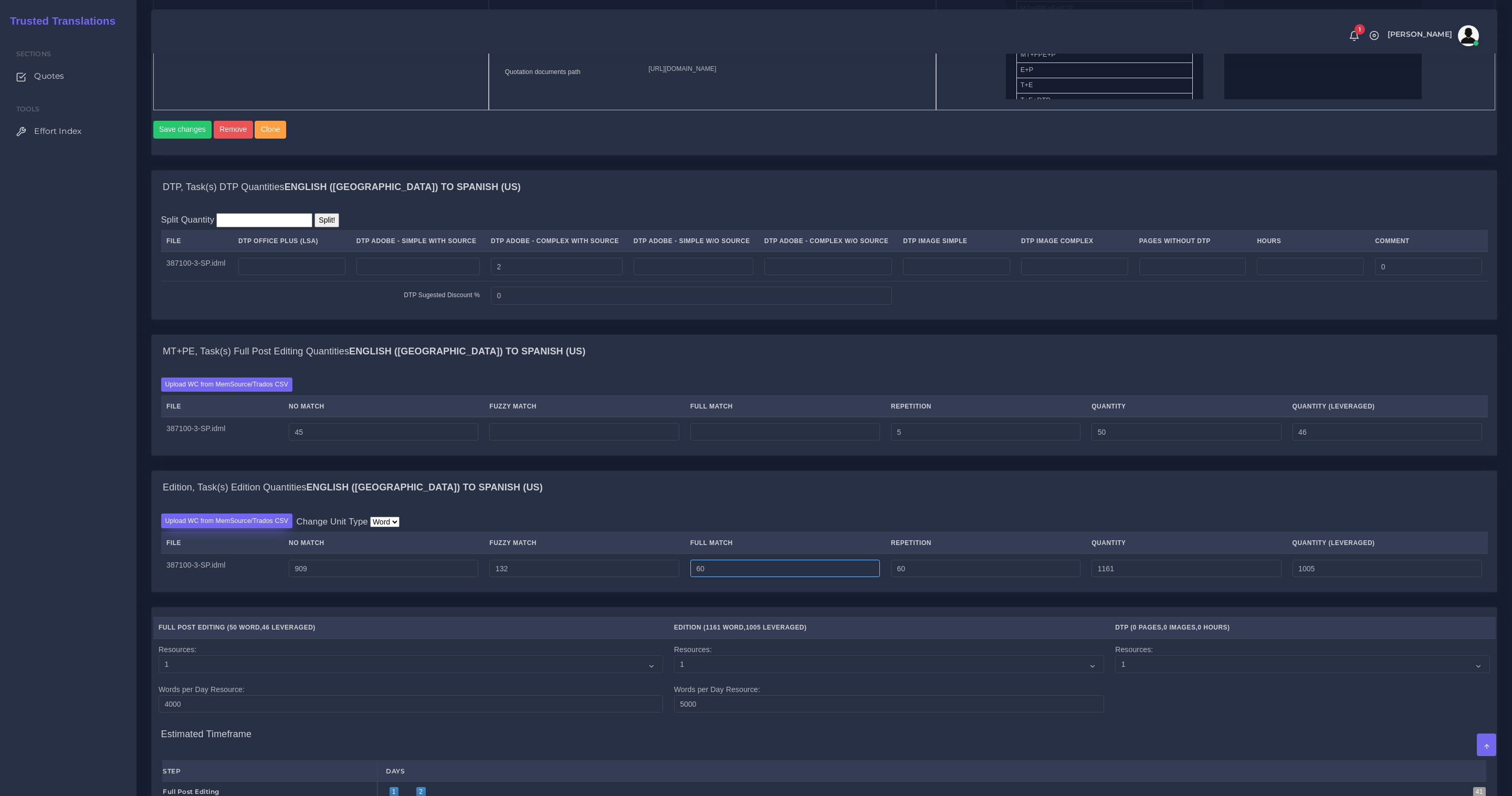
click at [634, 560] on tr "387100-3-SP.idml 909 132 60 60 1161 1005" at bounding box center [825, 568] width 1327 height 30
click at [789, 577] on input "60" at bounding box center [785, 568] width 189 height 18
drag, startPoint x: 745, startPoint y: 573, endPoint x: 238, endPoint y: 549, distance: 507.6
click at [376, 554] on table "File No Match Fuzzy Match Full Match Repetition Quantity Quantity (Leveraged) 3…" at bounding box center [825, 557] width 1327 height 51
click at [966, 334] on div "DTP, Task(s) DTP Quantities English (US) TO Spanish (US) Split Quantity Split! …" at bounding box center [824, 253] width 1362 height 164
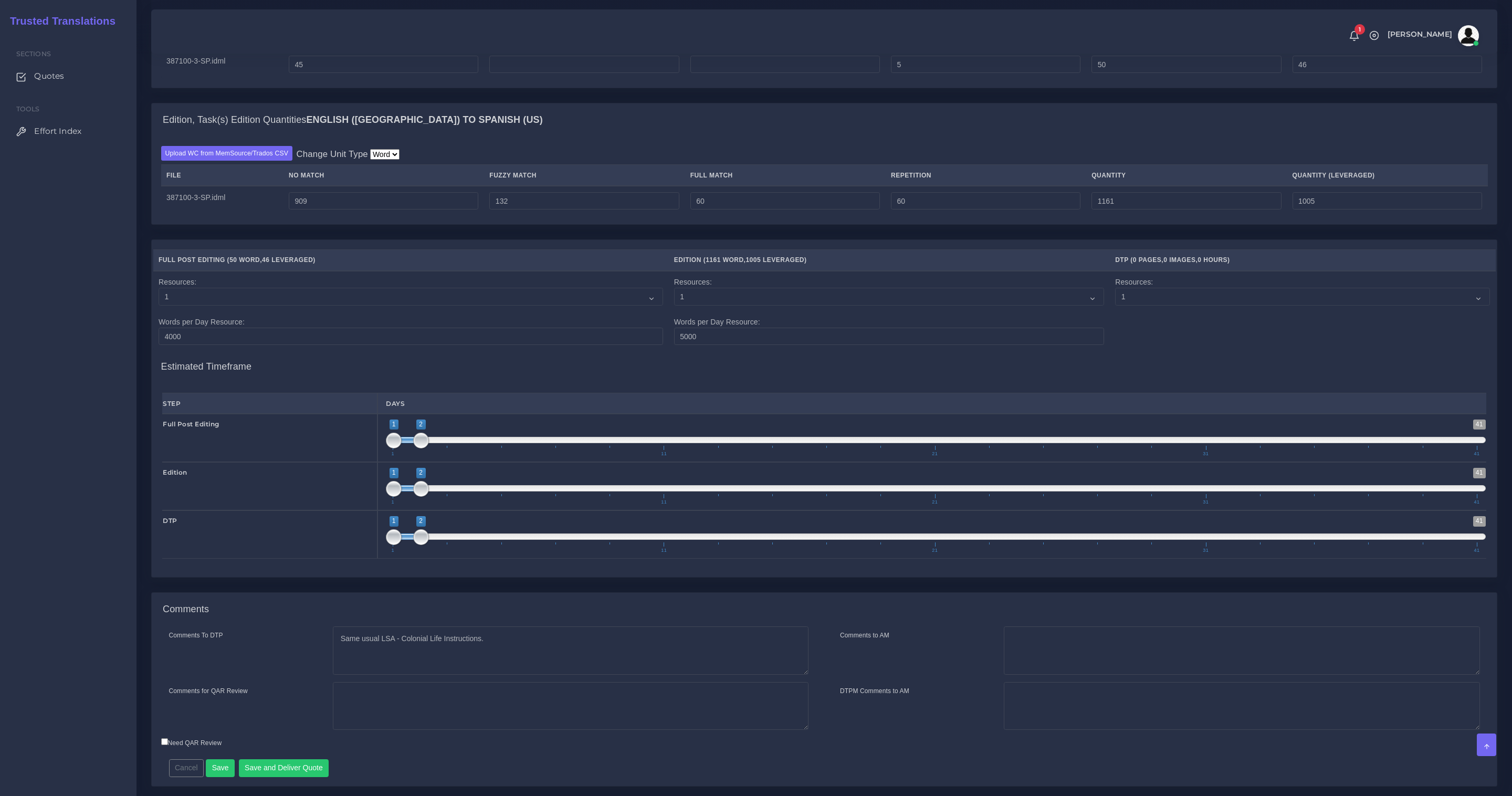
scroll to position [1021, 0]
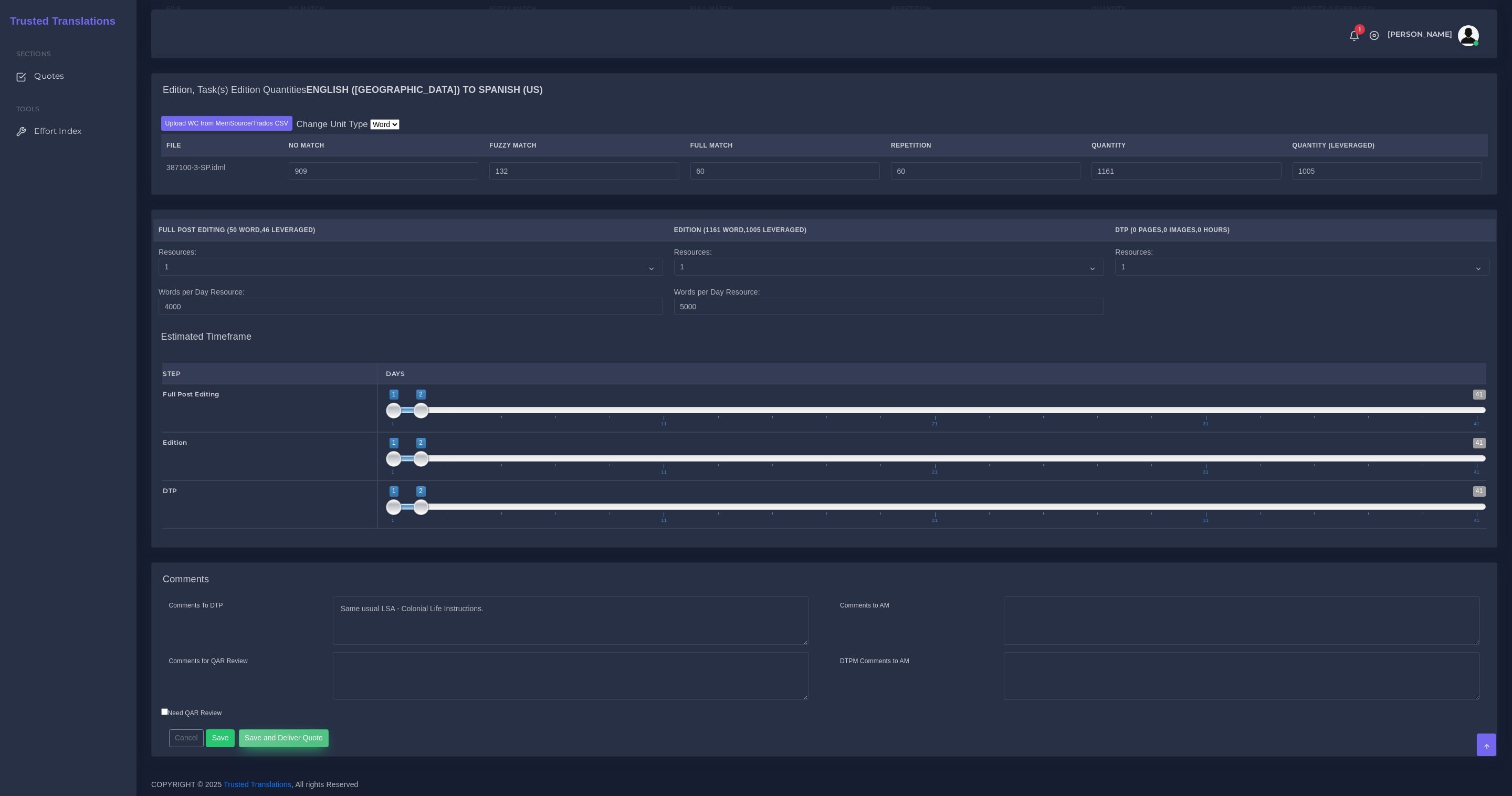
click at [315, 740] on button "Save and Deliver Quote" at bounding box center [284, 738] width 91 height 18
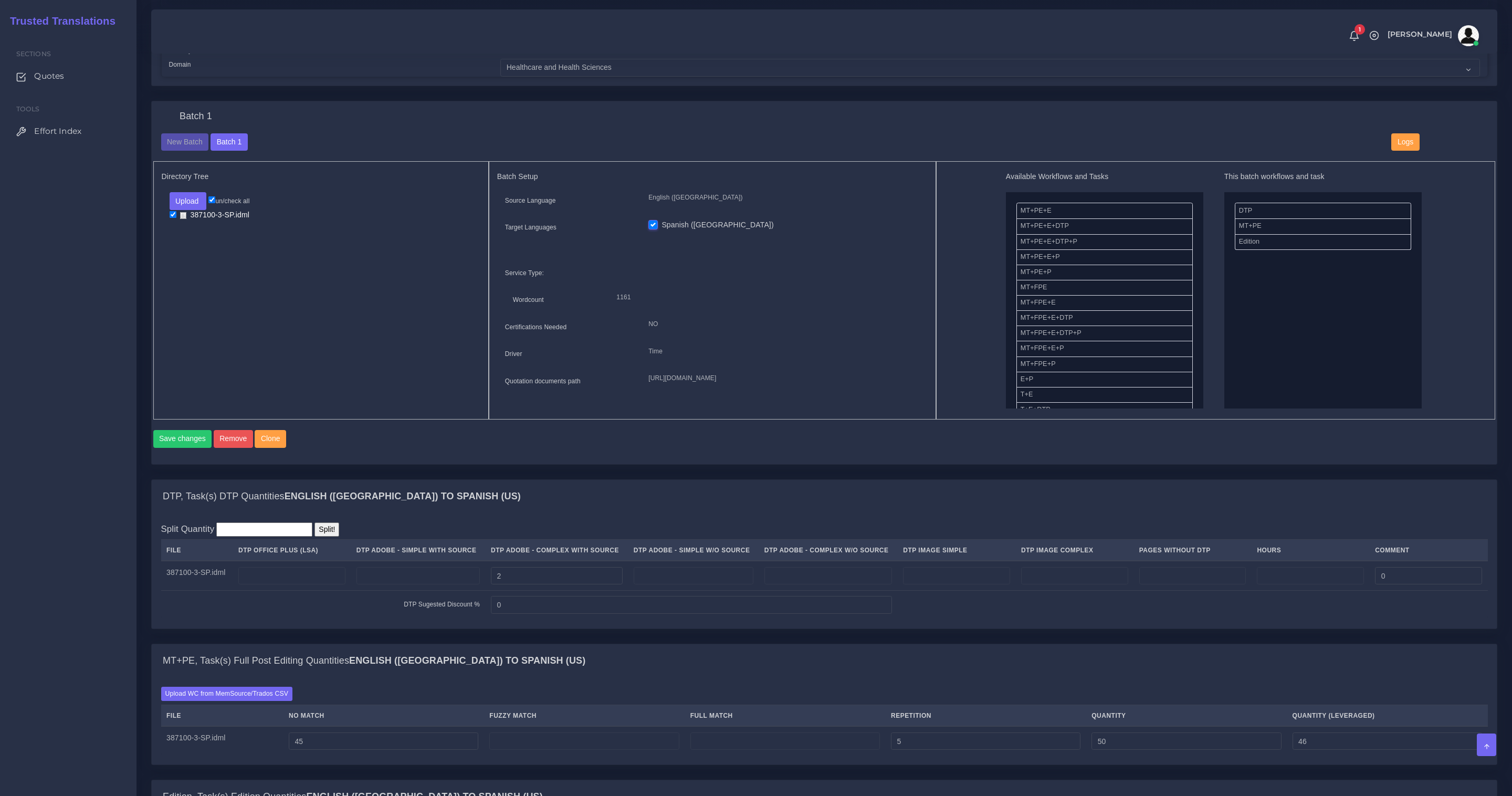
scroll to position [252, 0]
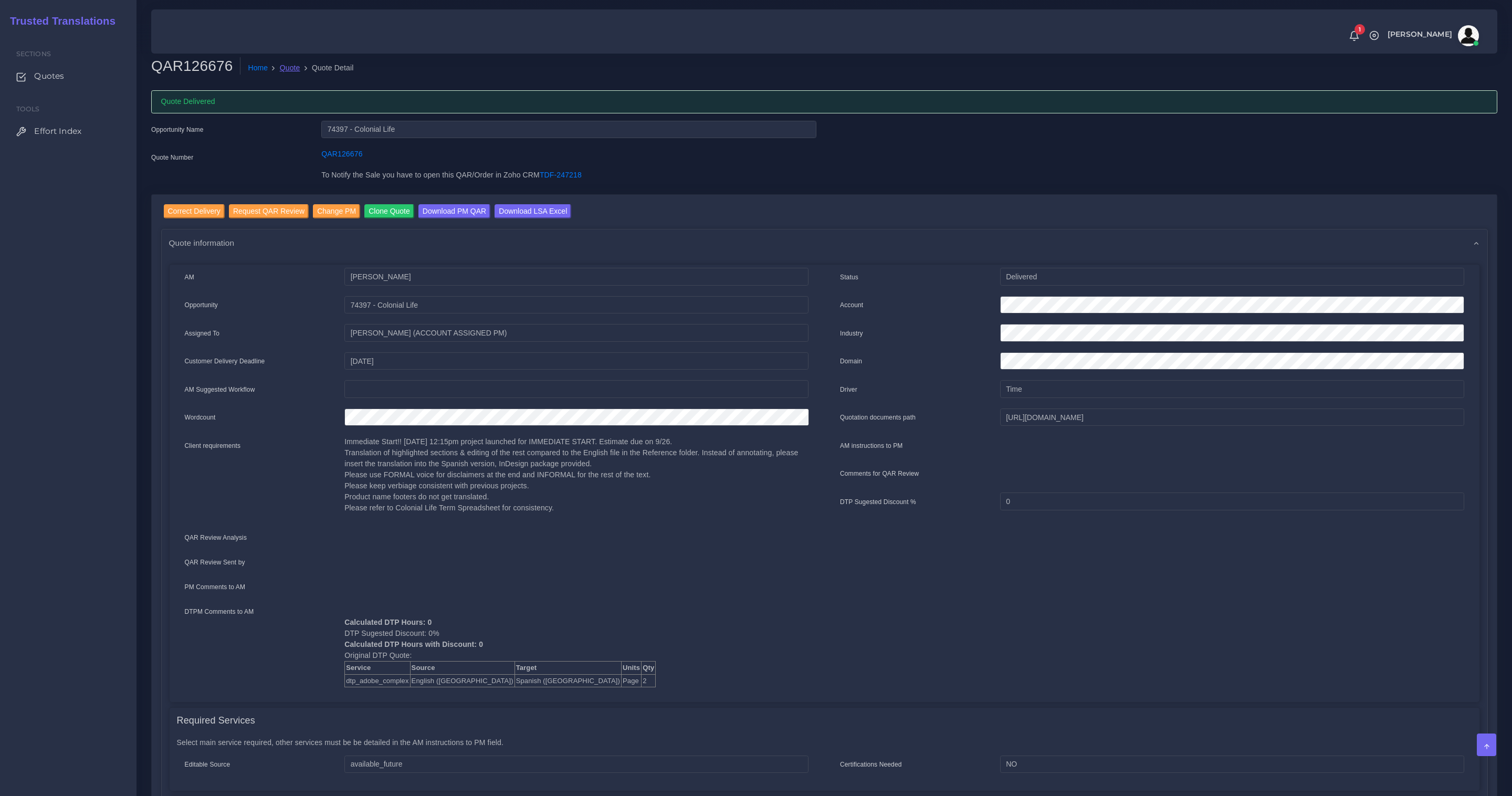
click at [283, 68] on link "Quote" at bounding box center [290, 68] width 21 height 11
